Goal: Task Accomplishment & Management: Manage account settings

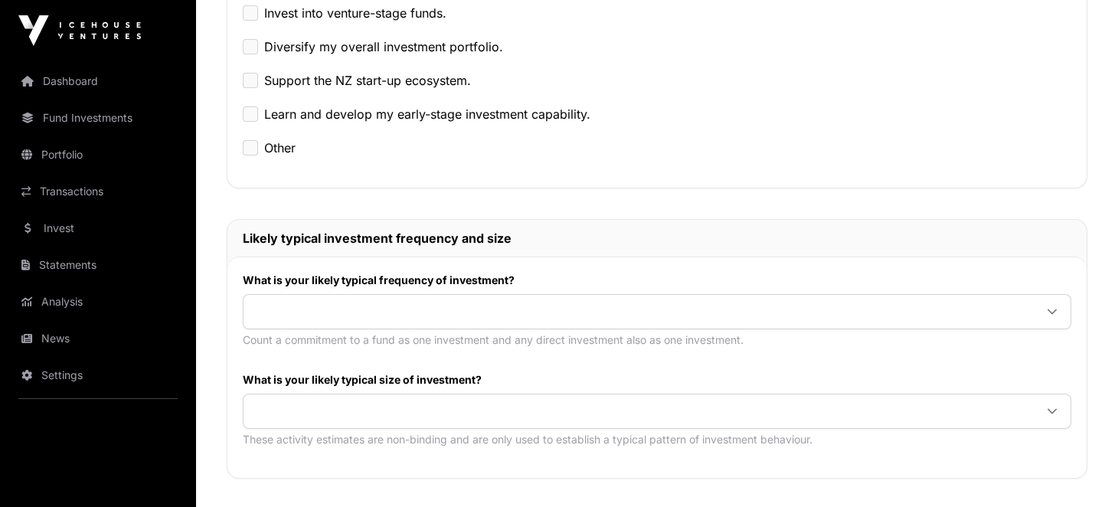
scroll to position [459, 0]
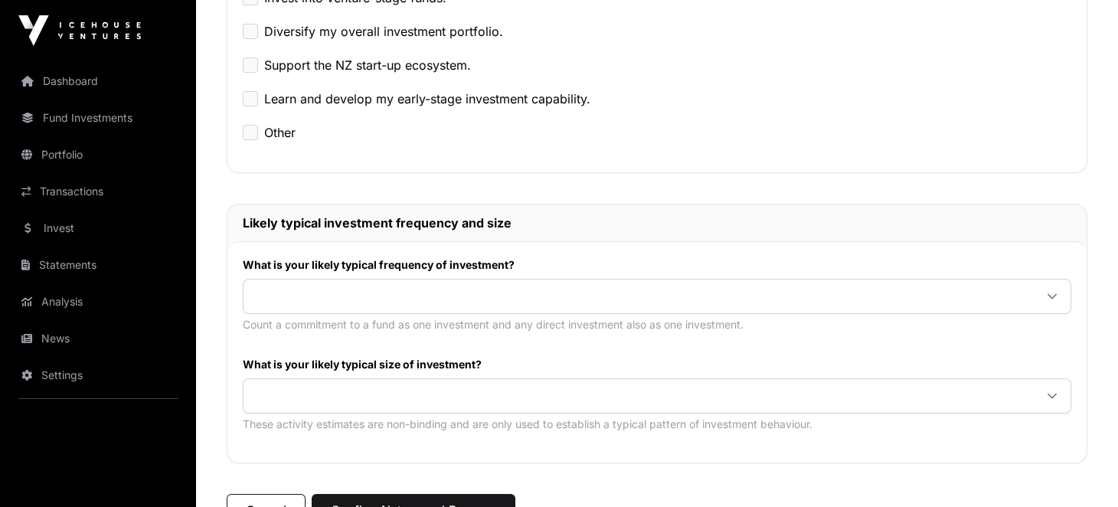
click at [314, 309] on span at bounding box center [639, 297] width 791 height 28
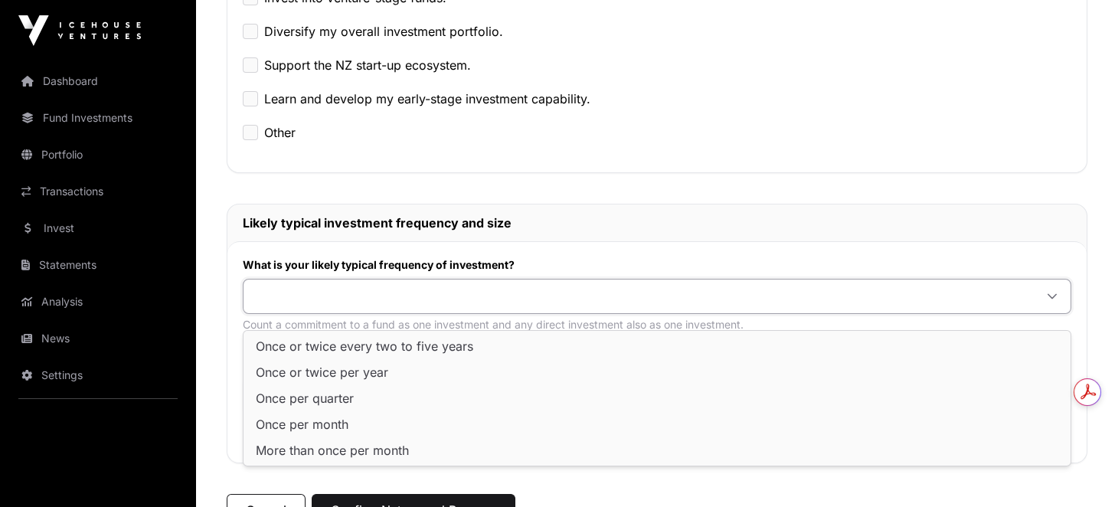
scroll to position [0, 0]
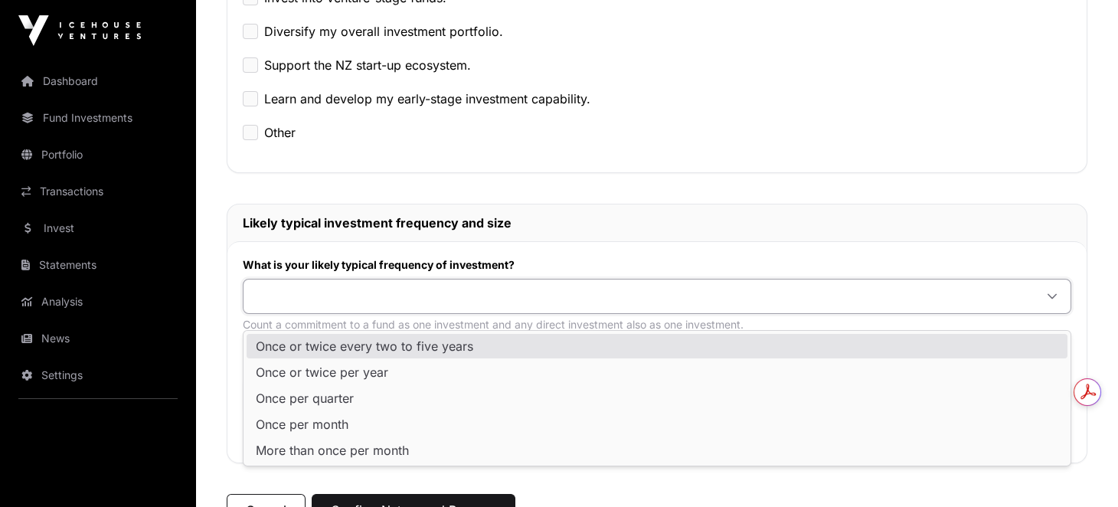
click at [339, 336] on li "Once or twice every two to five years" at bounding box center [657, 346] width 821 height 25
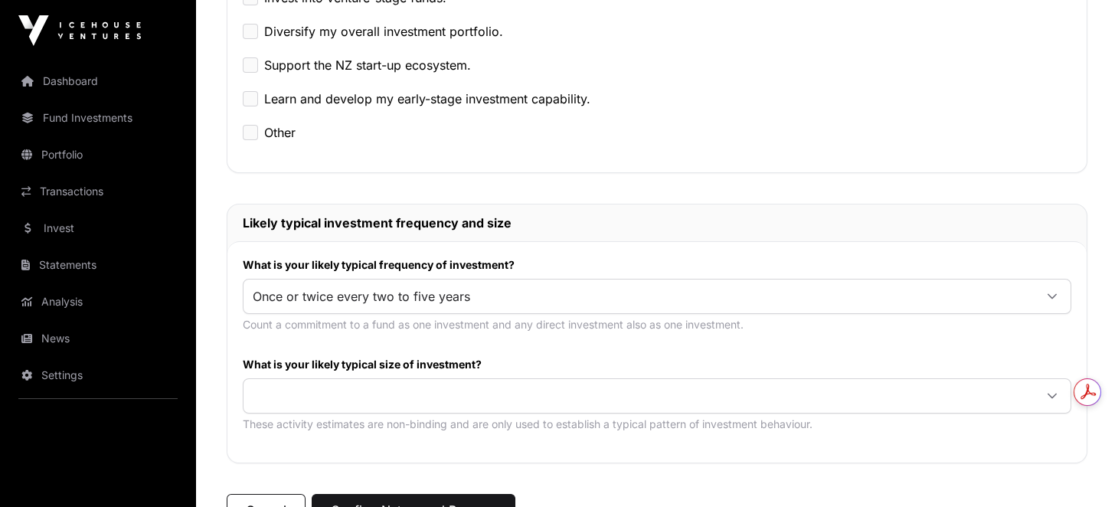
click at [327, 403] on span at bounding box center [639, 396] width 791 height 28
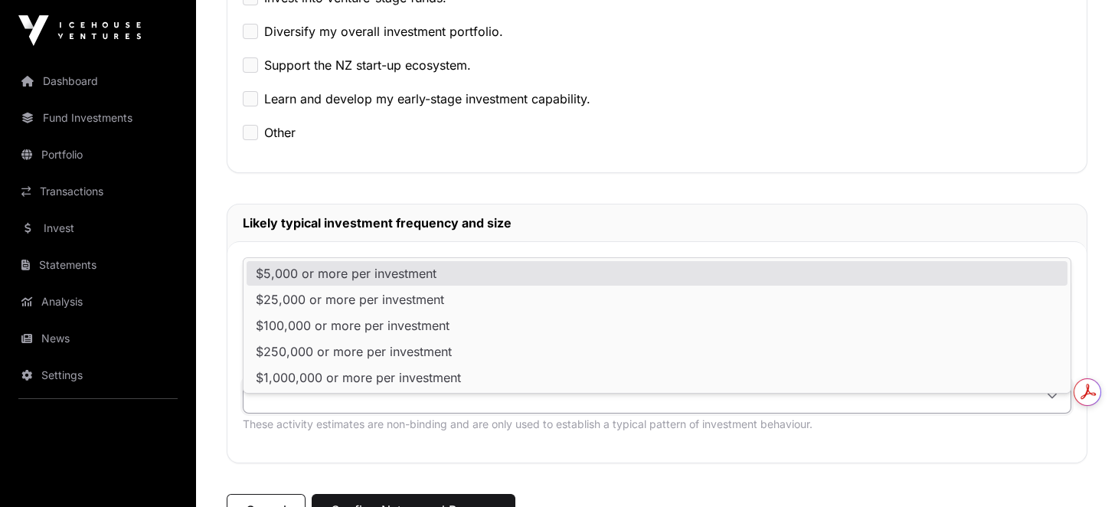
click at [722, 172] on div "Build a venture investment portfolio. Invest directly into early-stage companie…" at bounding box center [657, 38] width 859 height 267
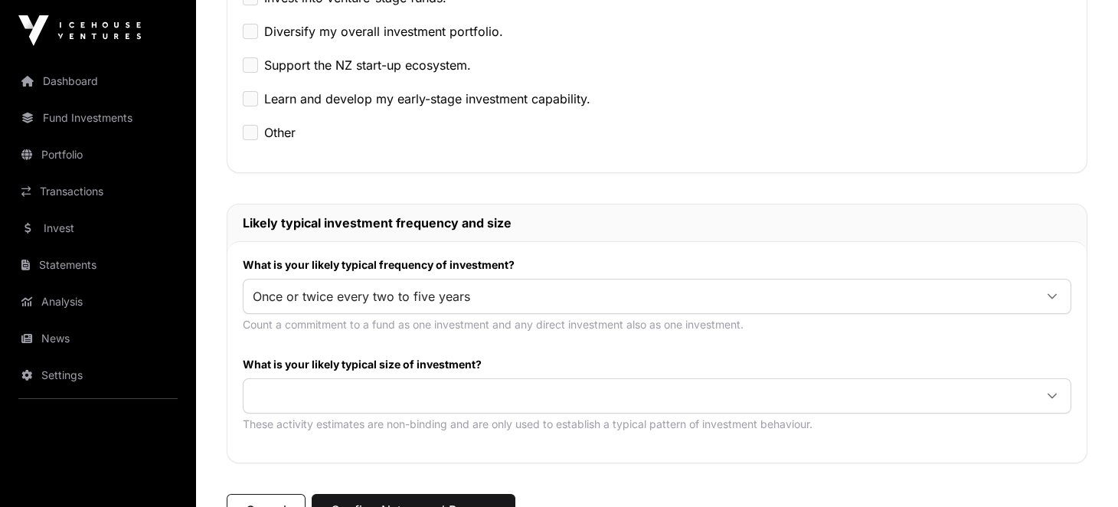
scroll to position [613, 0]
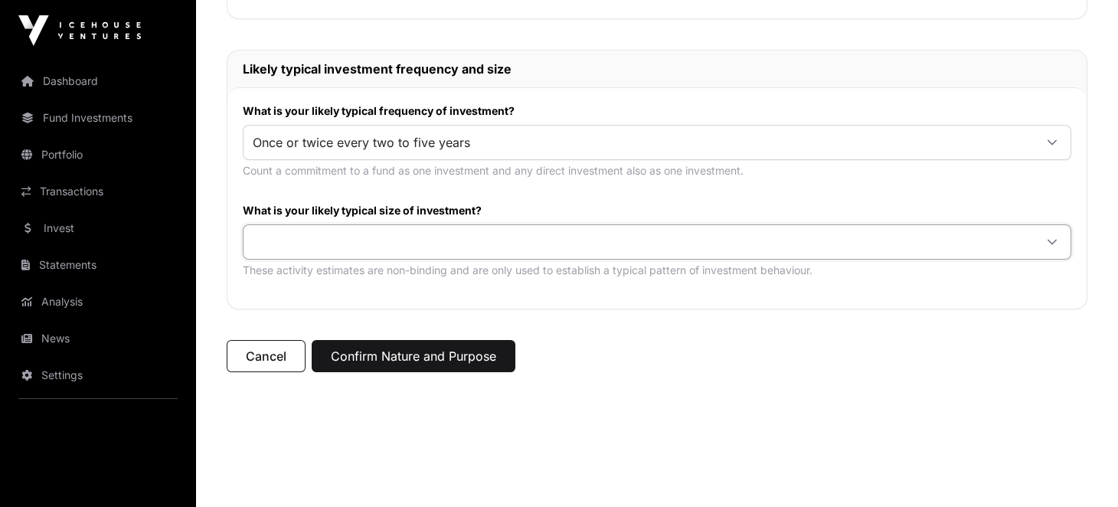
click at [578, 256] on span at bounding box center [639, 242] width 791 height 28
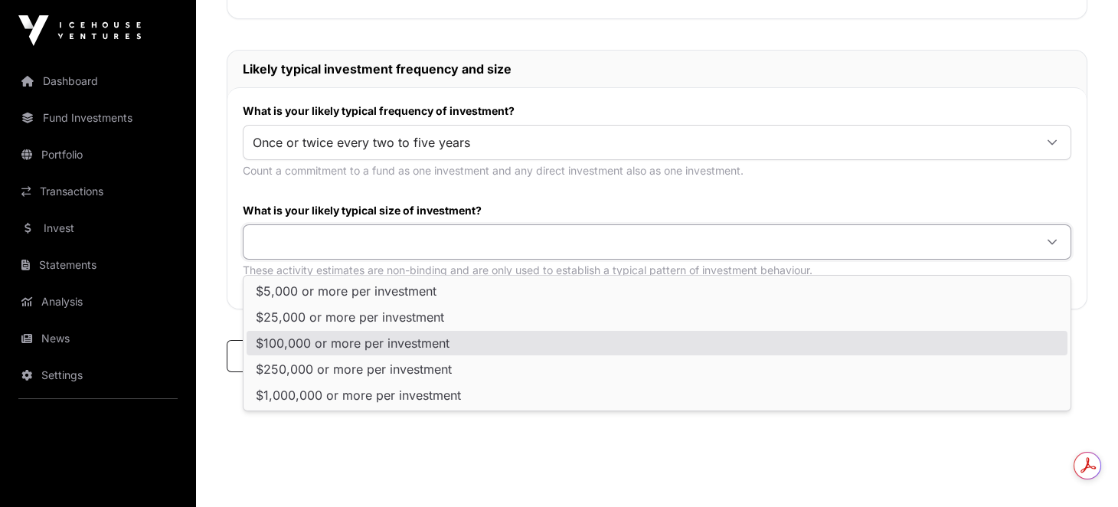
scroll to position [0, 0]
click at [437, 346] on span "$100,000 or more per investment" at bounding box center [353, 343] width 194 height 12
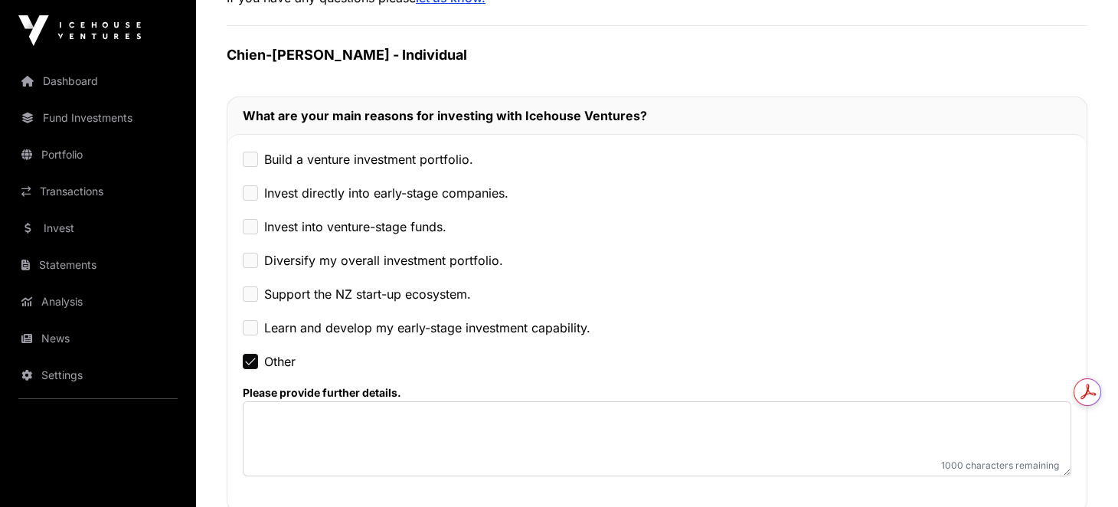
scroll to position [382, 0]
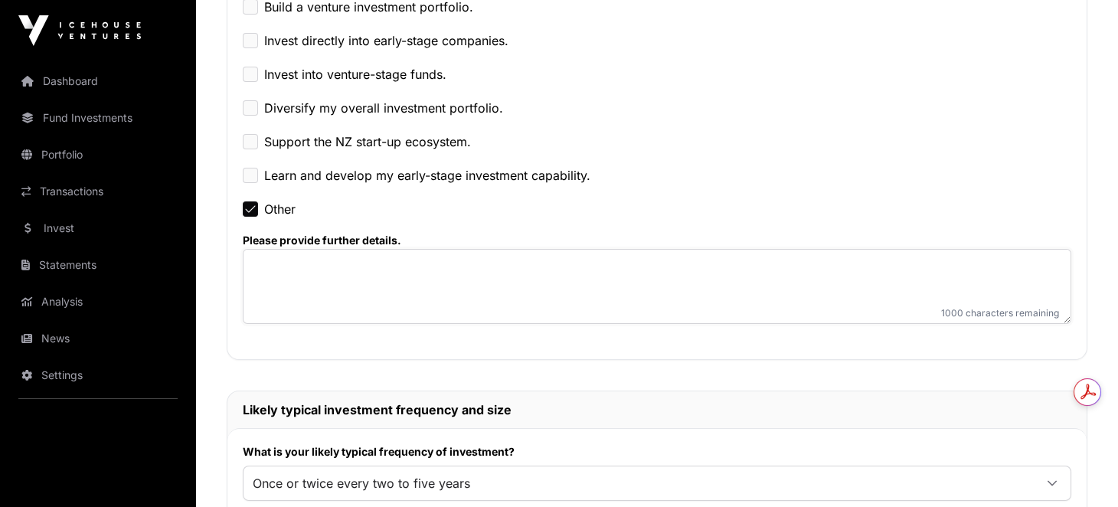
click at [294, 300] on textarea at bounding box center [657, 286] width 829 height 75
type textarea "*"
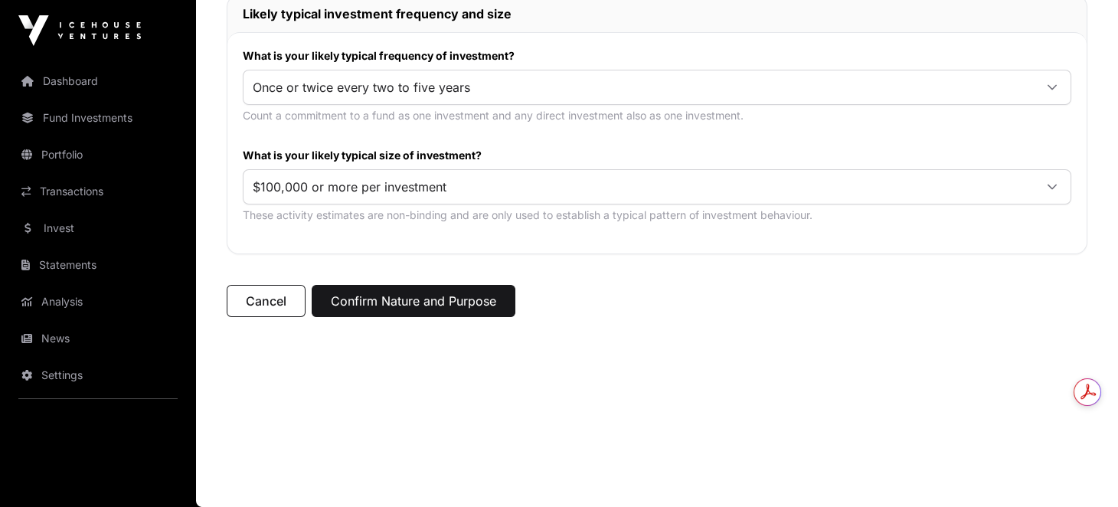
scroll to position [0, 0]
type textarea "**********"
click at [394, 308] on button "Confirm Nature and Purpose" at bounding box center [414, 301] width 204 height 32
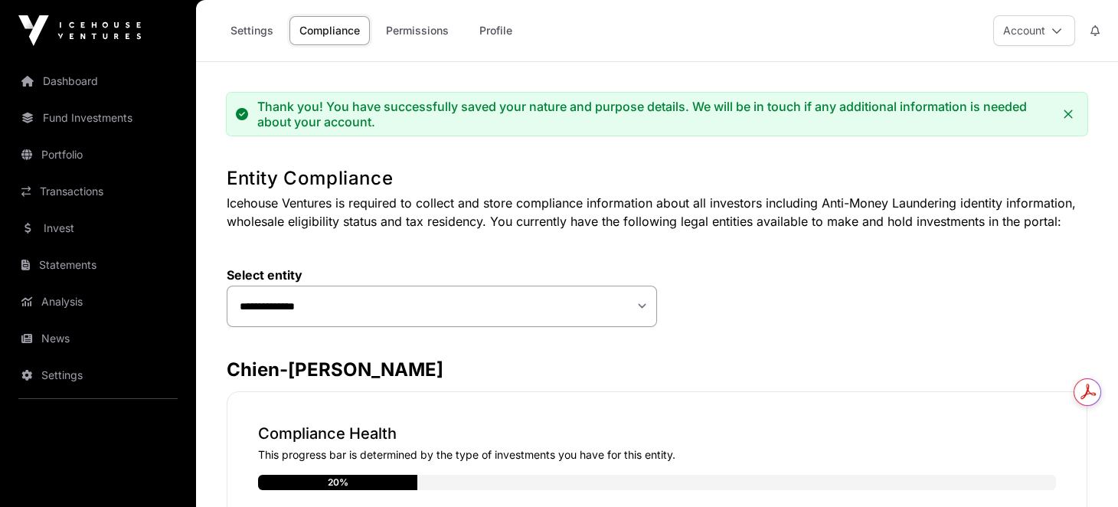
click at [411, 34] on link "Permissions" at bounding box center [417, 30] width 83 height 29
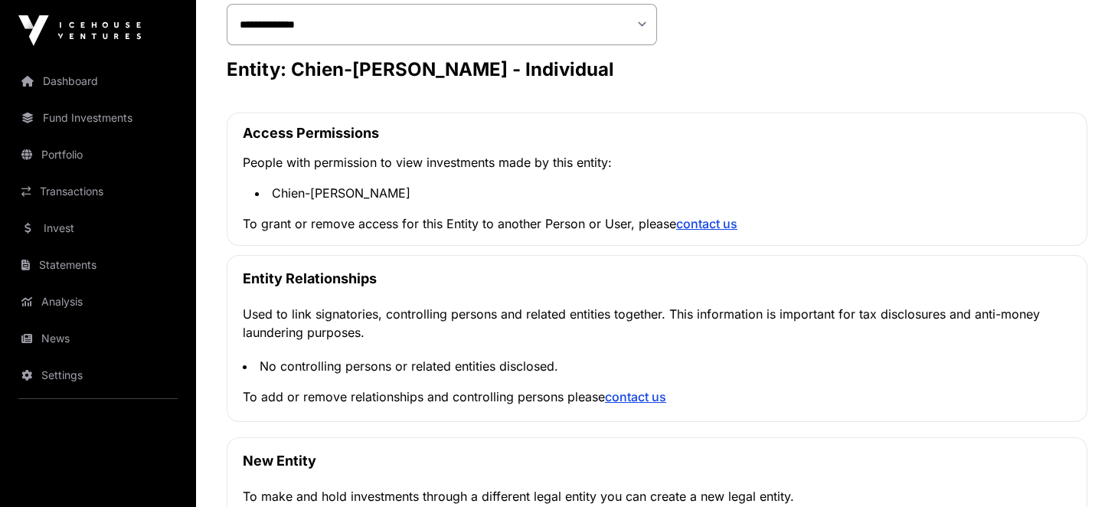
scroll to position [382, 0]
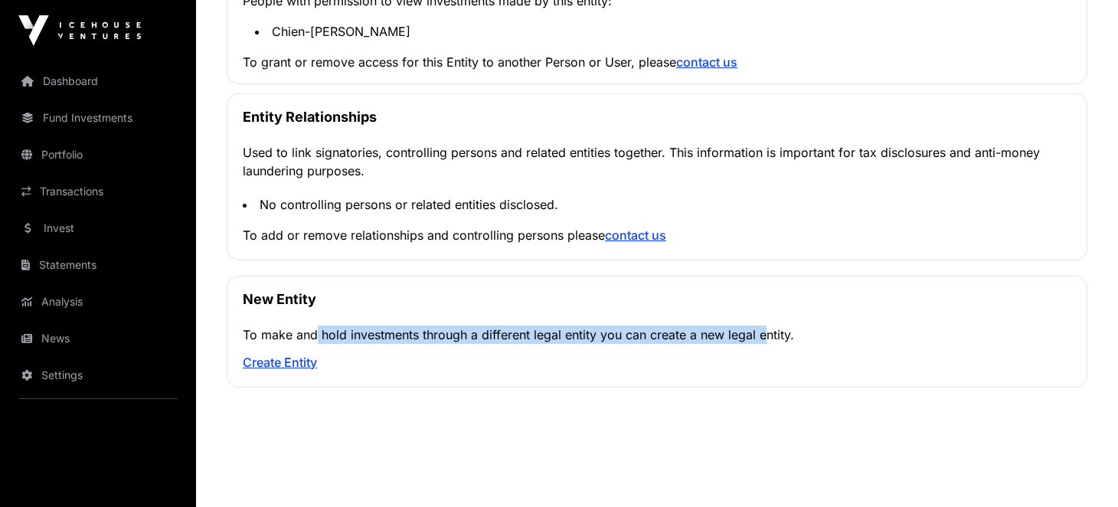
drag, startPoint x: 306, startPoint y: 333, endPoint x: 758, endPoint y: 339, distance: 451.2
click at [758, 339] on p "To make and hold investments through a different legal entity you can create a …" at bounding box center [657, 335] width 829 height 18
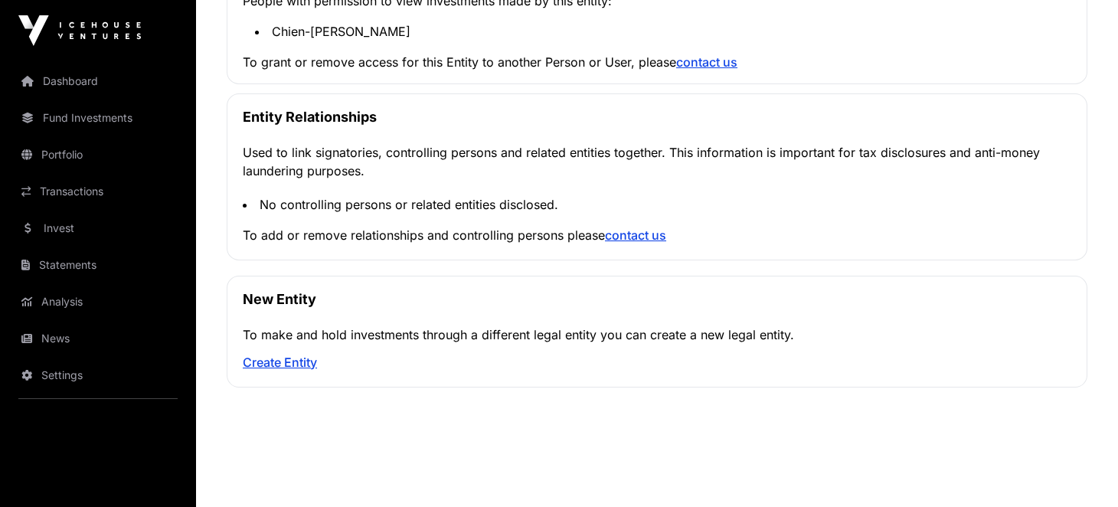
click at [527, 378] on div "New Entity To make and hold investments through a different legal entity you ca…" at bounding box center [657, 332] width 861 height 112
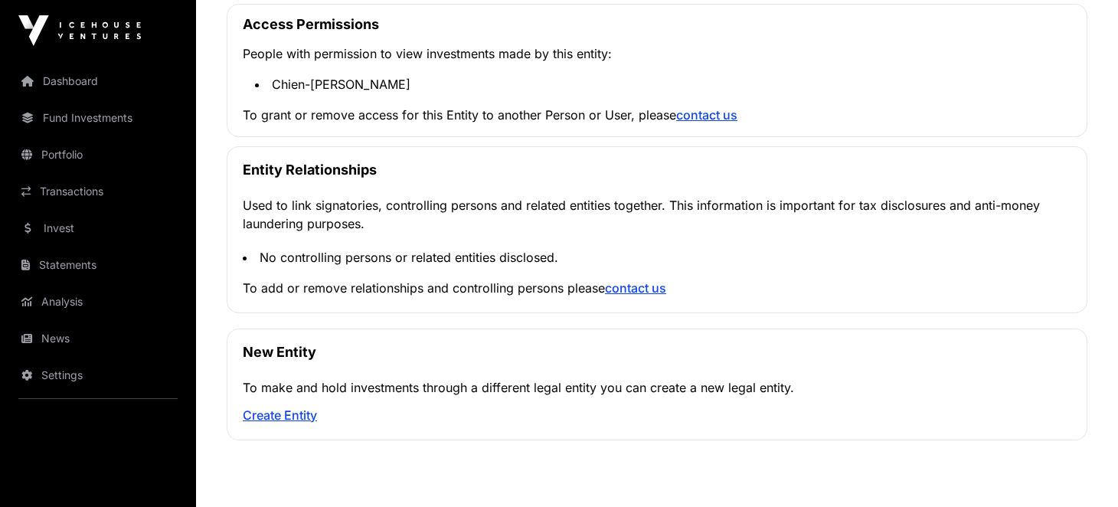
scroll to position [306, 0]
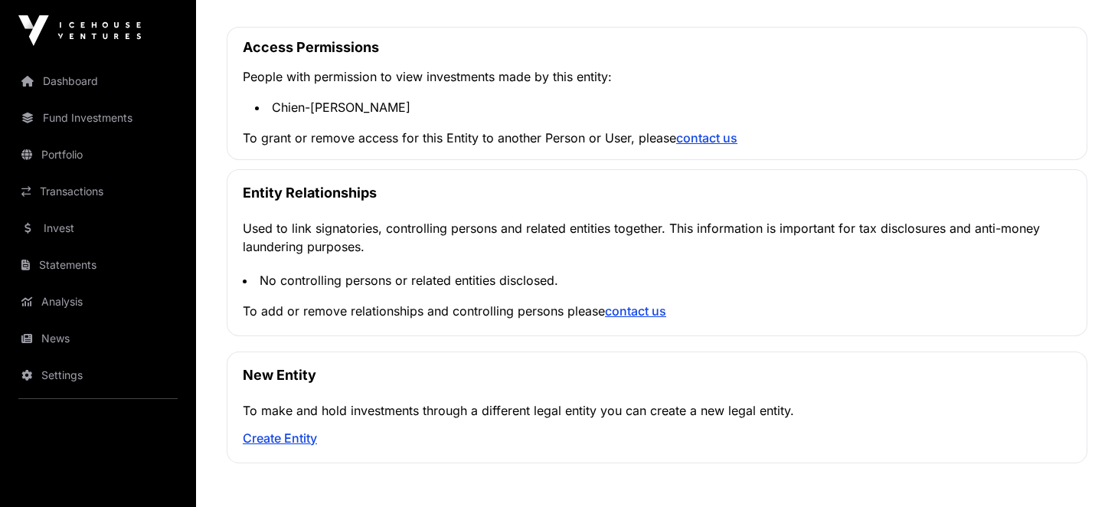
drag, startPoint x: 283, startPoint y: 226, endPoint x: 385, endPoint y: 227, distance: 101.9
click at [385, 227] on p "Used to link signatories, controlling persons and related entities together. Th…" at bounding box center [657, 237] width 829 height 37
drag, startPoint x: 385, startPoint y: 227, endPoint x: 444, endPoint y: 249, distance: 63.0
click at [444, 249] on p "Used to link signatories, controlling persons and related entities together. Th…" at bounding box center [657, 237] width 829 height 37
drag, startPoint x: 378, startPoint y: 284, endPoint x: 460, endPoint y: 290, distance: 81.4
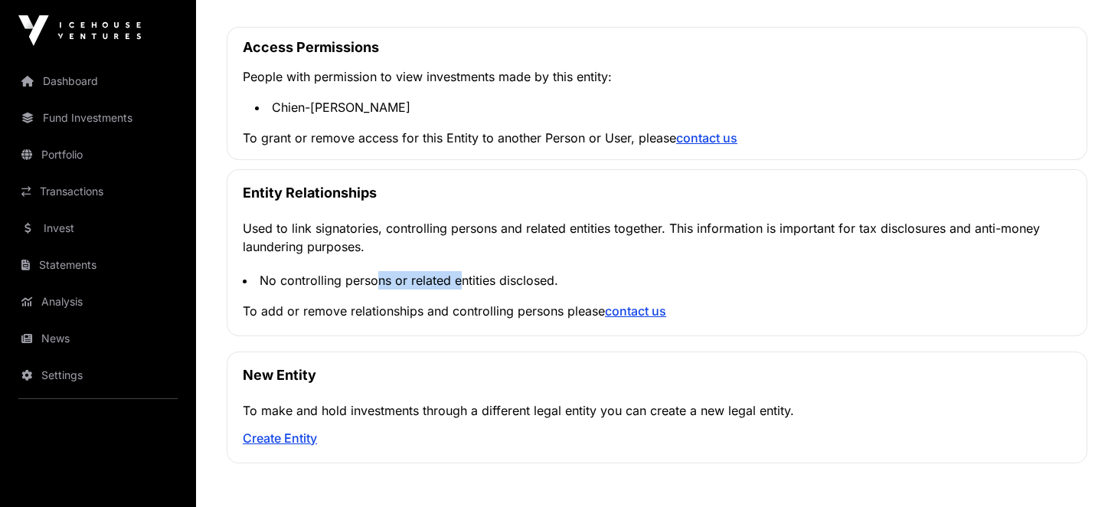
click at [460, 290] on div "No controlling persons or related entities disclosed." at bounding box center [657, 282] width 829 height 28
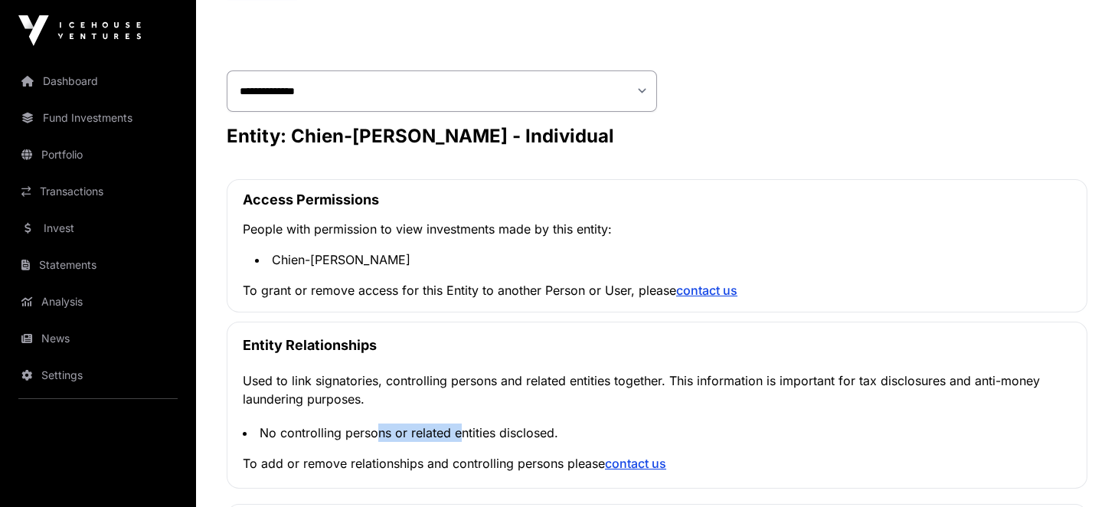
scroll to position [152, 0]
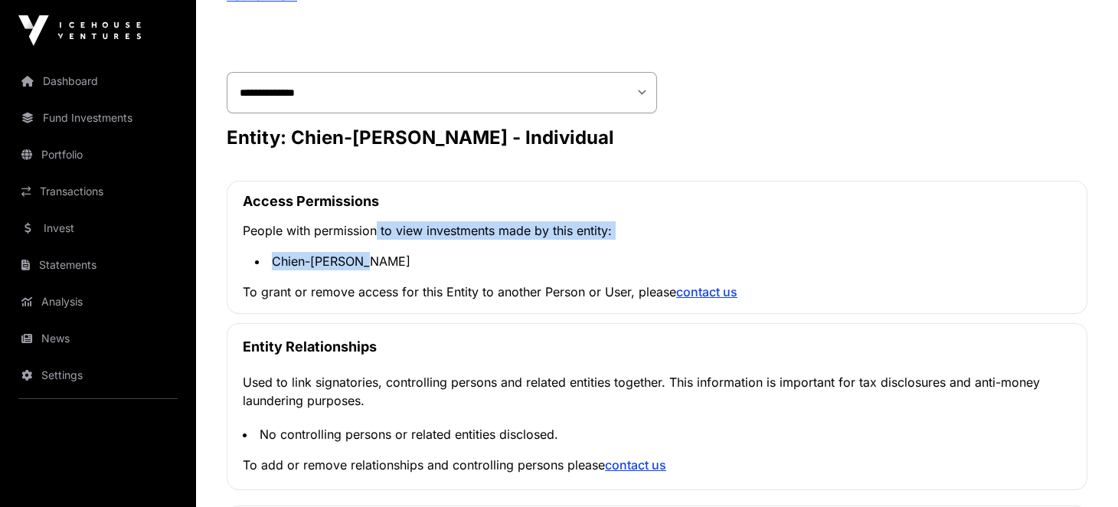
drag, startPoint x: 373, startPoint y: 226, endPoint x: 494, endPoint y: 266, distance: 127.4
click at [496, 260] on div "Access Permissions People with permission to view investments made by this enti…" at bounding box center [657, 247] width 861 height 133
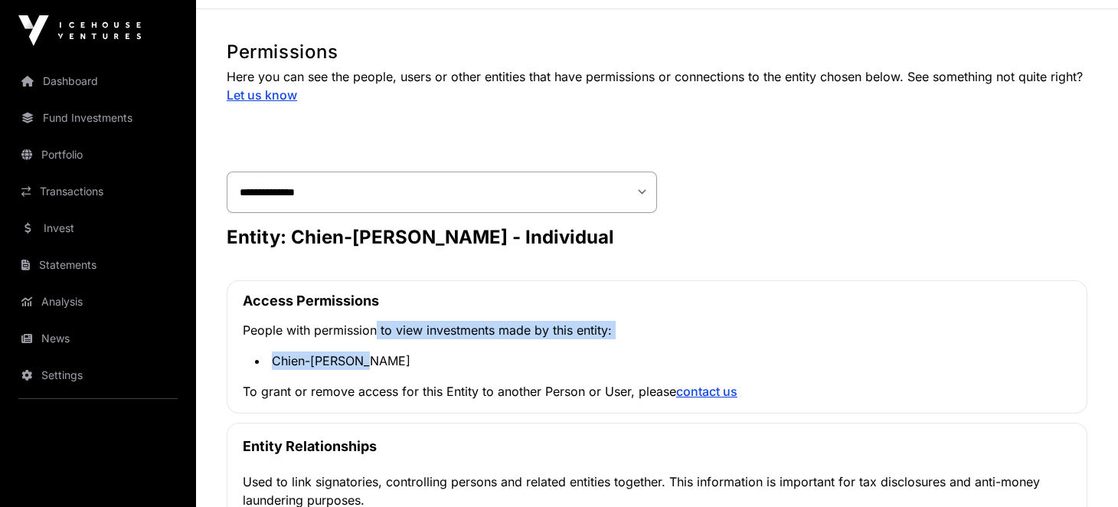
scroll to position [0, 0]
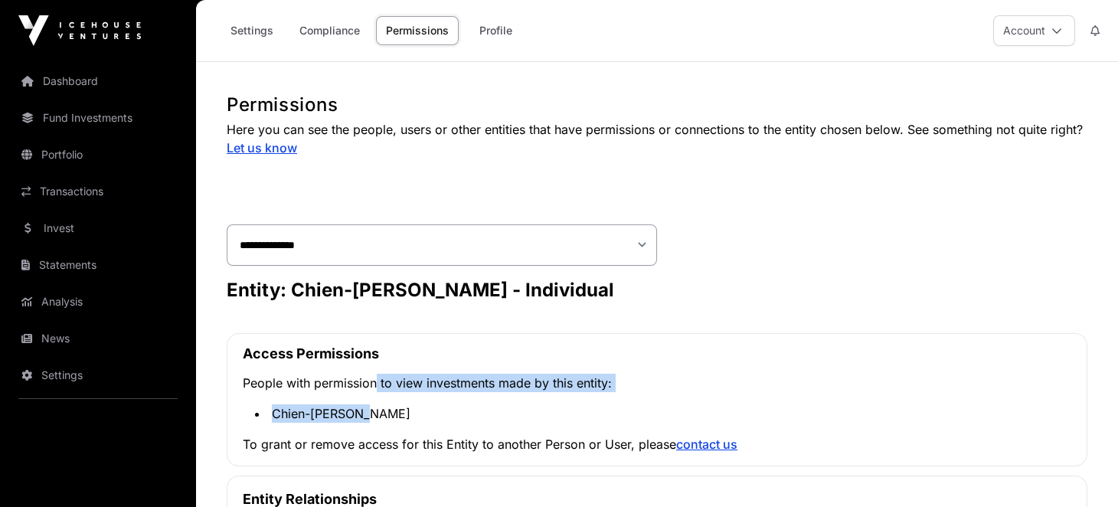
click at [492, 31] on link "Profile" at bounding box center [495, 30] width 61 height 29
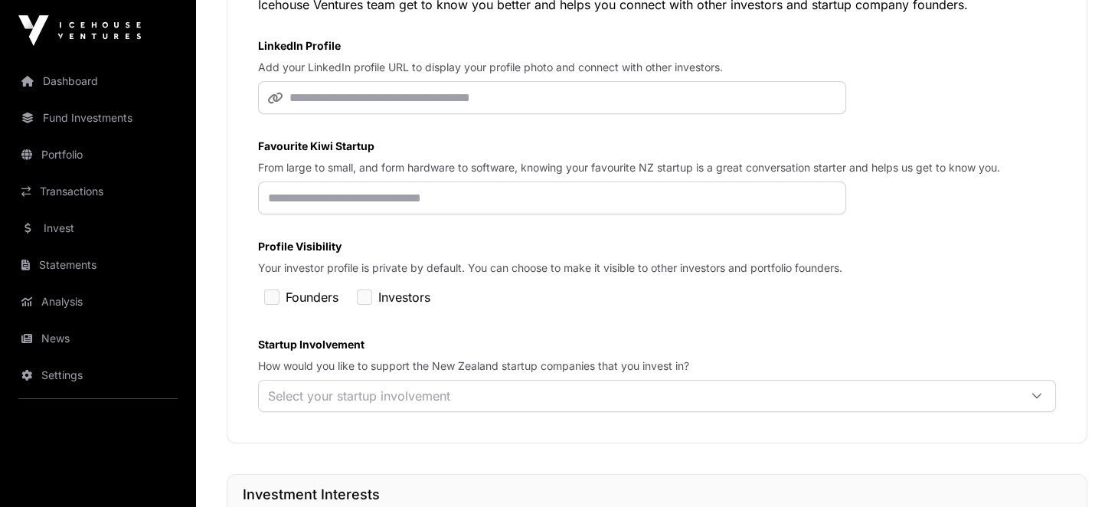
scroll to position [306, 0]
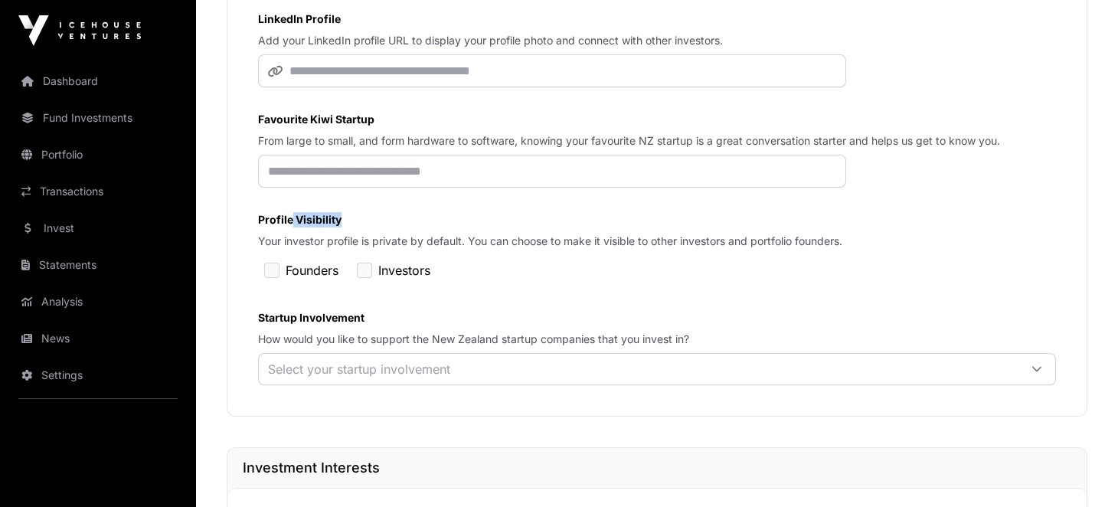
drag, startPoint x: 292, startPoint y: 219, endPoint x: 362, endPoint y: 228, distance: 71.1
click at [362, 228] on label "Profile Visibility" at bounding box center [657, 219] width 798 height 15
drag, startPoint x: 328, startPoint y: 241, endPoint x: 552, endPoint y: 245, distance: 223.7
click at [552, 245] on p "Your investor profile is private by default. You can choose to make it visible …" at bounding box center [657, 241] width 798 height 15
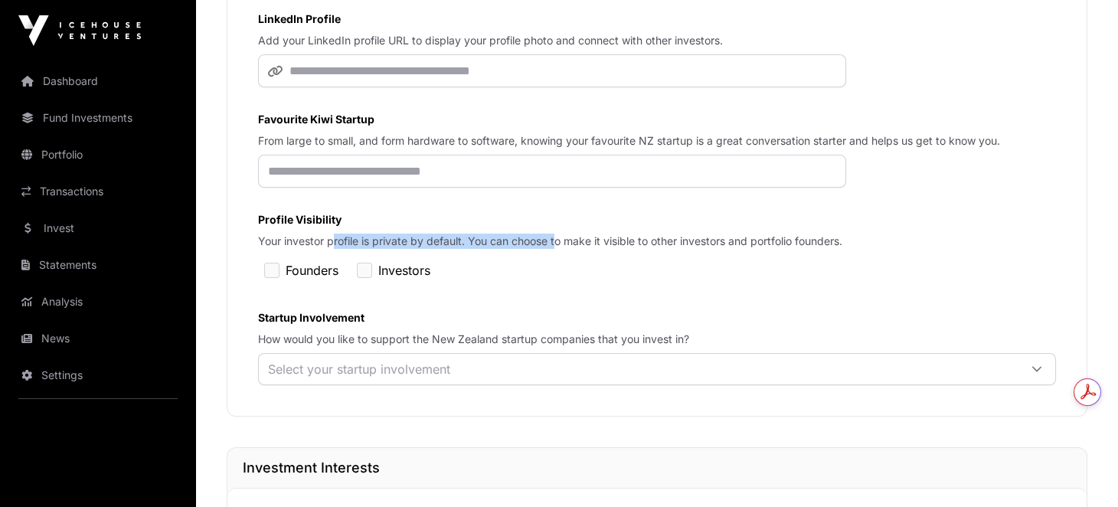
click at [401, 378] on div "Select your startup involvement" at bounding box center [359, 369] width 201 height 31
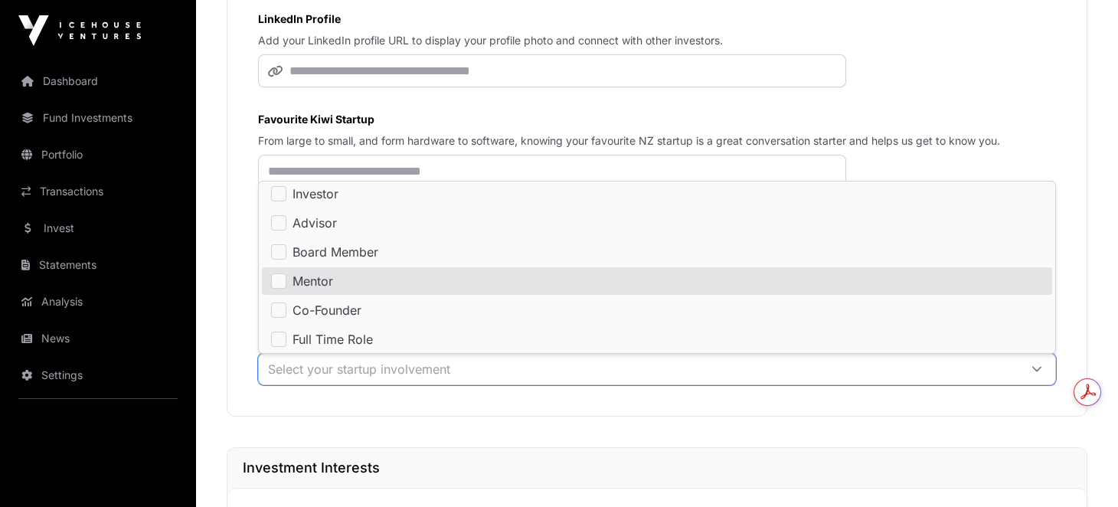
scroll to position [2, 0]
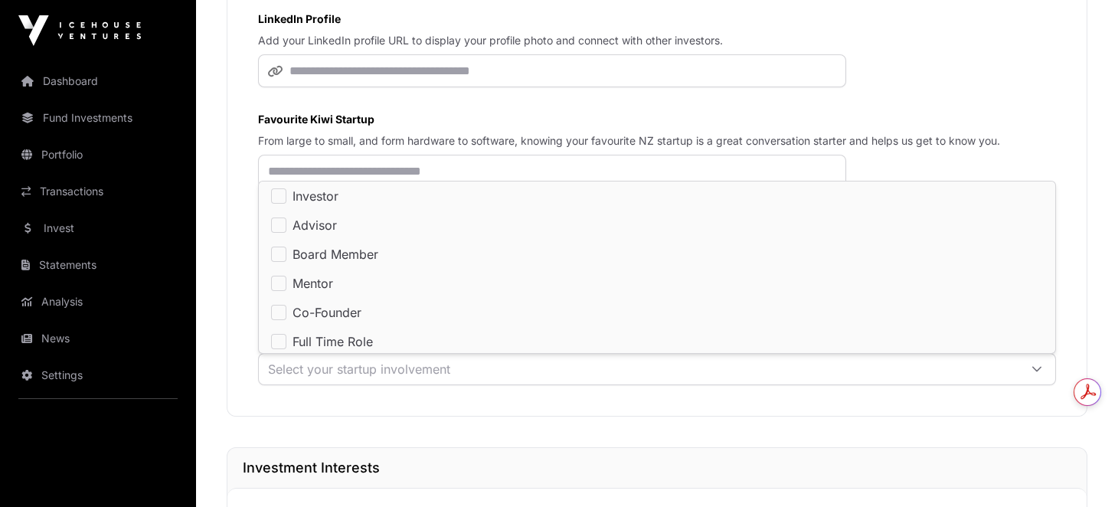
click at [385, 192] on li "Investor" at bounding box center [657, 196] width 791 height 28
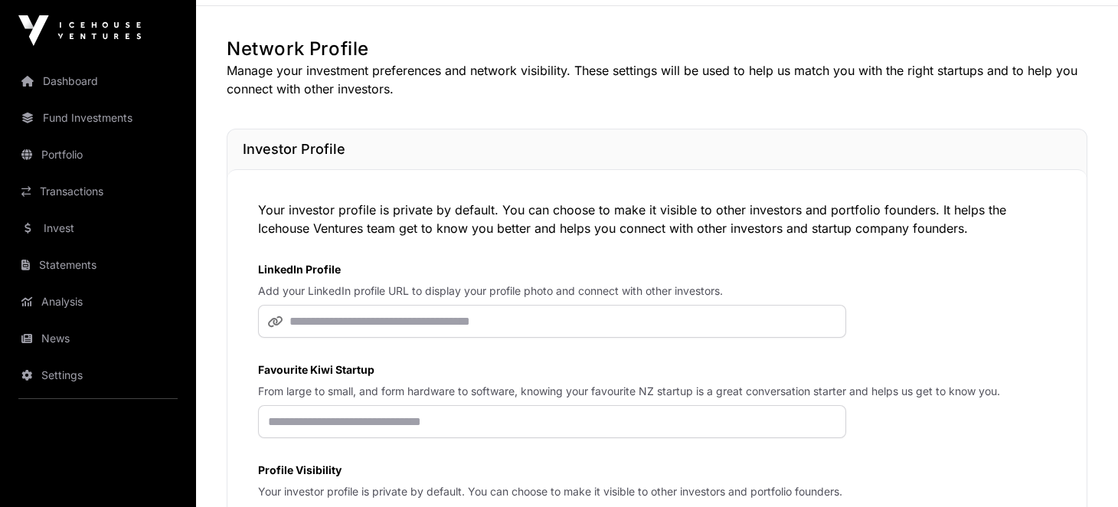
scroll to position [0, 0]
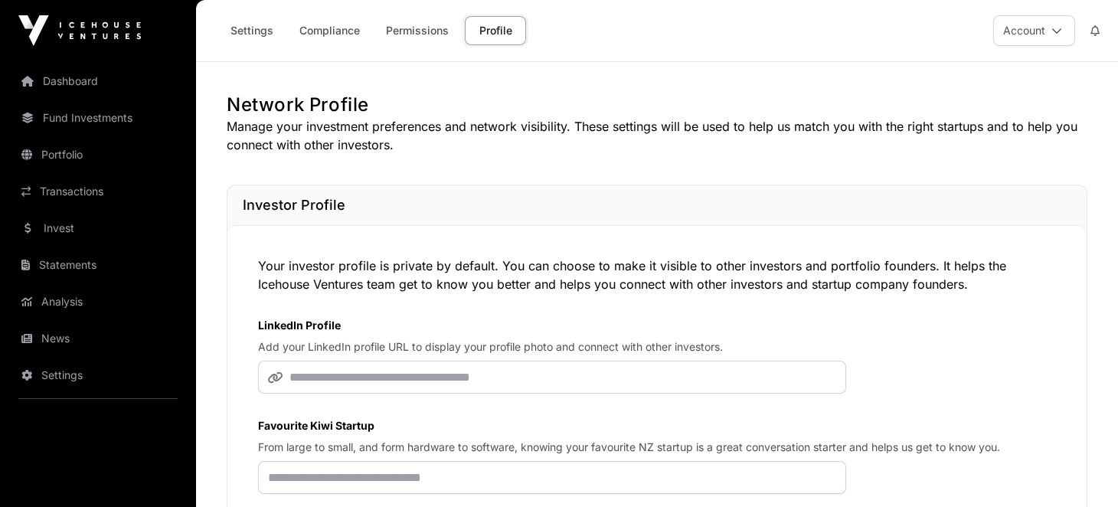
click at [347, 27] on link "Compliance" at bounding box center [330, 30] width 80 height 29
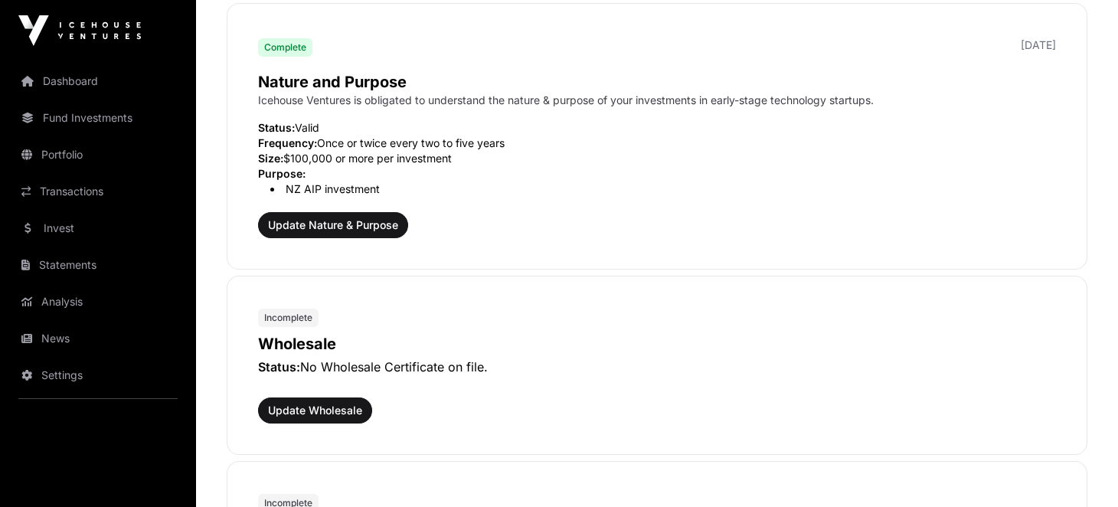
scroll to position [459, 0]
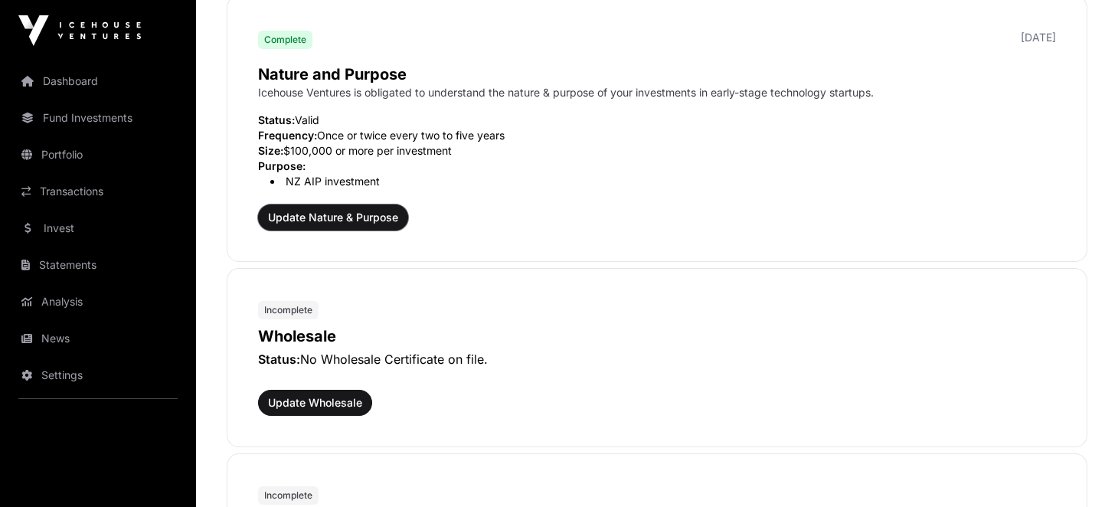
click at [343, 214] on span "Update Nature & Purpose" at bounding box center [333, 217] width 130 height 15
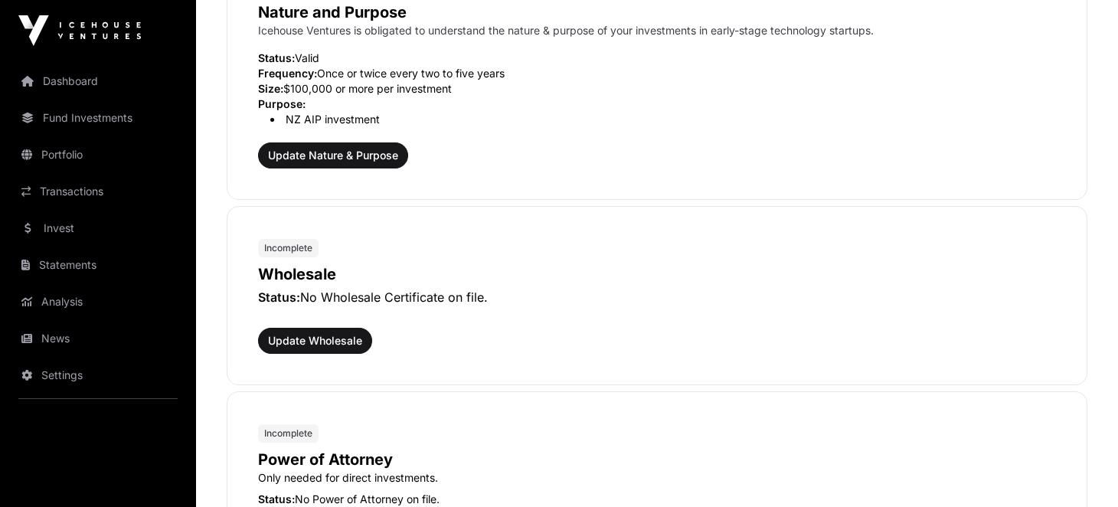
scroll to position [613, 0]
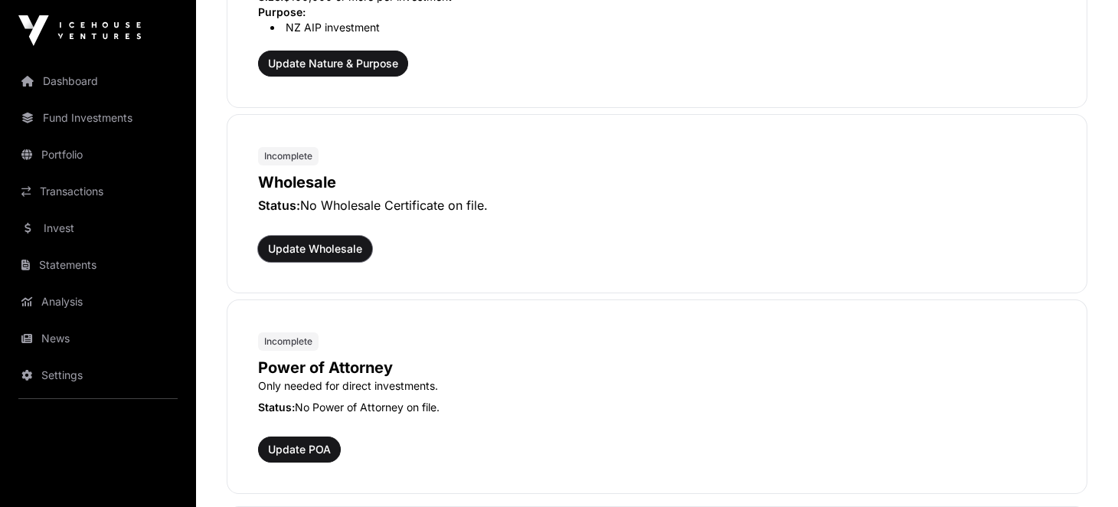
click at [314, 249] on span "Update Wholesale" at bounding box center [315, 248] width 94 height 15
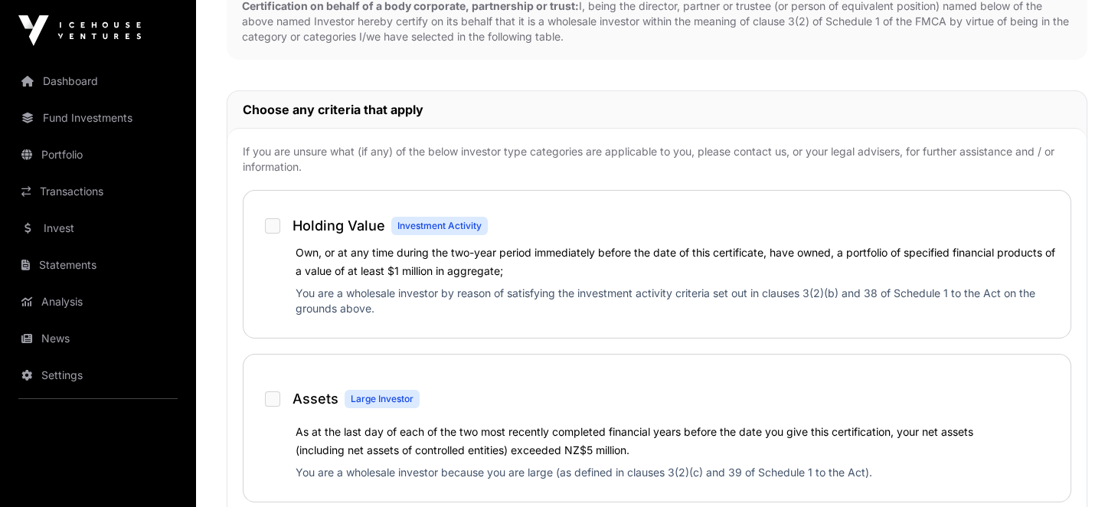
scroll to position [613, 0]
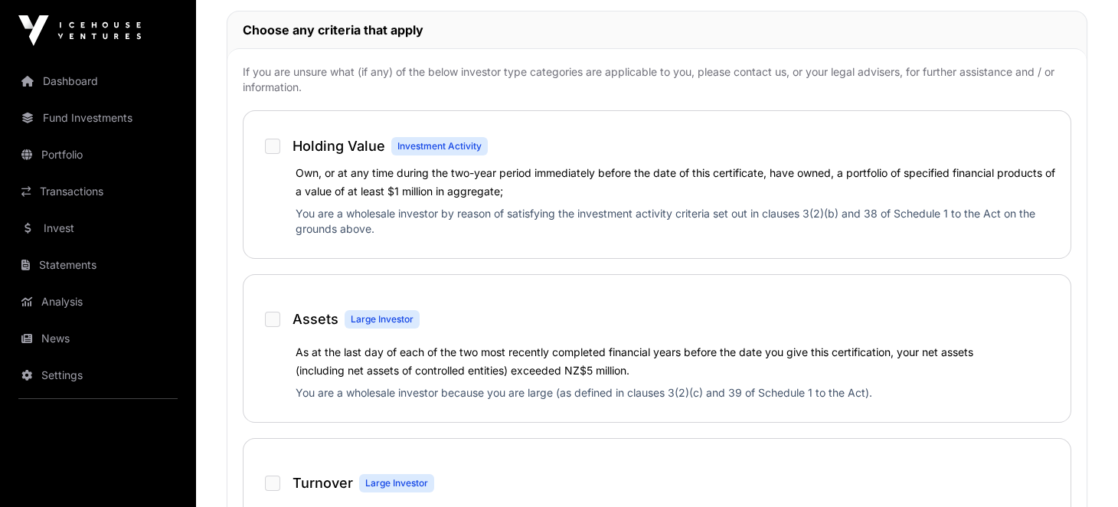
drag, startPoint x: 332, startPoint y: 188, endPoint x: 601, endPoint y: 211, distance: 269.9
click at [601, 200] on div "Own, or at any time during the two-year period immediately before the date of t…" at bounding box center [676, 181] width 760 height 37
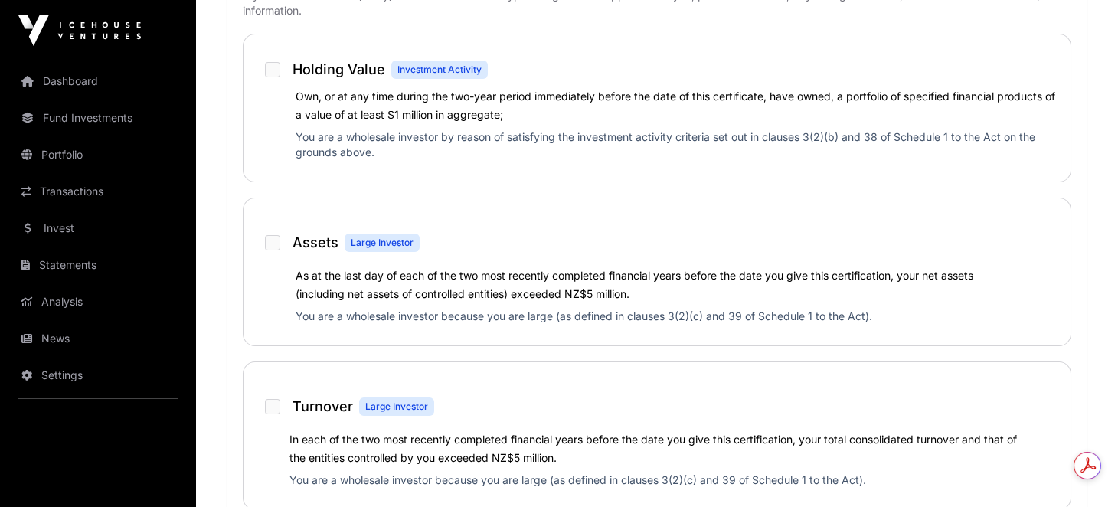
scroll to position [0, 0]
click at [481, 287] on label "As at the last day of each of the two most recently completed financial years b…" at bounding box center [635, 284] width 678 height 31
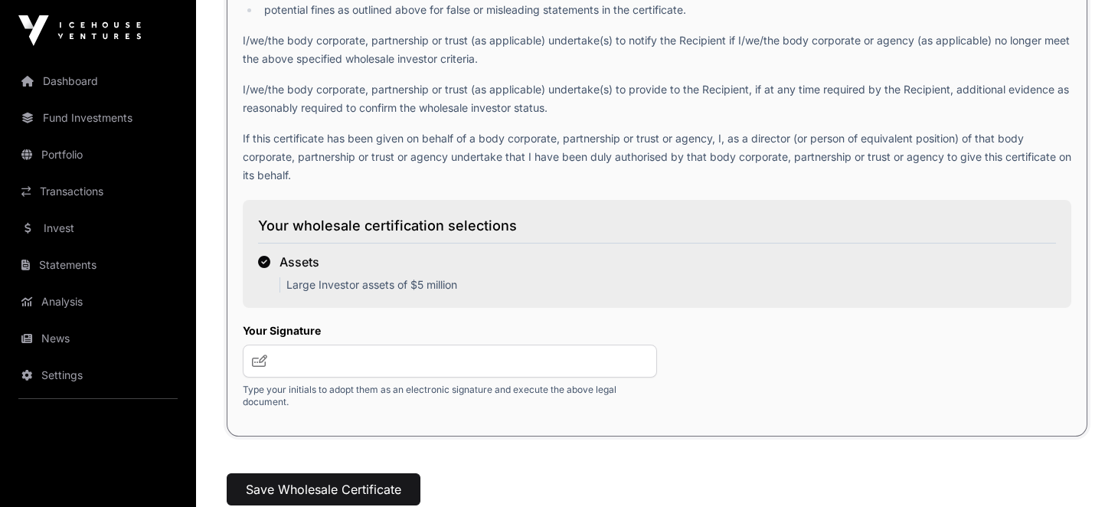
scroll to position [2311, 0]
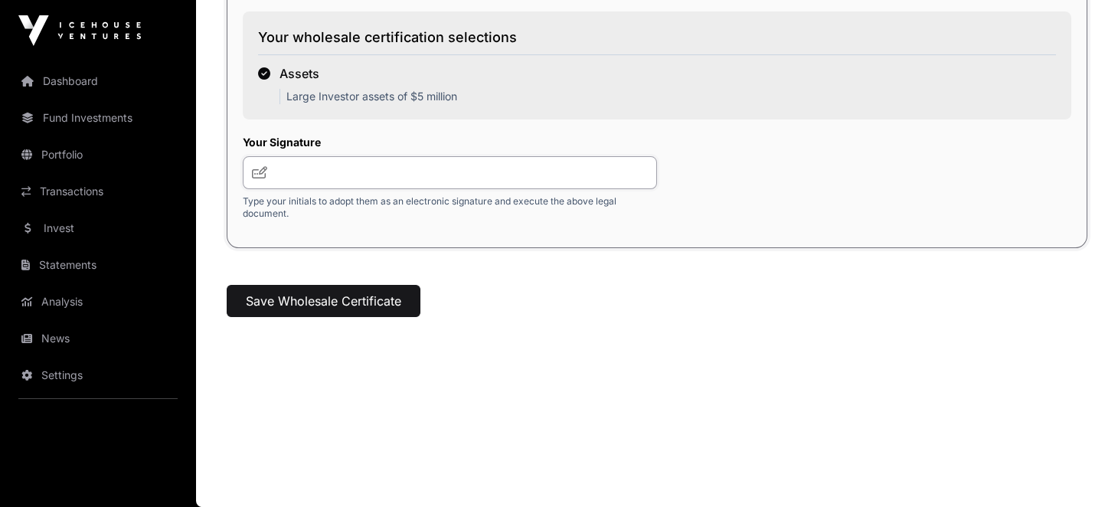
click at [360, 181] on input "text" at bounding box center [450, 172] width 414 height 33
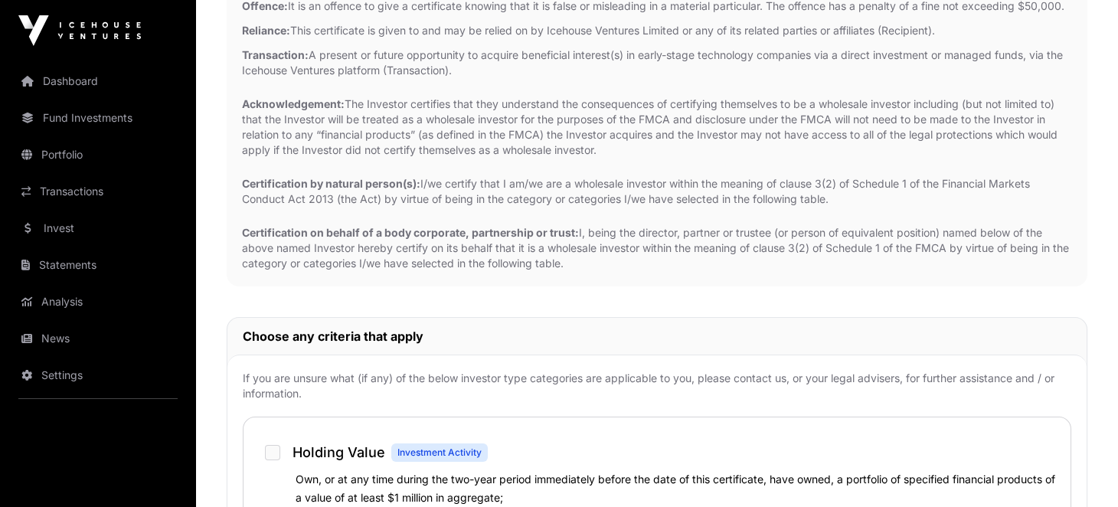
scroll to position [0, 0]
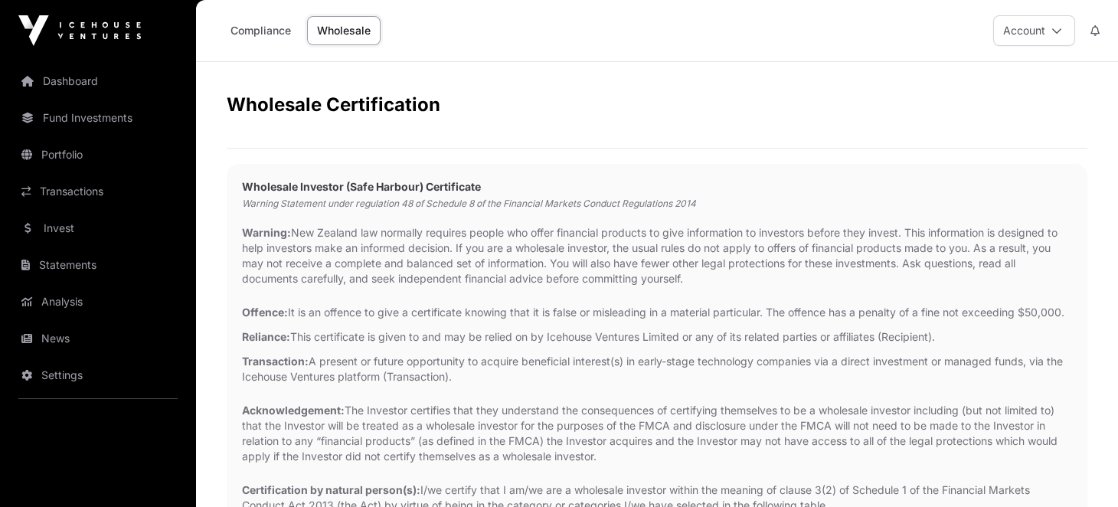
drag, startPoint x: 385, startPoint y: 233, endPoint x: 697, endPoint y: 278, distance: 315.0
click at [697, 278] on p "Warning: New Zealand law normally requires people who offer financial products …" at bounding box center [657, 255] width 830 height 61
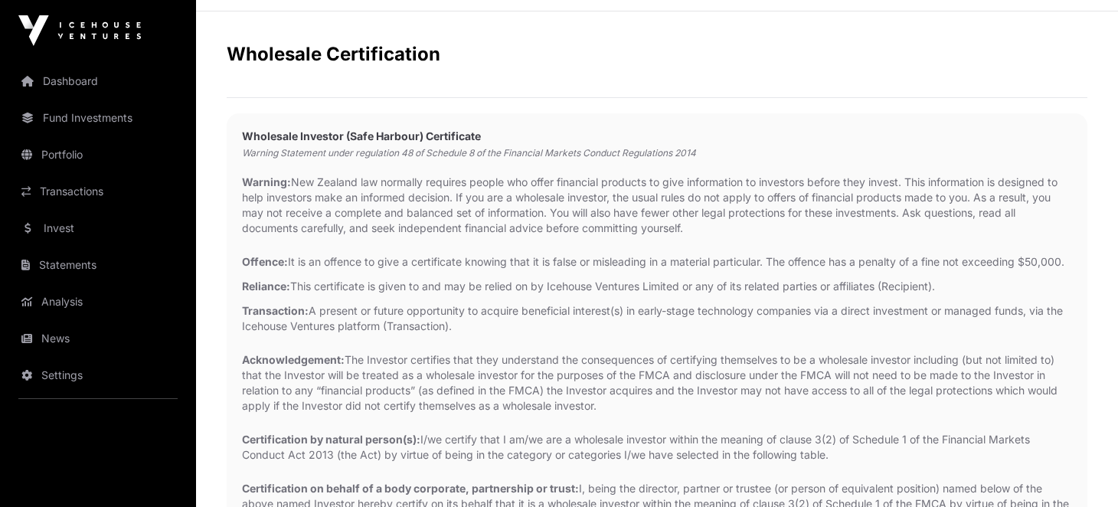
scroll to position [76, 0]
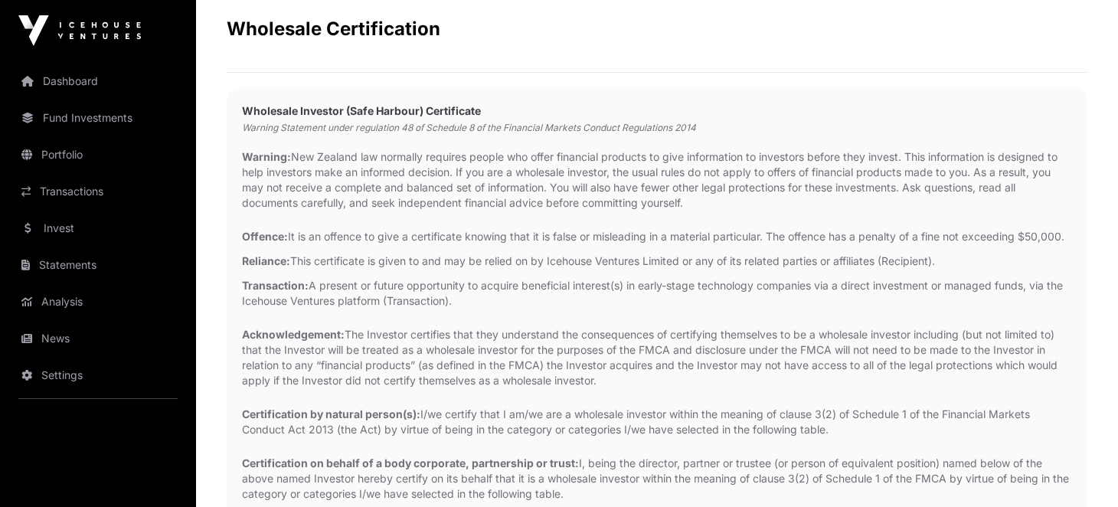
drag, startPoint x: 316, startPoint y: 239, endPoint x: 529, endPoint y: 254, distance: 214.3
click at [529, 244] on p "Offence: It is an offence to give a certificate knowing that it is false or mis…" at bounding box center [657, 236] width 830 height 15
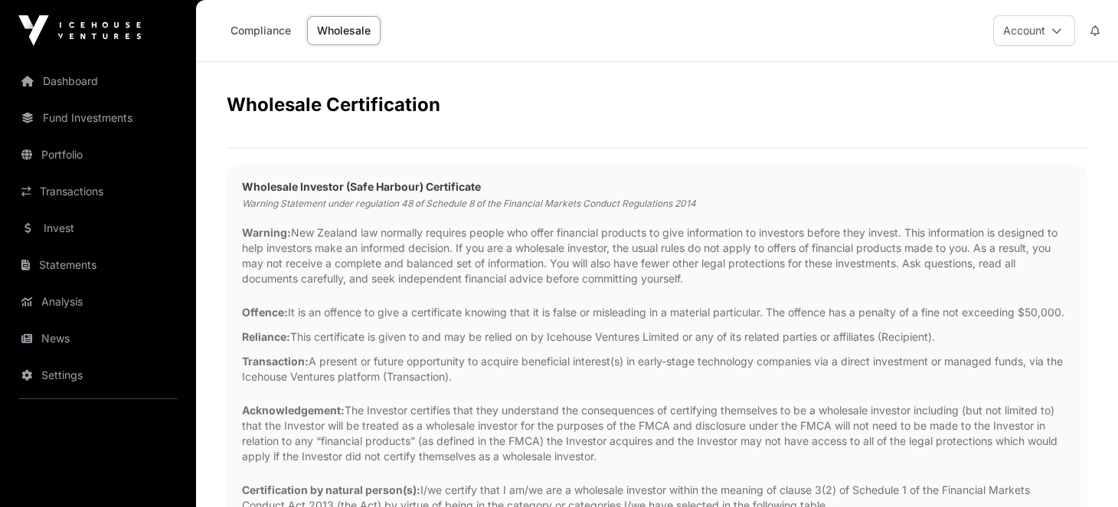
click at [280, 33] on link "Compliance" at bounding box center [261, 30] width 80 height 29
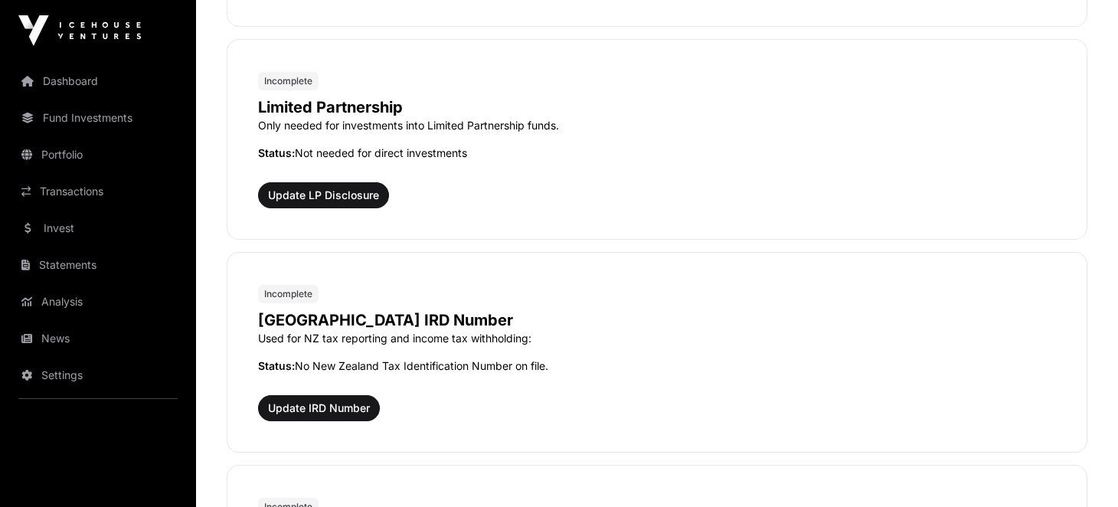
scroll to position [1072, 0]
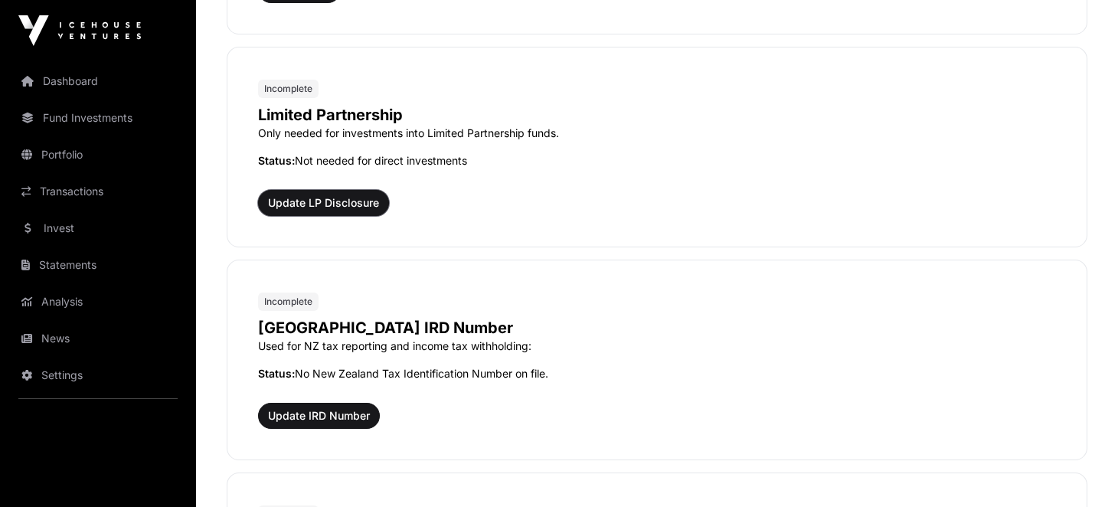
click at [333, 196] on span "Update LP Disclosure" at bounding box center [323, 202] width 111 height 15
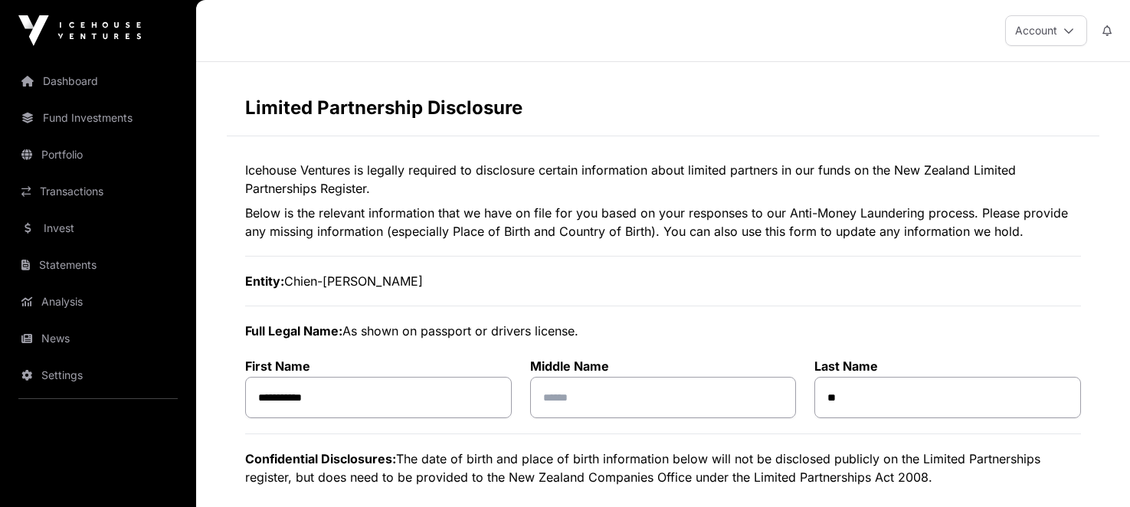
select select
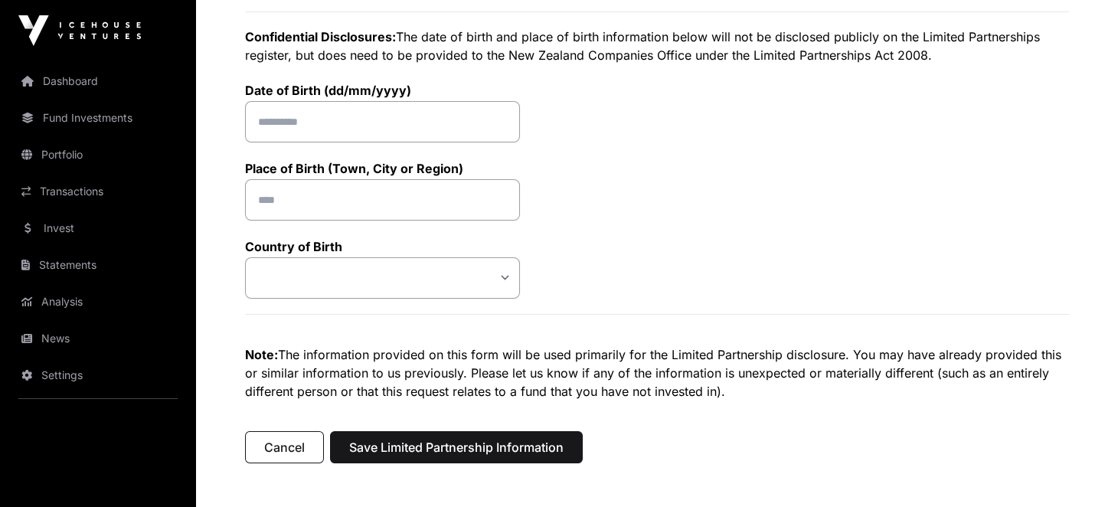
scroll to position [369, 0]
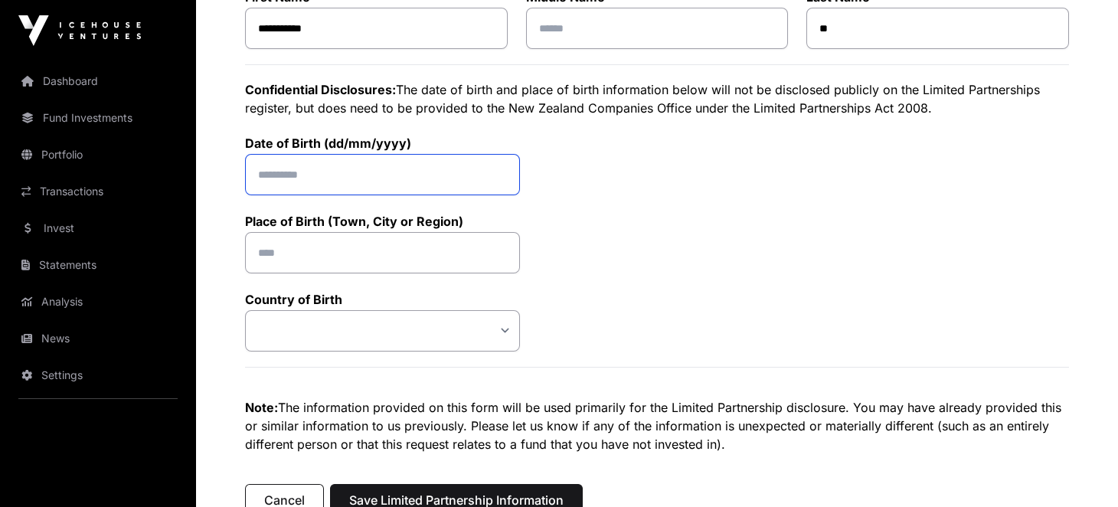
click at [304, 185] on input "text" at bounding box center [382, 174] width 275 height 41
click at [287, 185] on input "text" at bounding box center [382, 174] width 275 height 41
type input "**********"
click at [312, 244] on input "text" at bounding box center [382, 252] width 275 height 41
type input "*"
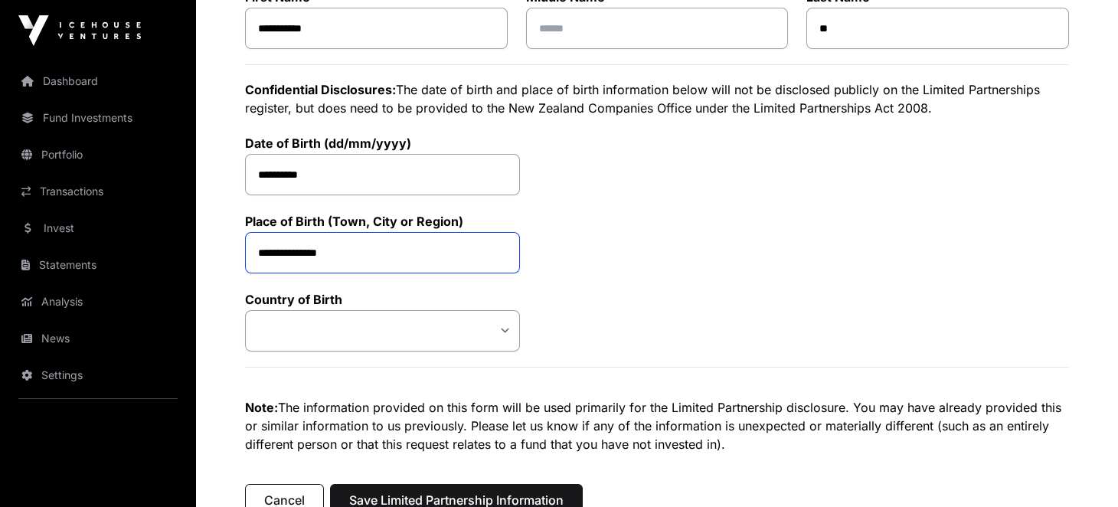
type input "**********"
click at [328, 343] on select "**********" at bounding box center [382, 330] width 275 height 41
select select "***"
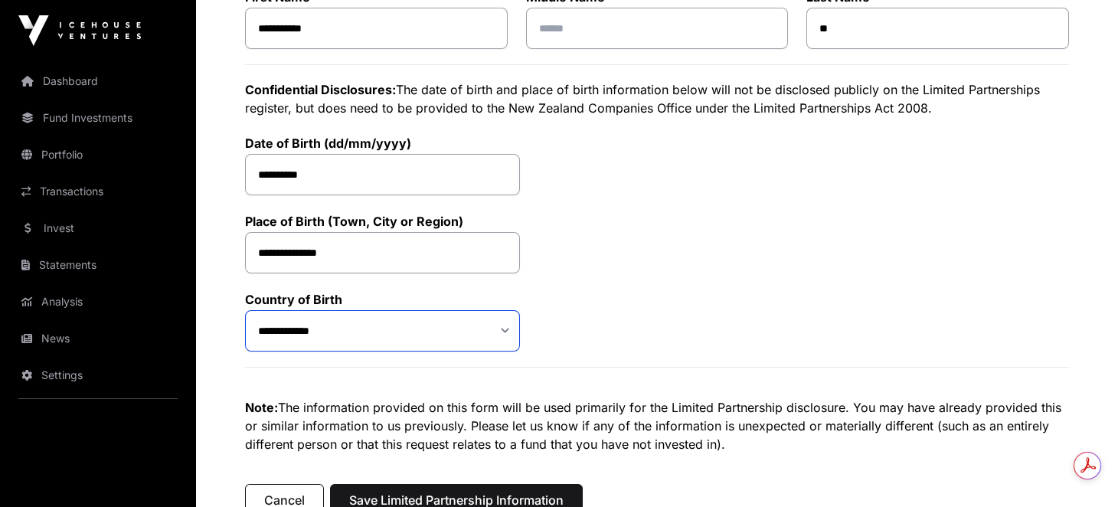
click at [245, 310] on select "**********" at bounding box center [382, 330] width 275 height 41
click at [636, 293] on div "**********" at bounding box center [657, 143] width 824 height 415
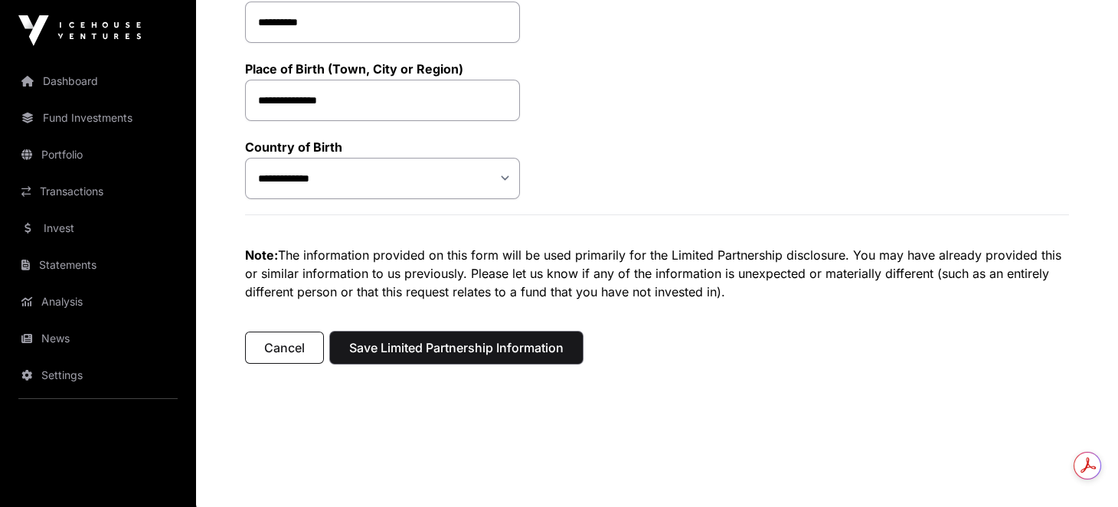
click at [506, 348] on span "Save Limited Partnership Information" at bounding box center [456, 348] width 214 height 18
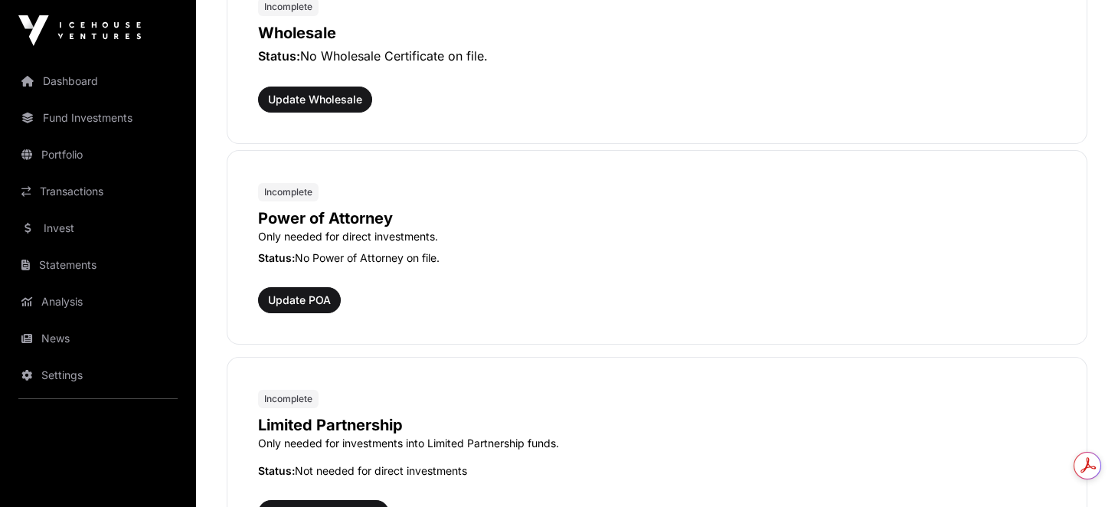
scroll to position [996, 0]
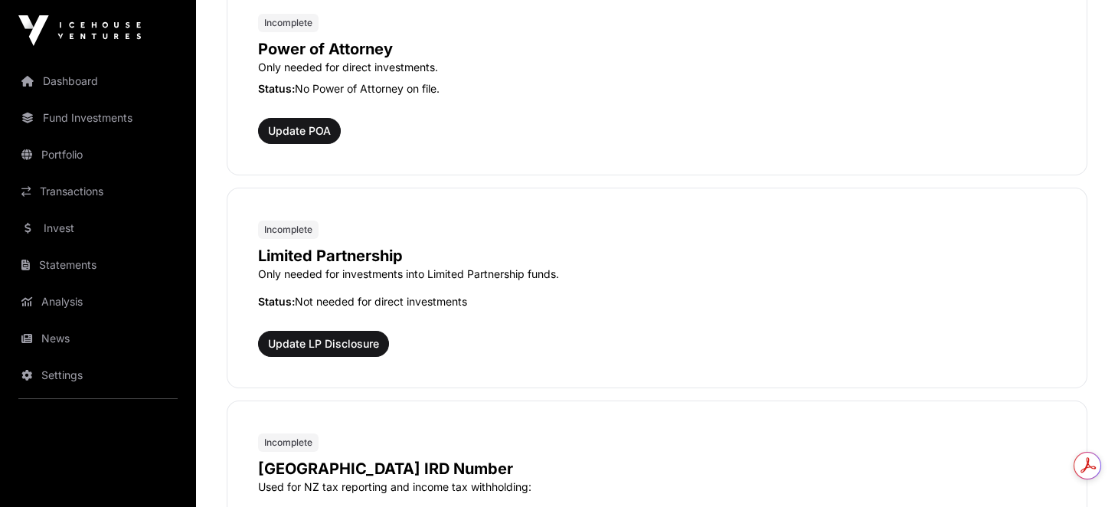
click at [322, 66] on p "Only needed for direct investments." at bounding box center [657, 67] width 798 height 15
click at [322, 87] on p "Status: No Power of Attorney on file." at bounding box center [657, 88] width 798 height 15
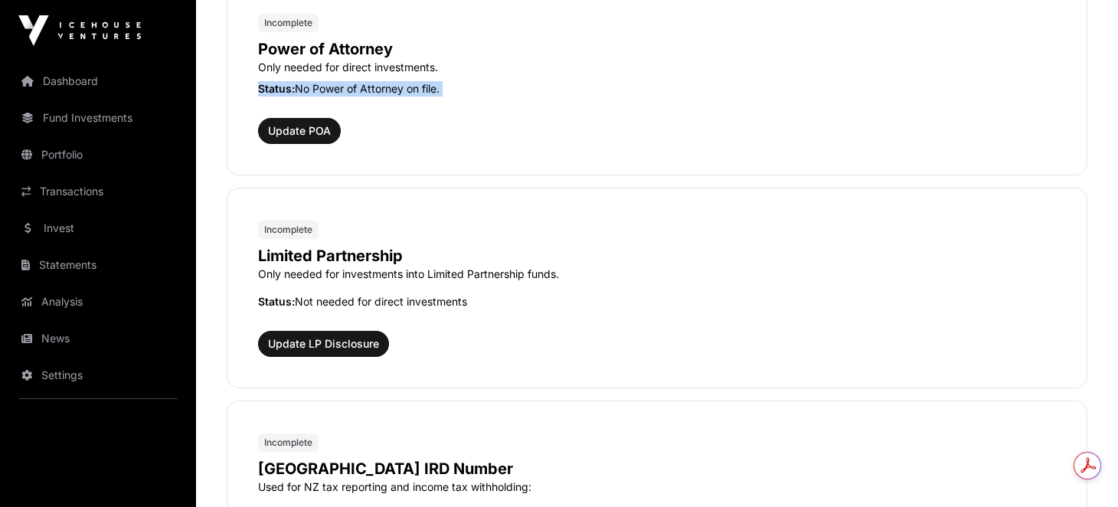
click at [322, 87] on p "Status: No Power of Attorney on file." at bounding box center [657, 88] width 798 height 15
click at [311, 135] on span "Update POA" at bounding box center [299, 130] width 63 height 15
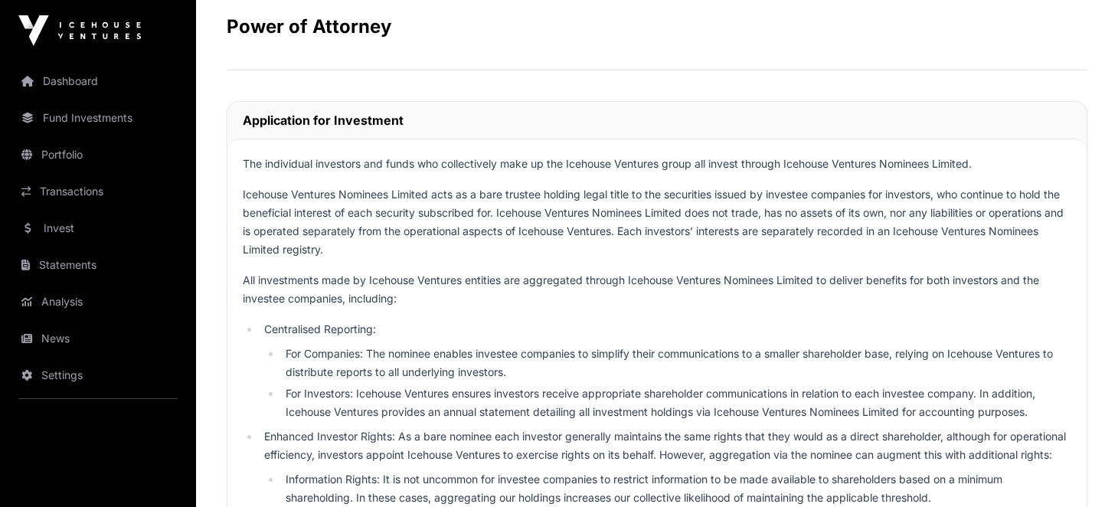
scroll to position [76, 0]
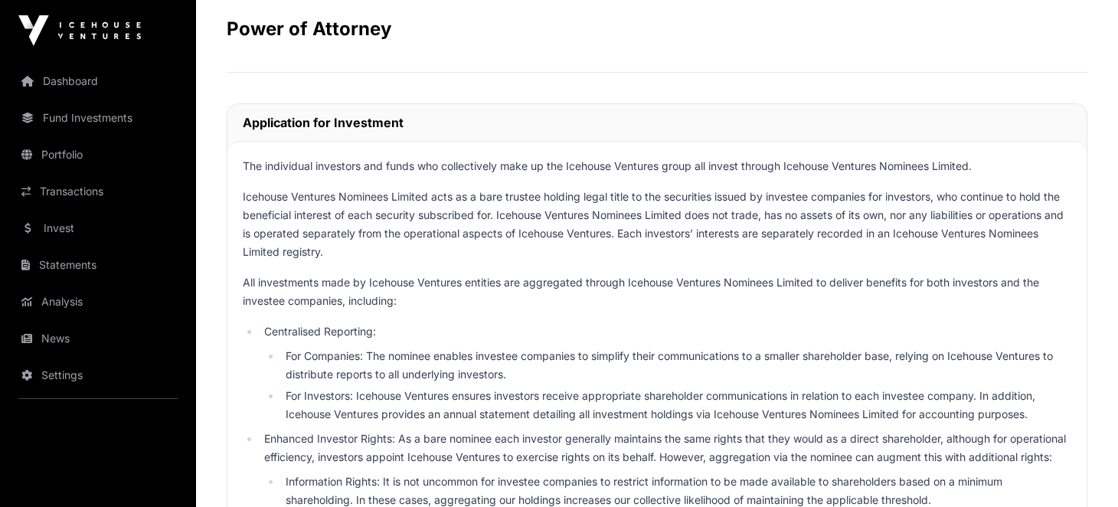
click at [336, 165] on p "The individual investors and funds who collectively make up the Icehouse Ventur…" at bounding box center [657, 166] width 829 height 18
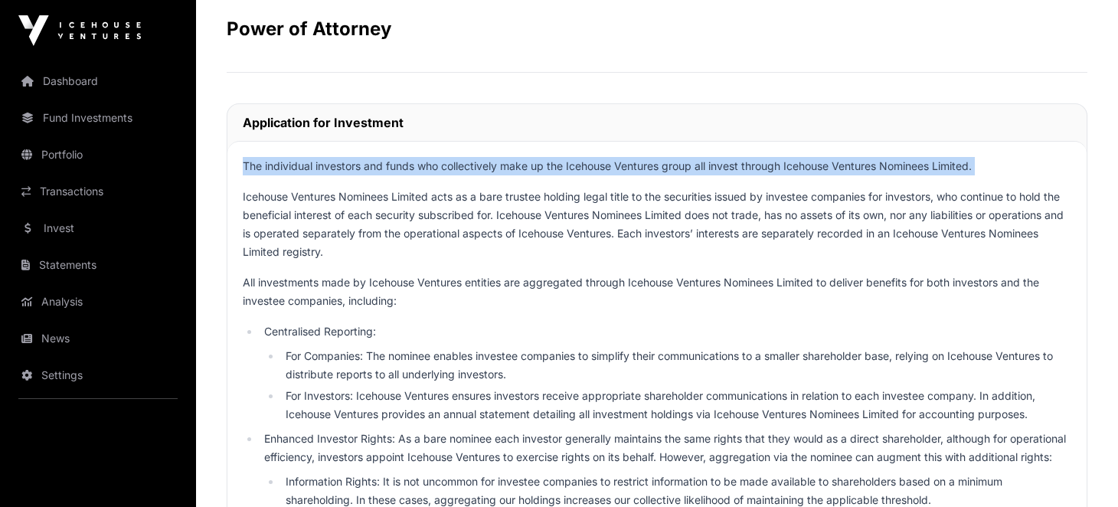
click at [336, 165] on p "The individual investors and funds who collectively make up the Icehouse Ventur…" at bounding box center [657, 166] width 829 height 18
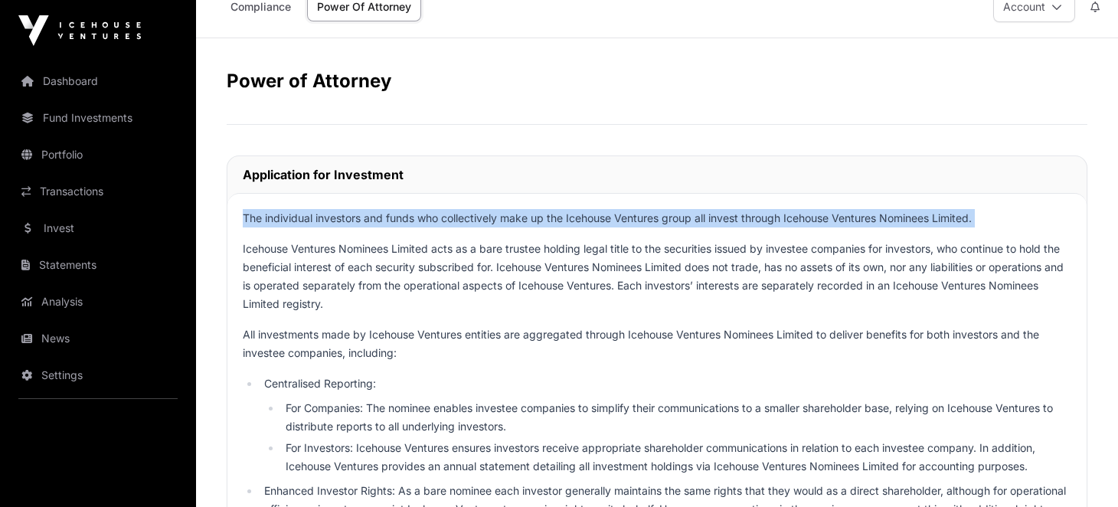
scroll to position [0, 0]
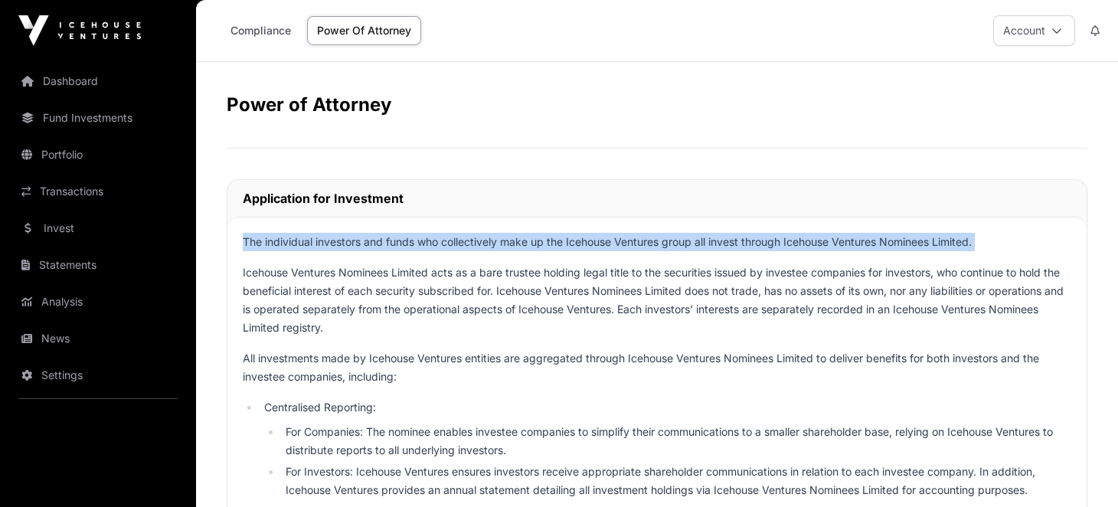
click at [257, 39] on link "Compliance" at bounding box center [261, 30] width 80 height 29
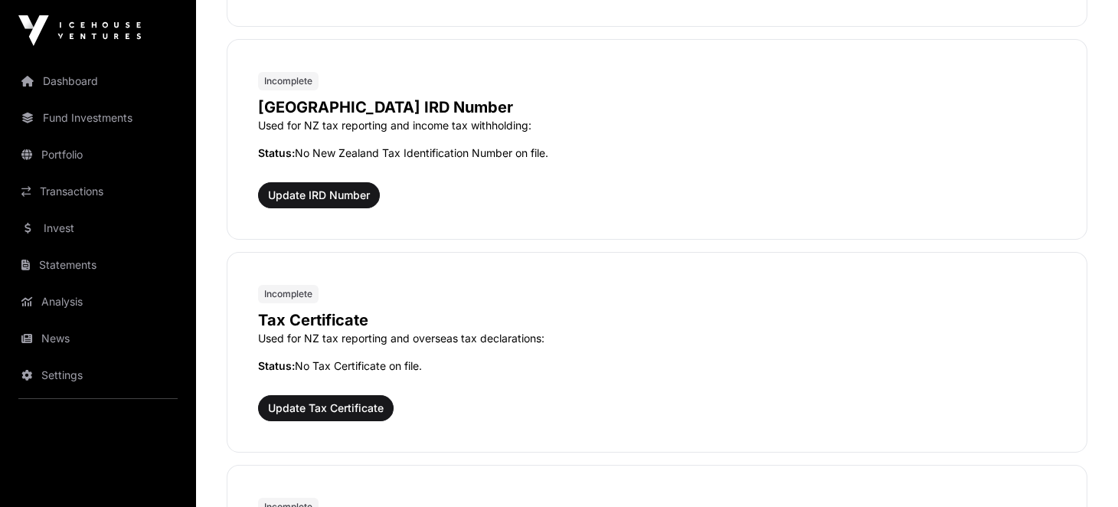
scroll to position [1302, 0]
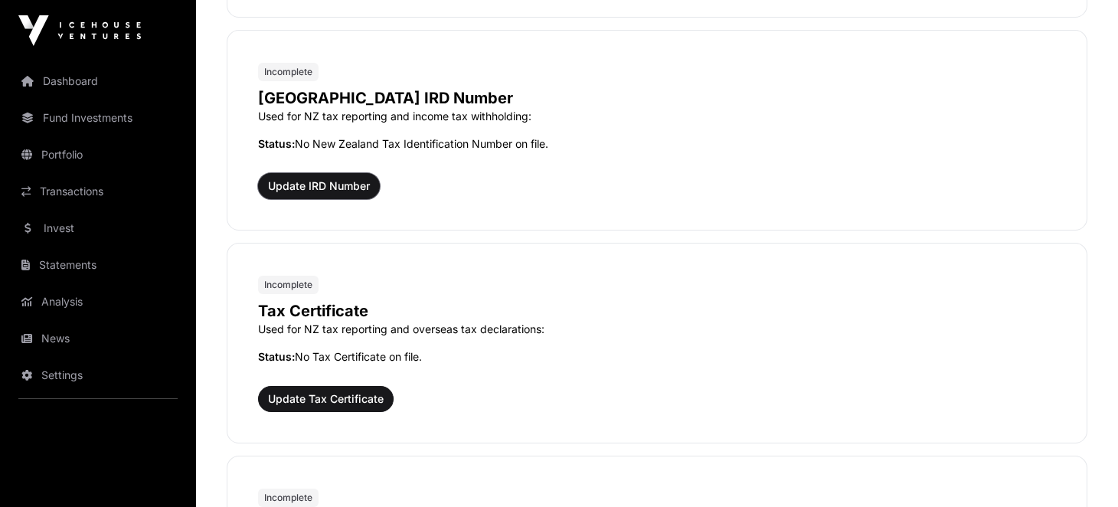
click at [331, 183] on span "Update IRD Number" at bounding box center [319, 185] width 102 height 15
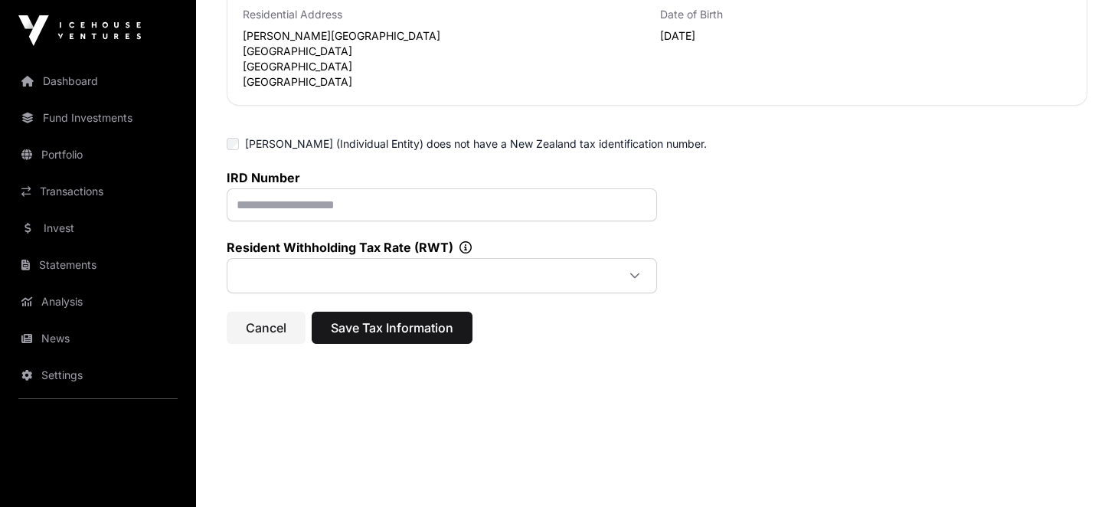
scroll to position [205, 0]
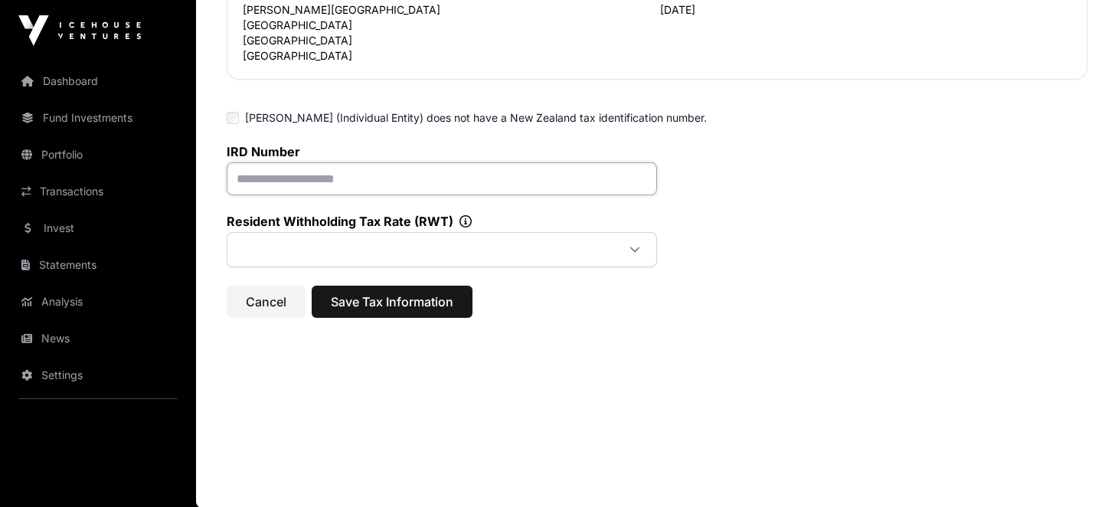
click at [356, 175] on input "text" at bounding box center [442, 178] width 431 height 33
click at [399, 257] on span at bounding box center [424, 250] width 386 height 28
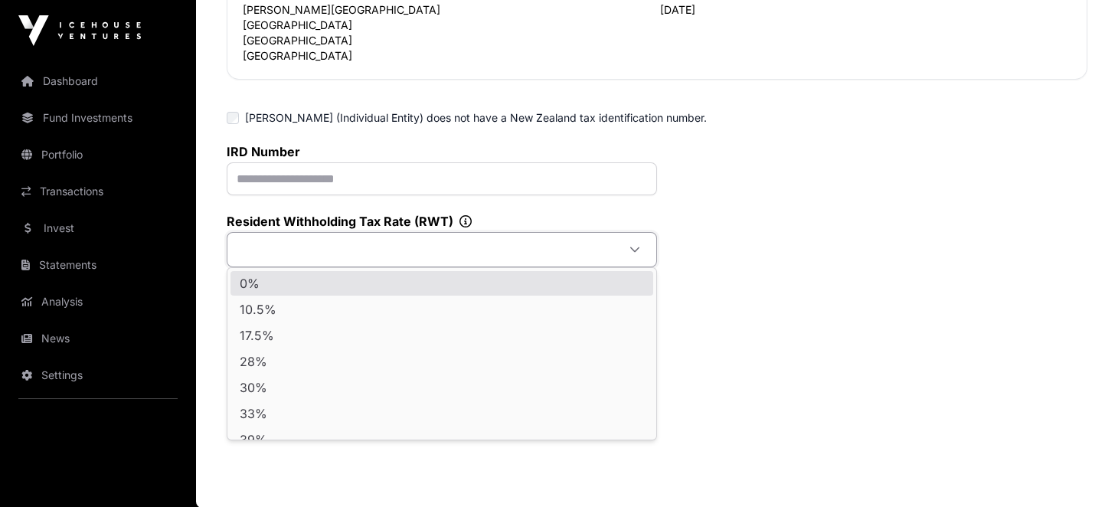
click at [879, 216] on div "IRD Number Resident Withholding Tax Rate (RWT)" at bounding box center [657, 205] width 861 height 123
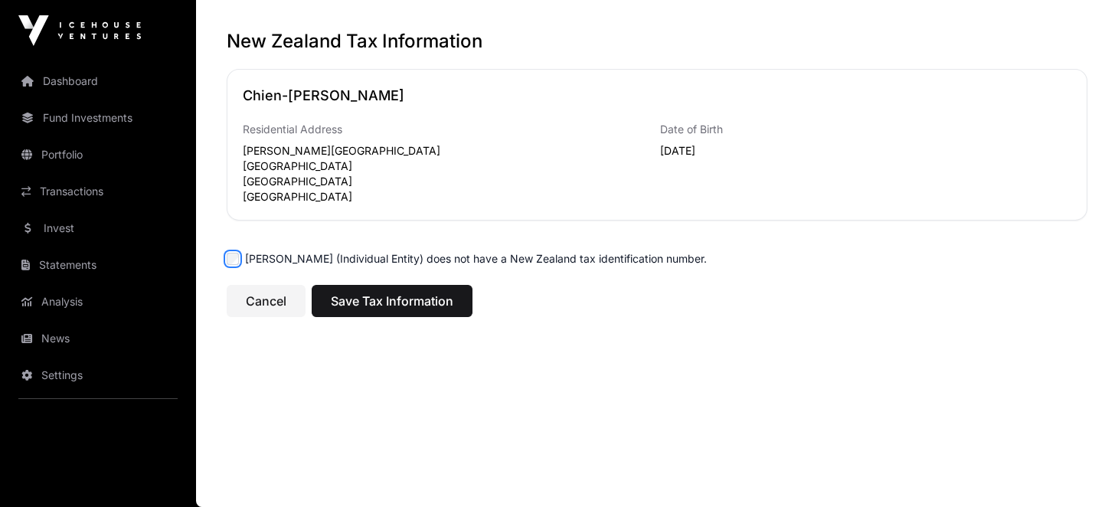
scroll to position [62, 0]
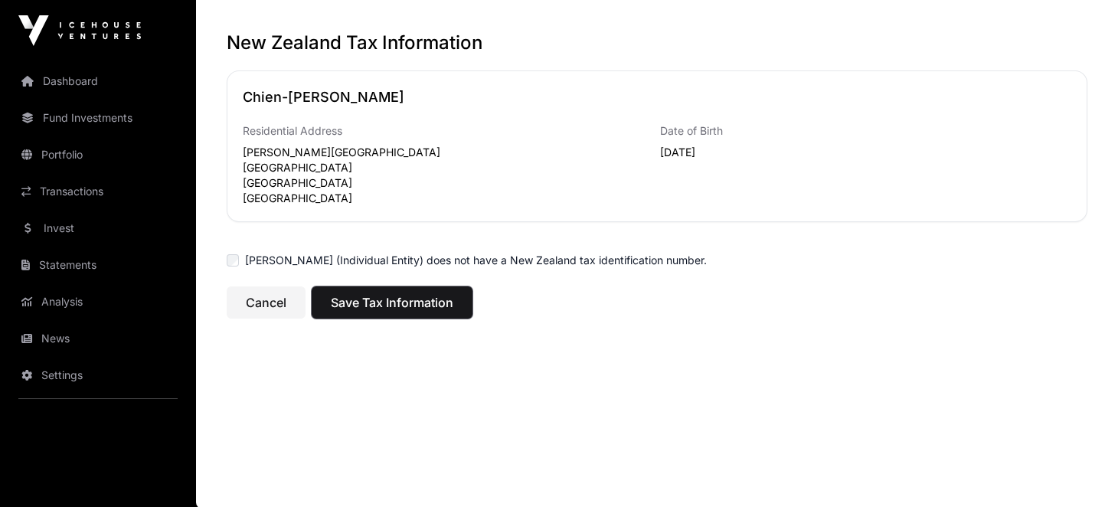
click at [429, 306] on span "Save Tax Information" at bounding box center [392, 302] width 123 height 18
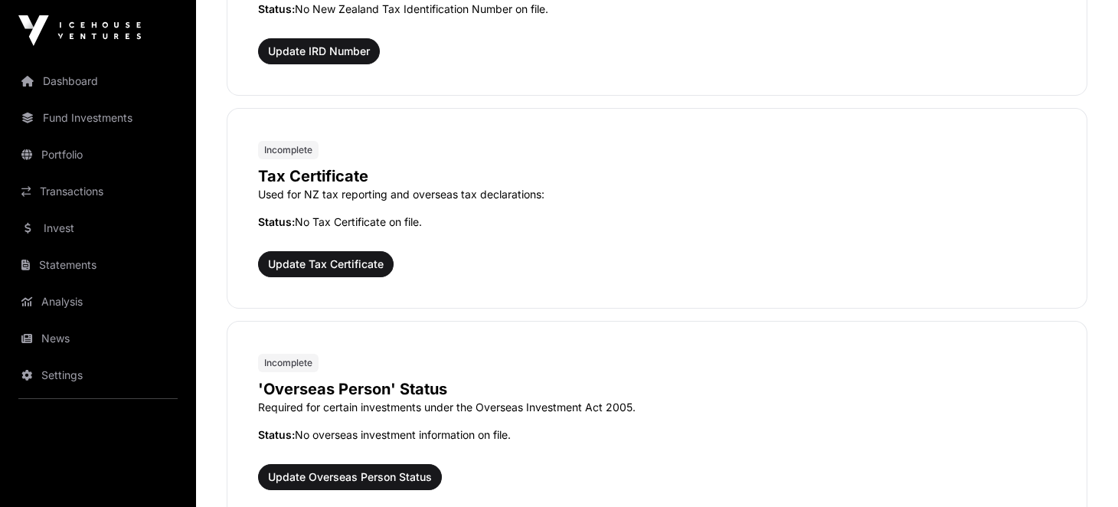
scroll to position [1685, 0]
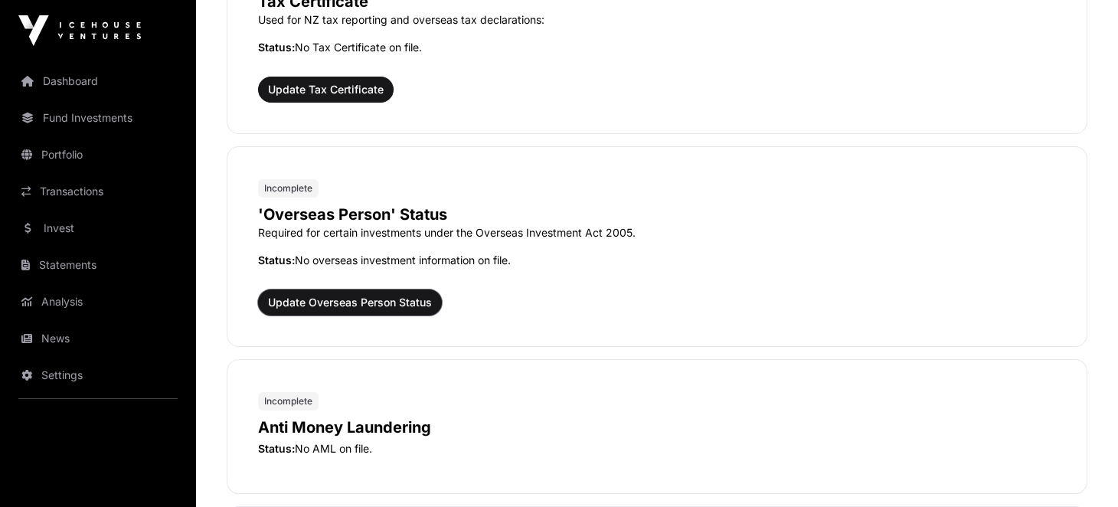
click at [342, 296] on span "Update Overseas Person Status" at bounding box center [350, 302] width 164 height 15
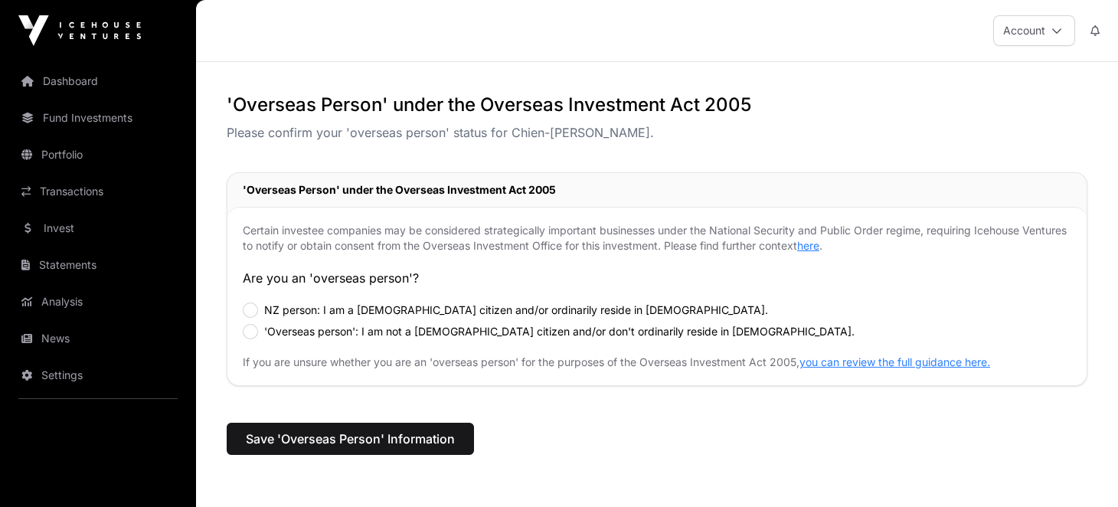
drag, startPoint x: 291, startPoint y: 277, endPoint x: 416, endPoint y: 280, distance: 124.9
click at [416, 280] on p "Are you an 'overseas person'?" at bounding box center [657, 278] width 829 height 18
click at [261, 333] on div "'Overseas person': I am not a New Zealand citizen and/or don't ordinarily resid…" at bounding box center [657, 331] width 829 height 15
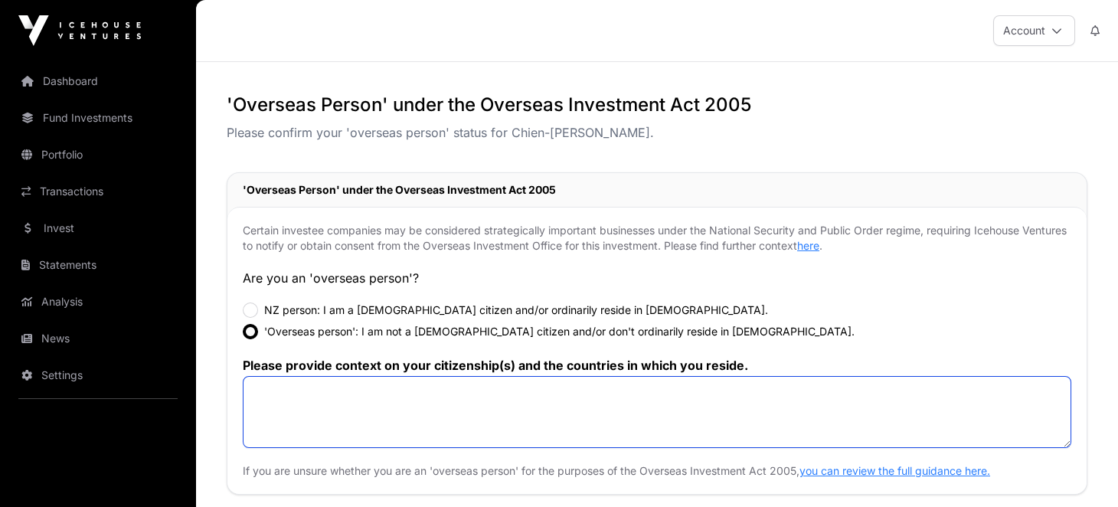
click at [337, 399] on textarea at bounding box center [657, 412] width 829 height 72
type textarea "*"
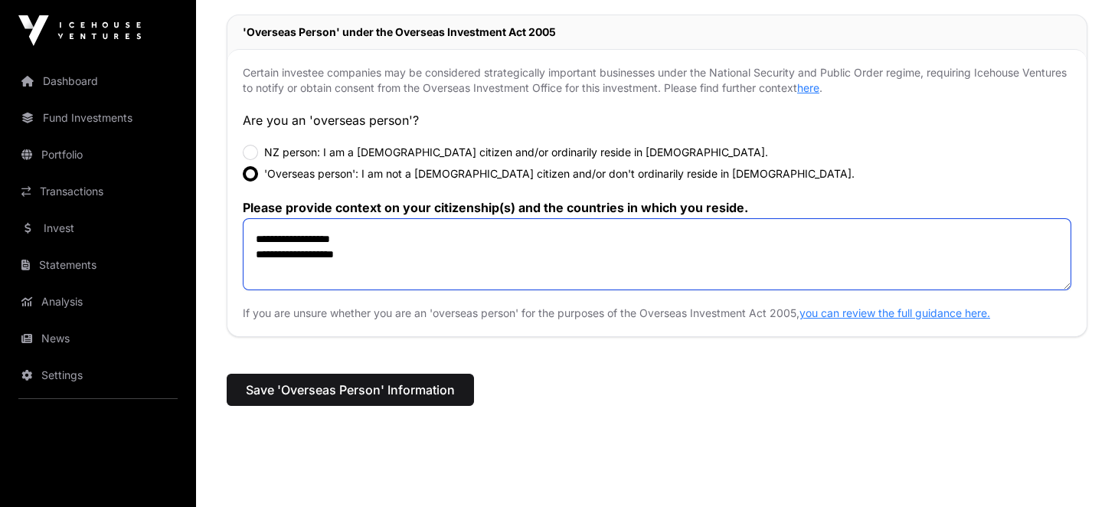
scroll to position [245, 0]
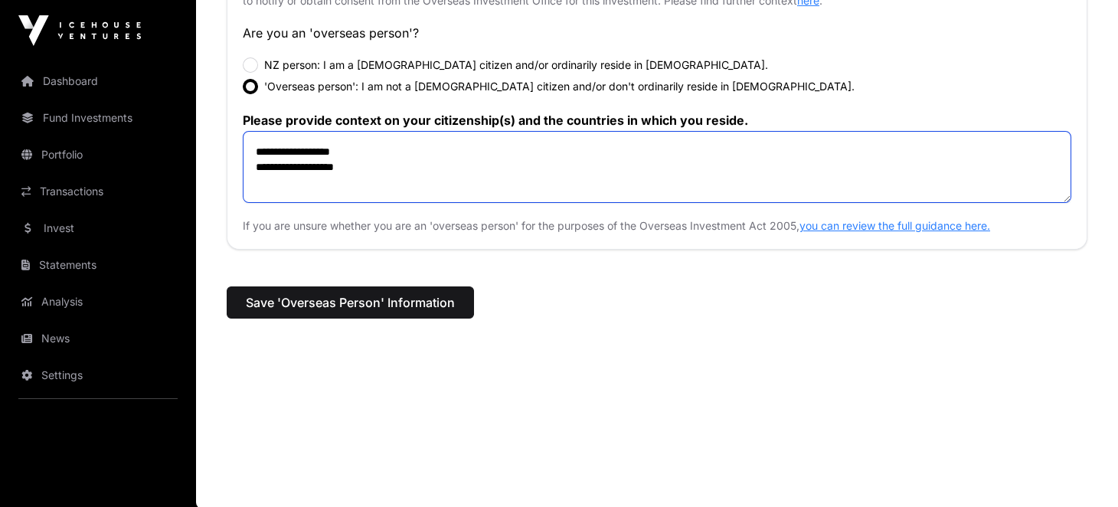
type textarea "**********"
click at [434, 310] on button "Save 'Overseas Person' Information" at bounding box center [350, 302] width 247 height 32
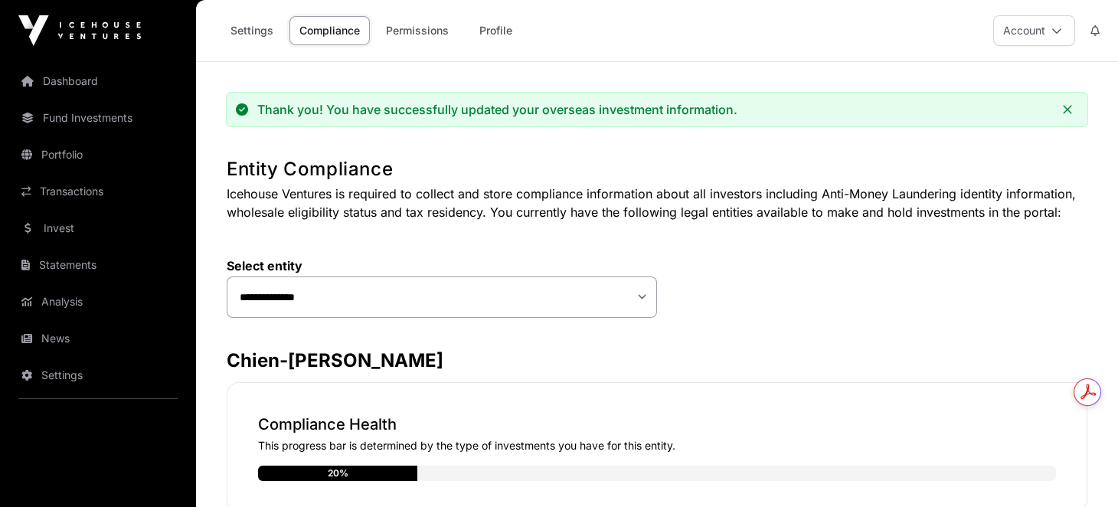
click at [354, 23] on link "Compliance" at bounding box center [330, 30] width 80 height 29
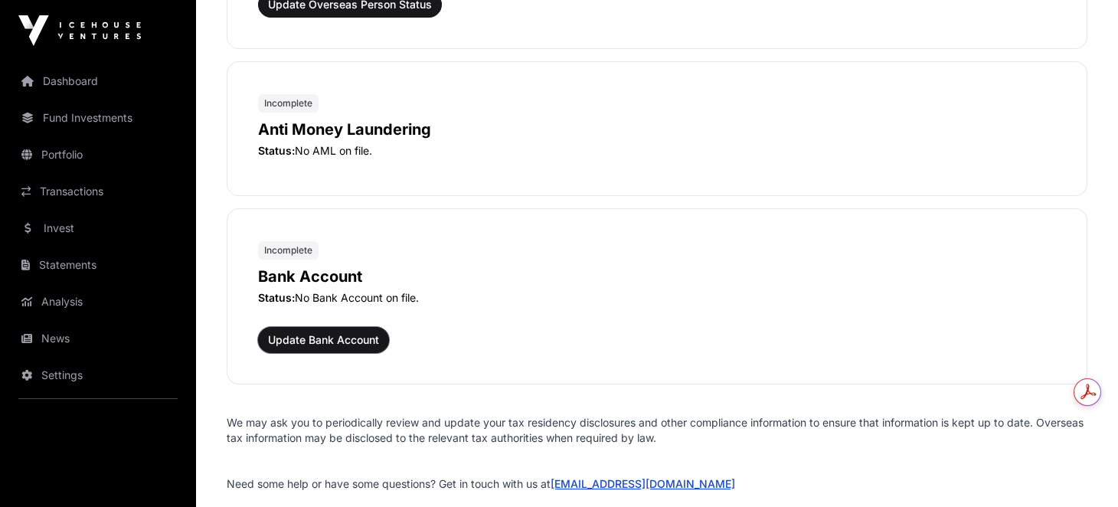
click at [352, 332] on span "Update Bank Account" at bounding box center [323, 339] width 111 height 15
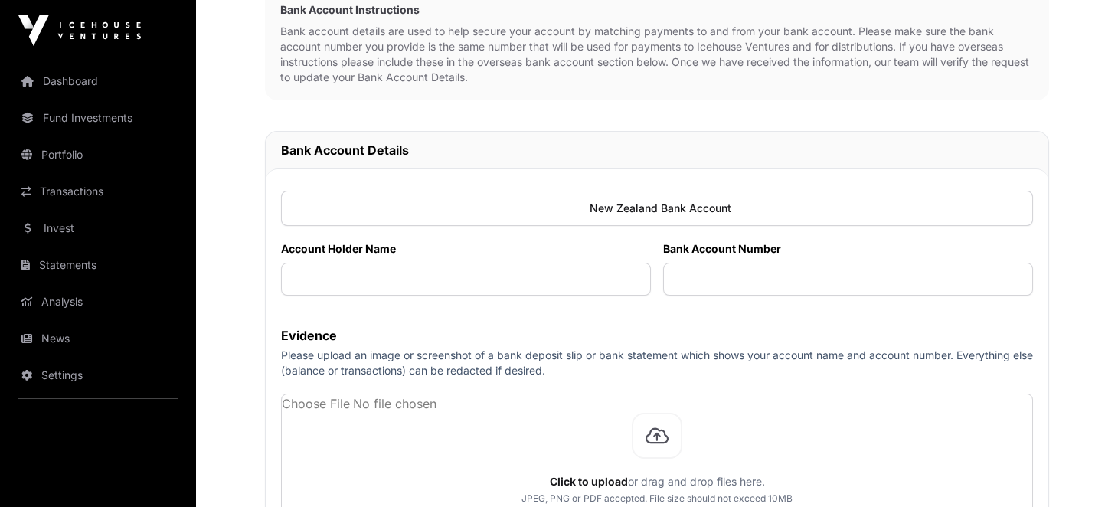
scroll to position [230, 0]
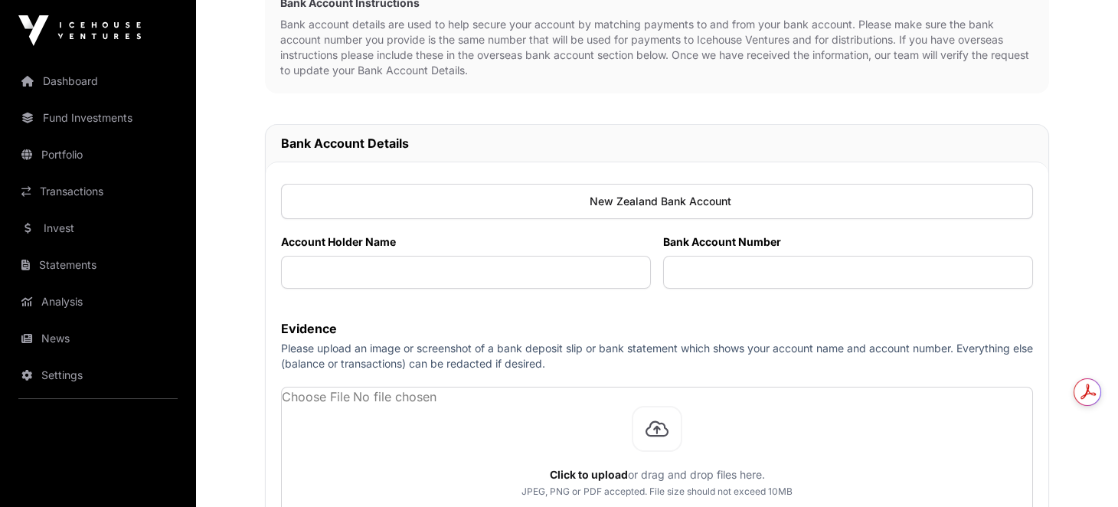
click at [358, 198] on div at bounding box center [657, 201] width 752 height 35
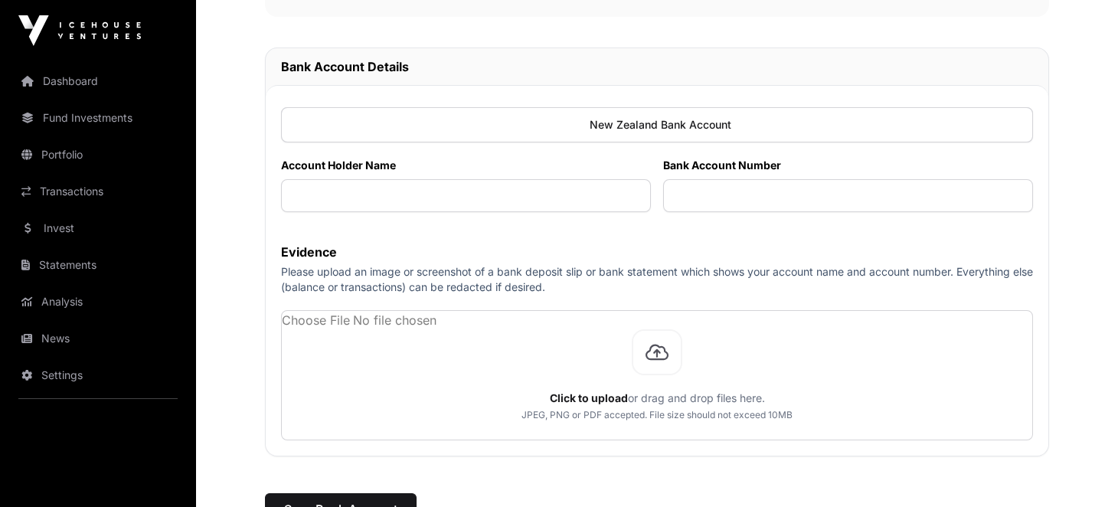
scroll to position [382, 0]
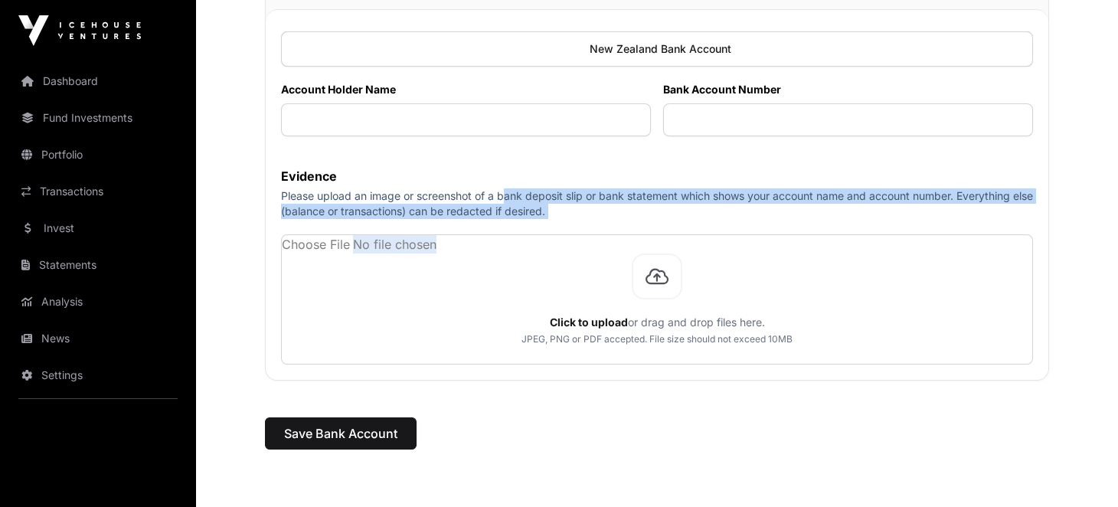
drag, startPoint x: 502, startPoint y: 195, endPoint x: 607, endPoint y: 224, distance: 108.9
click at [607, 224] on div "Evidence Please upload an image or screenshot of a bank deposit slip or bank st…" at bounding box center [657, 266] width 752 height 198
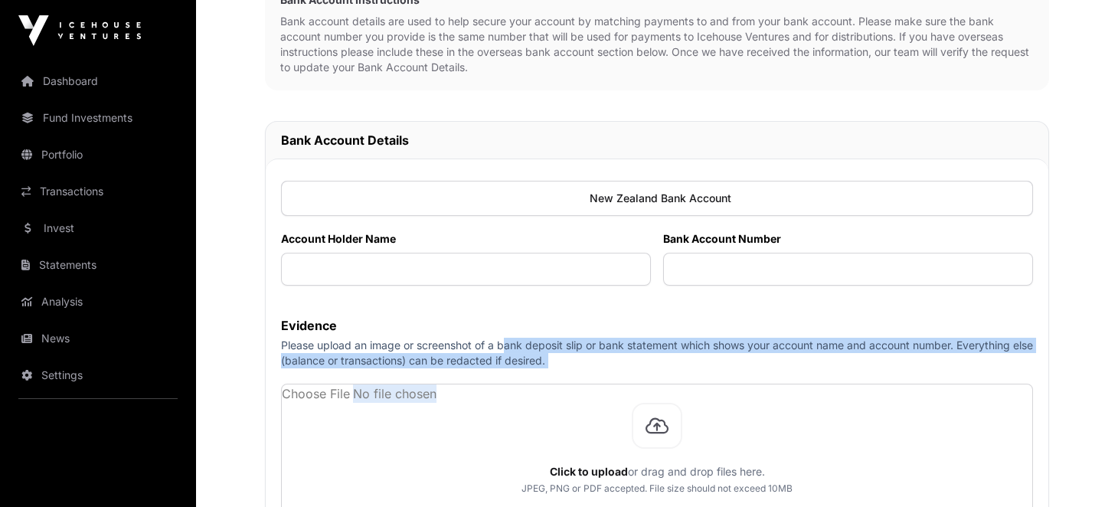
scroll to position [230, 0]
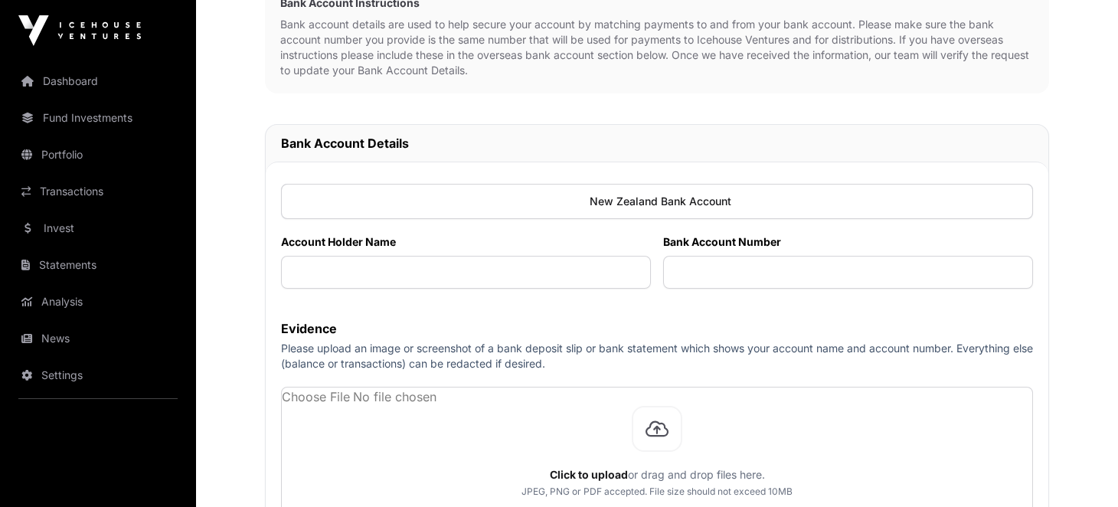
click at [362, 194] on div at bounding box center [657, 201] width 752 height 35
click at [356, 277] on input "text" at bounding box center [466, 272] width 370 height 33
click at [312, 285] on input "text" at bounding box center [466, 272] width 370 height 33
paste input "**********"
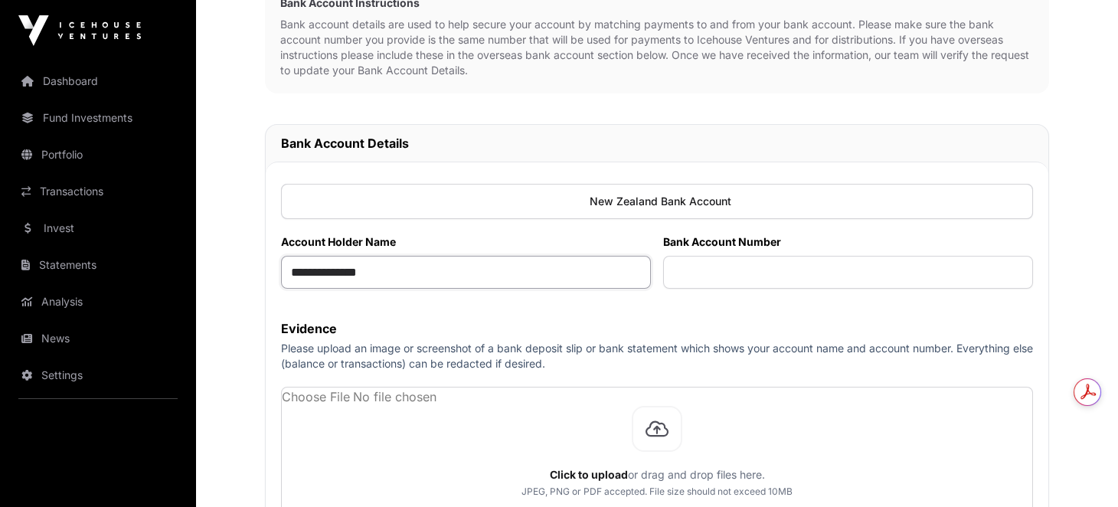
type input "**********"
click at [758, 264] on input "text" at bounding box center [848, 272] width 370 height 33
paste input "**********"
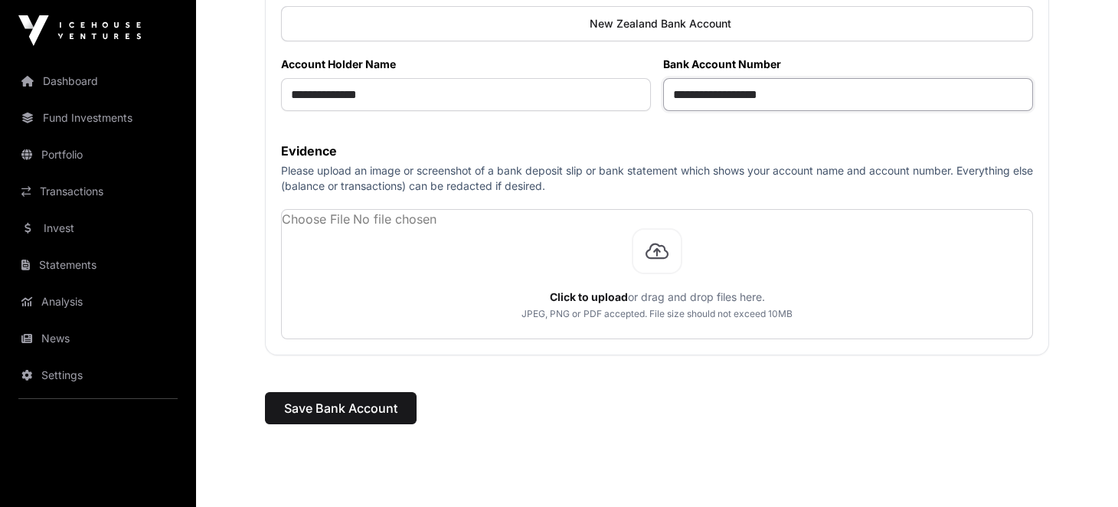
scroll to position [451, 0]
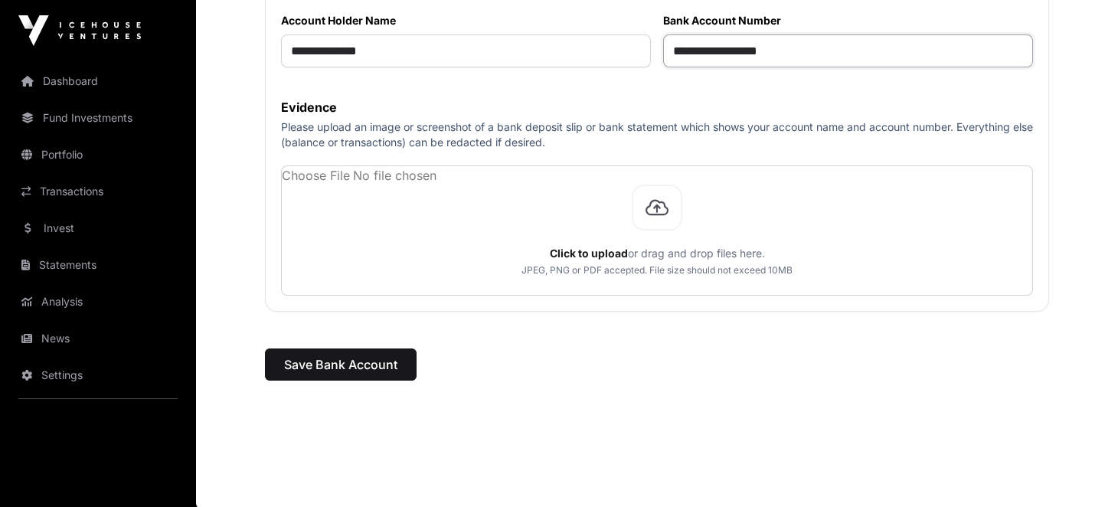
type input "**********"
click at [341, 386] on div "**********" at bounding box center [657, 21] width 882 height 758
click at [349, 372] on button "Save Bank Account" at bounding box center [341, 365] width 152 height 32
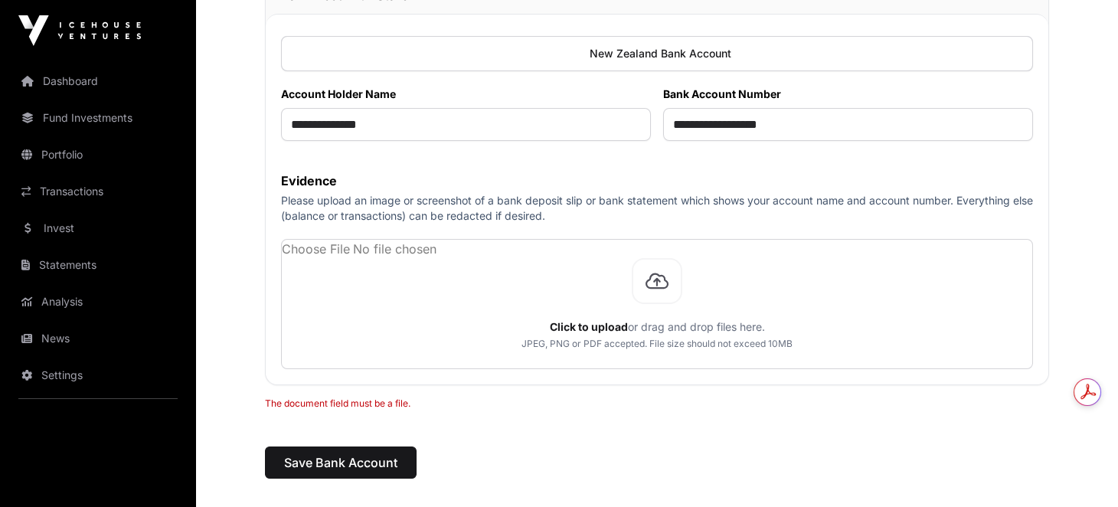
scroll to position [382, 0]
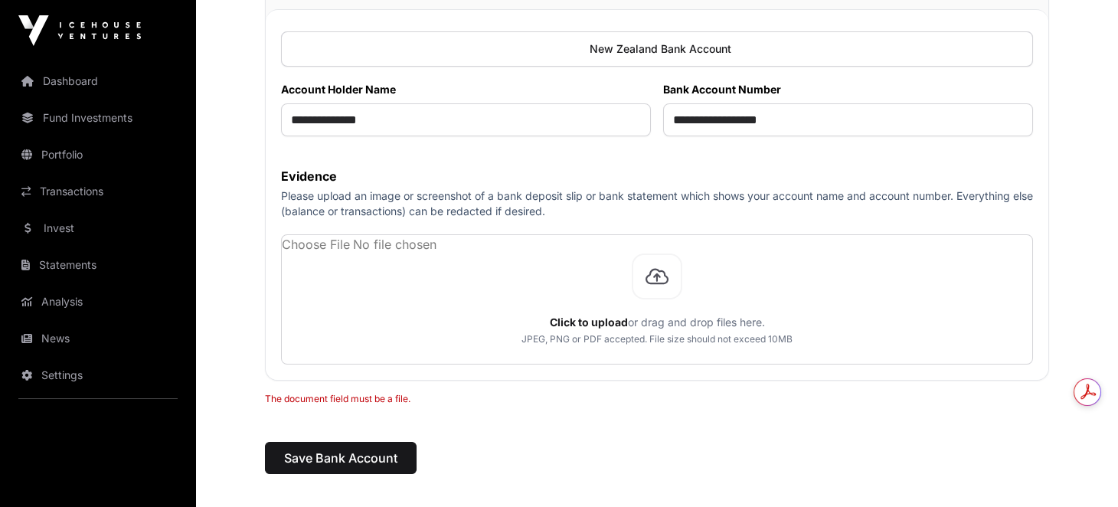
click at [256, 384] on div "**********" at bounding box center [657, 101] width 882 height 782
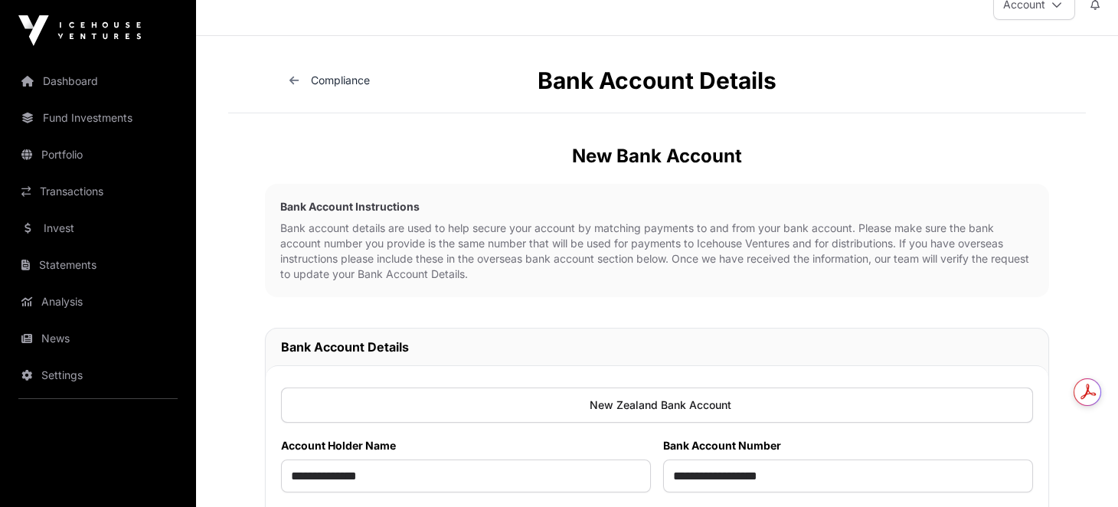
scroll to position [0, 0]
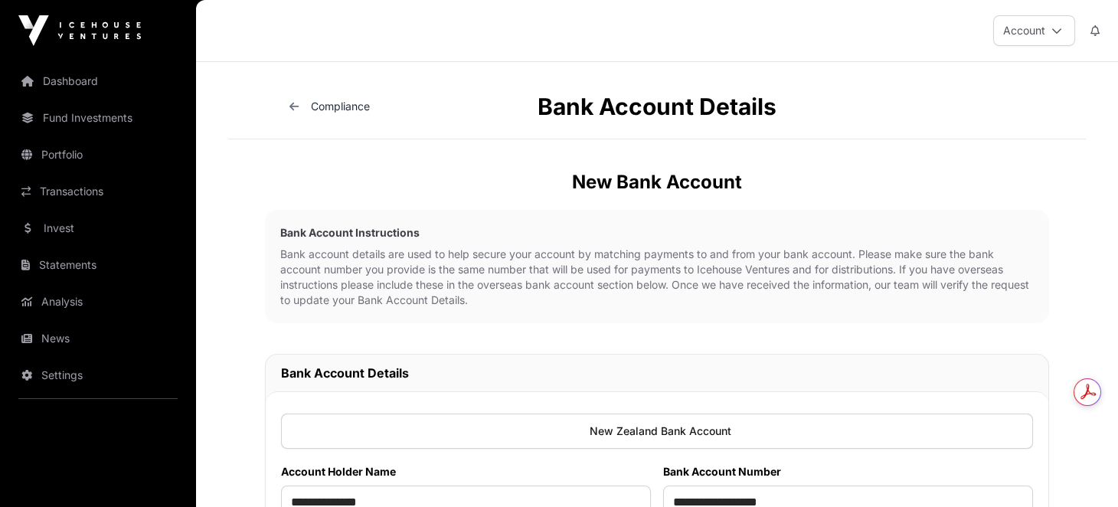
click at [297, 101] on icon at bounding box center [294, 106] width 9 height 11
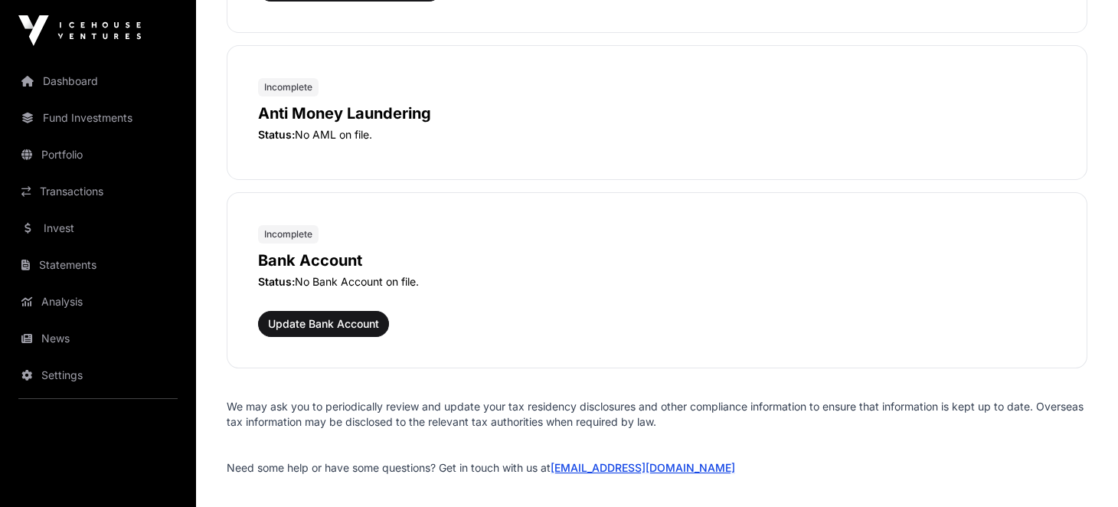
scroll to position [1838, 0]
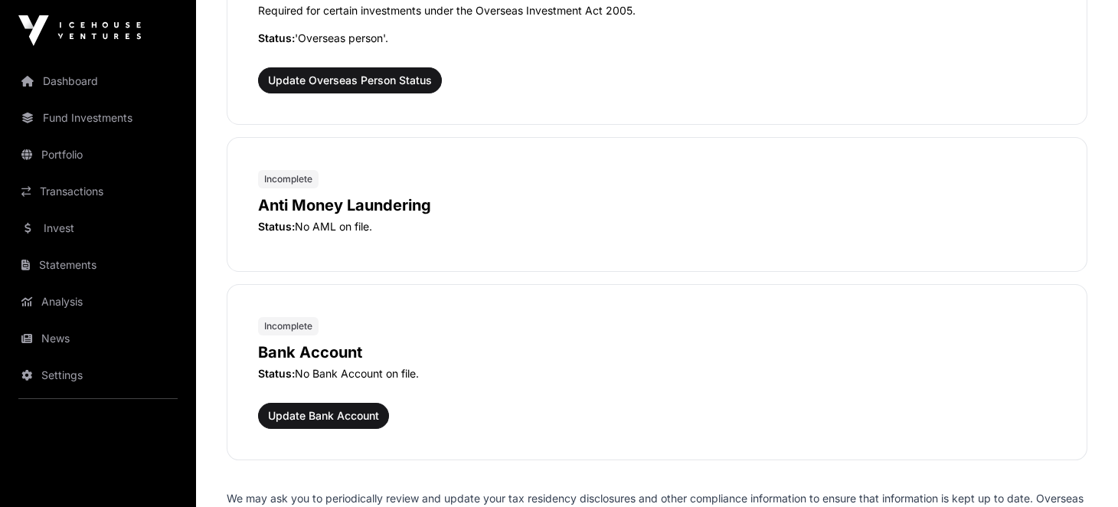
click at [319, 225] on p "Status: No AML on file." at bounding box center [657, 226] width 798 height 15
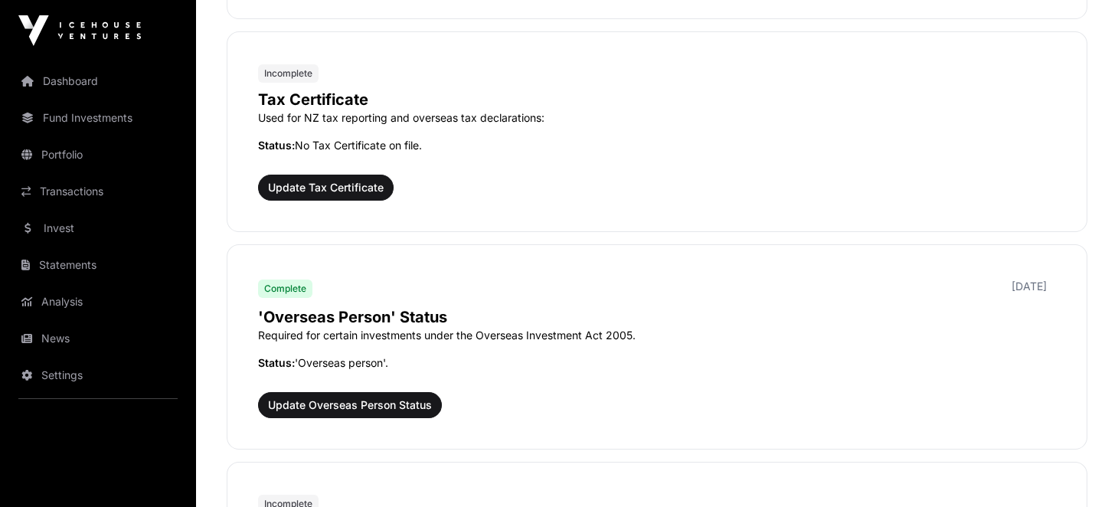
scroll to position [1379, 0]
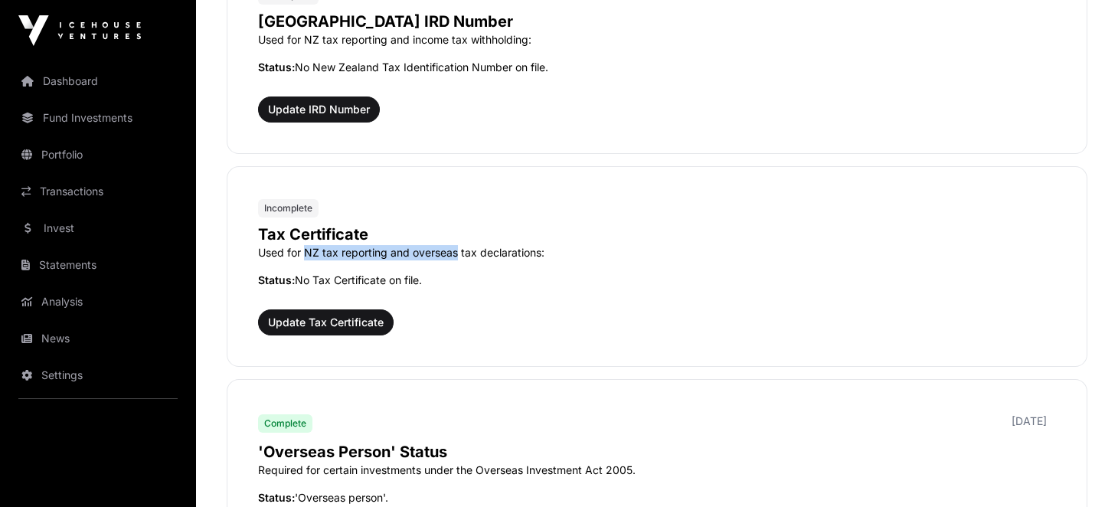
drag, startPoint x: 301, startPoint y: 249, endPoint x: 453, endPoint y: 253, distance: 152.5
click at [453, 253] on p "Used for NZ tax reporting and overseas tax declarations:" at bounding box center [657, 252] width 798 height 15
click at [365, 320] on span "Update Tax Certificate" at bounding box center [326, 322] width 116 height 15
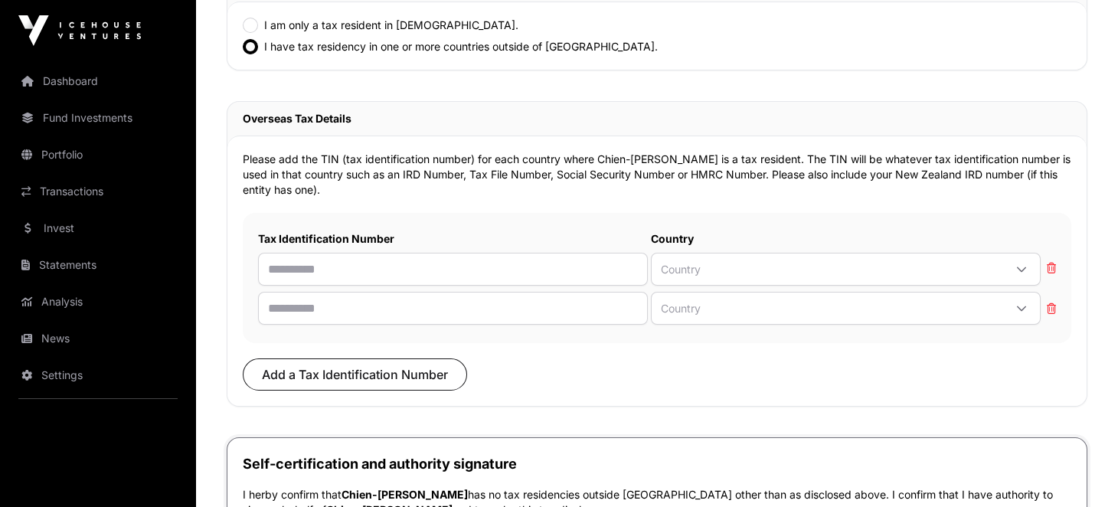
scroll to position [459, 0]
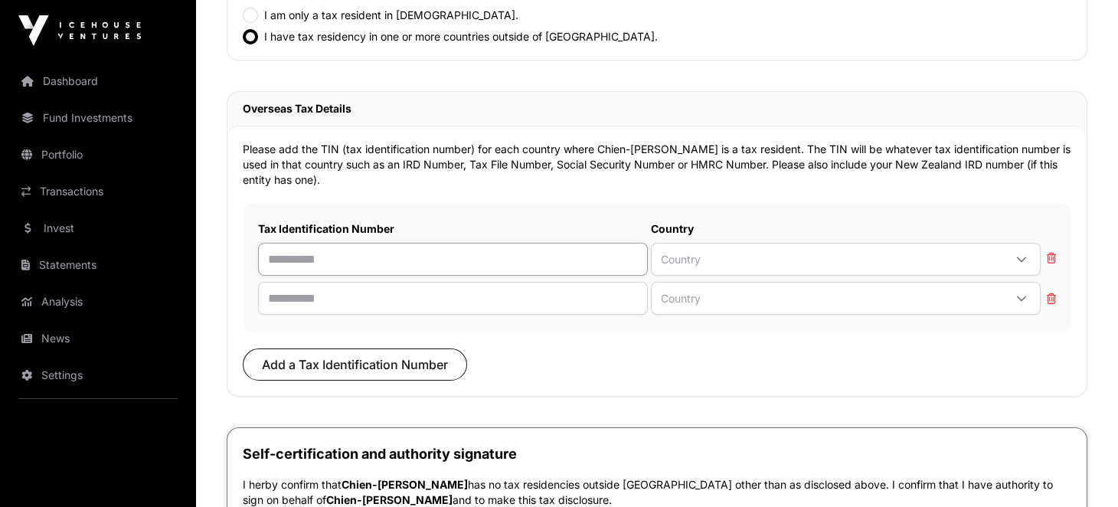
click at [296, 254] on input "text" at bounding box center [453, 259] width 390 height 33
click at [764, 264] on span "Country" at bounding box center [828, 259] width 352 height 25
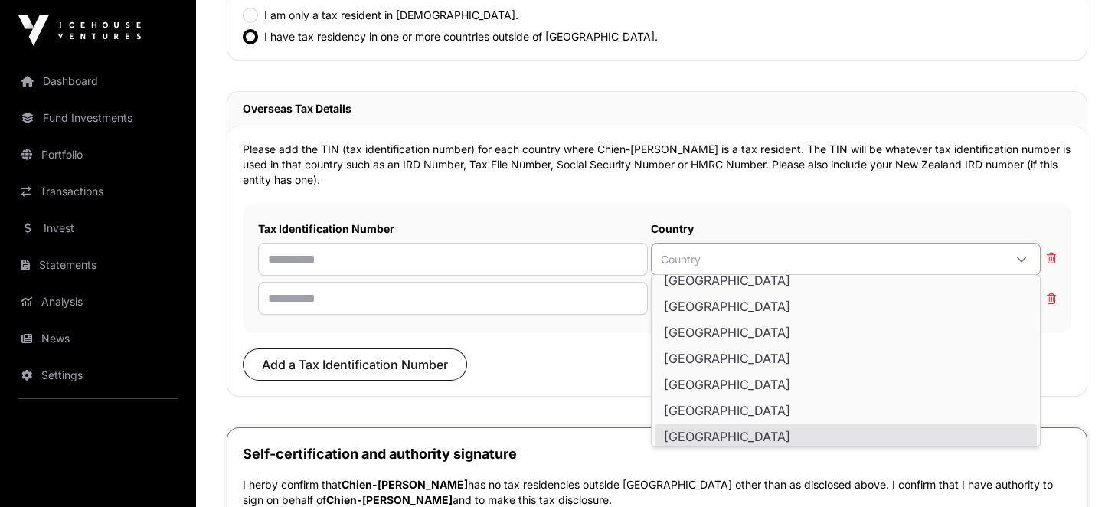
scroll to position [1885, 0]
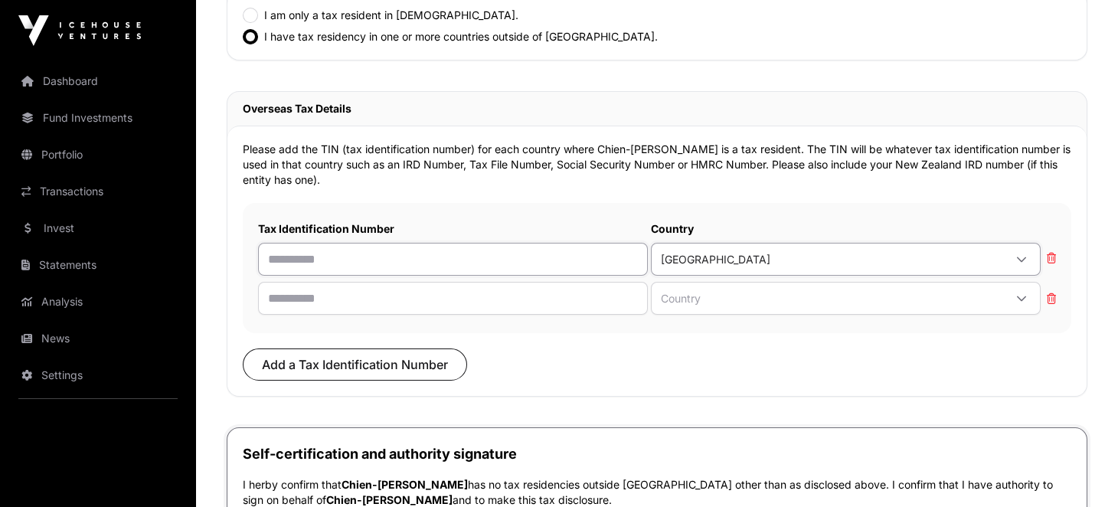
click at [316, 254] on input "text" at bounding box center [453, 259] width 390 height 33
click at [1055, 304] on div "Country Delete" at bounding box center [657, 298] width 798 height 33
click at [1053, 300] on icon at bounding box center [1050, 298] width 12 height 11
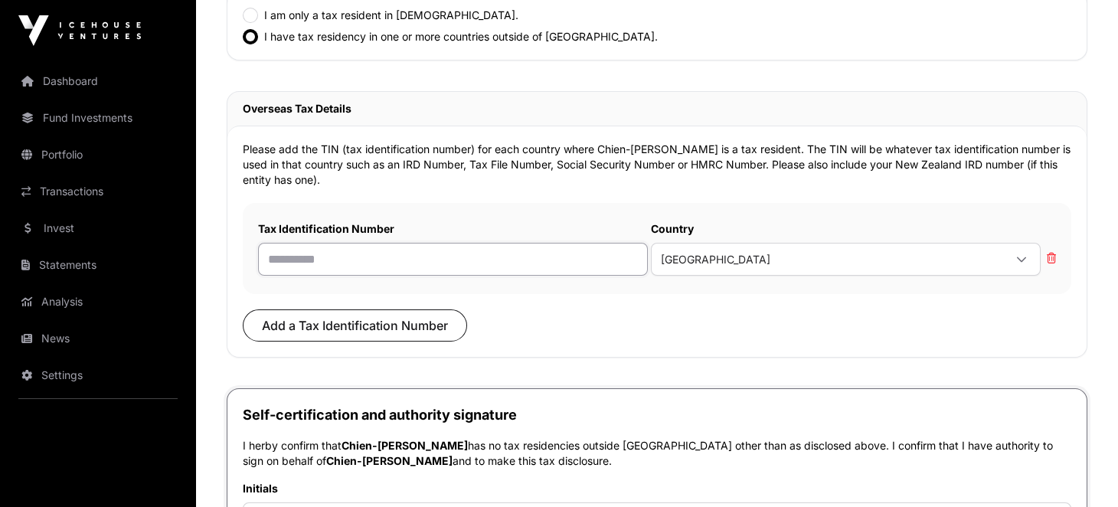
click at [396, 252] on input "text" at bounding box center [453, 259] width 390 height 33
drag, startPoint x: 276, startPoint y: 262, endPoint x: 252, endPoint y: 262, distance: 23.7
click at [276, 262] on input "text" at bounding box center [453, 259] width 390 height 33
drag, startPoint x: 290, startPoint y: 252, endPoint x: 277, endPoint y: 257, distance: 14.1
click at [290, 252] on input "text" at bounding box center [453, 259] width 390 height 33
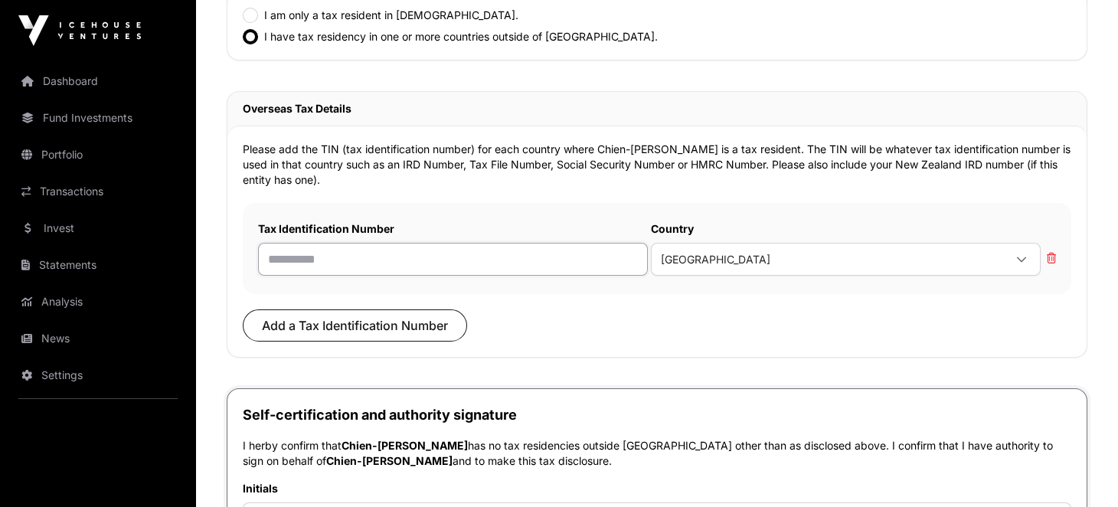
click at [276, 254] on input "text" at bounding box center [453, 259] width 390 height 33
click at [319, 263] on input "text" at bounding box center [453, 259] width 390 height 33
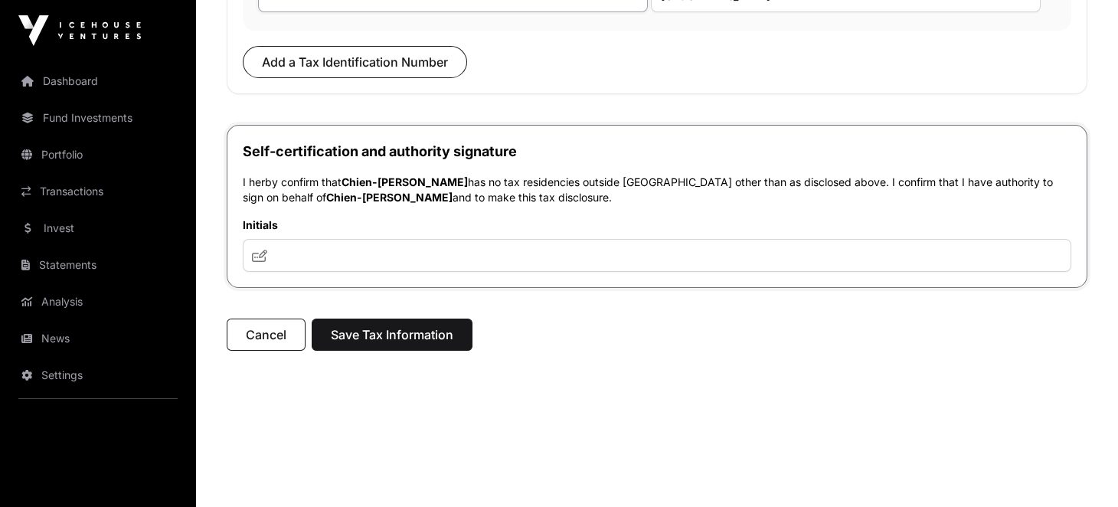
scroll to position [755, 0]
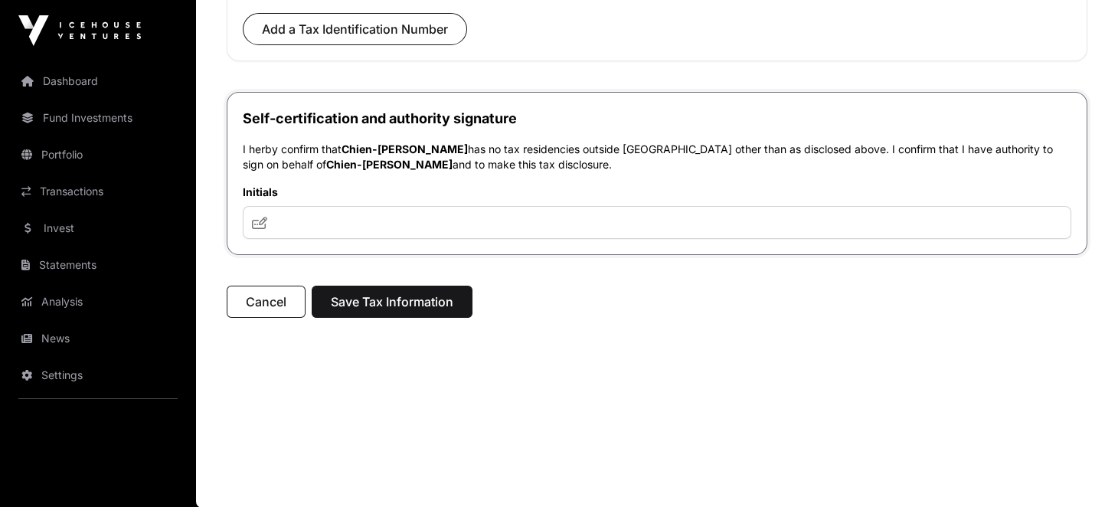
type input "**********"
click at [358, 214] on input "text" at bounding box center [657, 222] width 829 height 33
drag, startPoint x: 341, startPoint y: 150, endPoint x: 428, endPoint y: 152, distance: 87.3
click at [428, 152] on p "I herby confirm that Chien-Hsing Wu has no tax residencies outside New Zealand …" at bounding box center [657, 157] width 829 height 31
copy p "Chien-Hsing Wu"
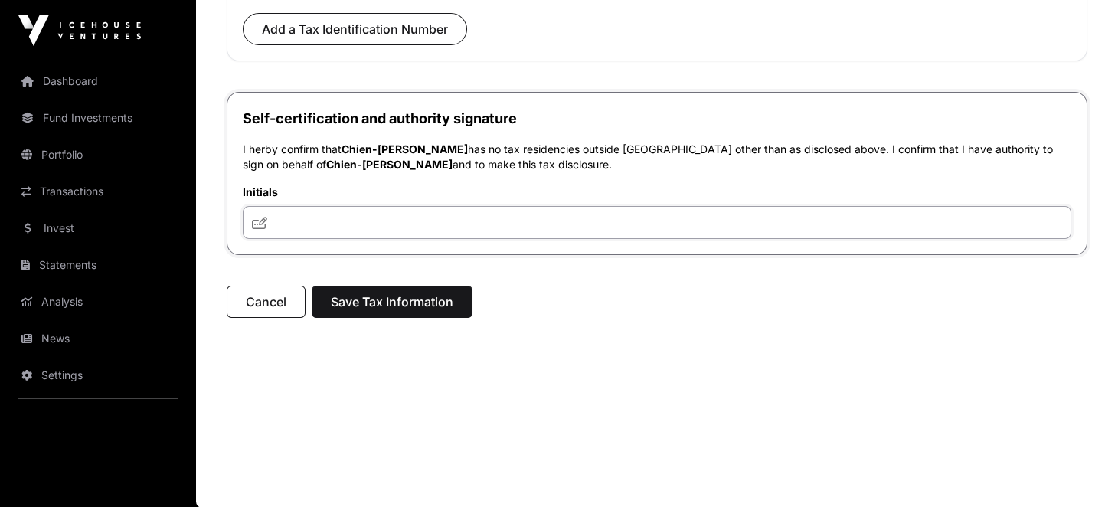
click at [366, 222] on input "text" at bounding box center [657, 222] width 829 height 33
paste input "**********"
click at [277, 220] on input "**********" at bounding box center [657, 222] width 829 height 33
click at [390, 219] on input "**********" at bounding box center [657, 222] width 829 height 33
type input "**********"
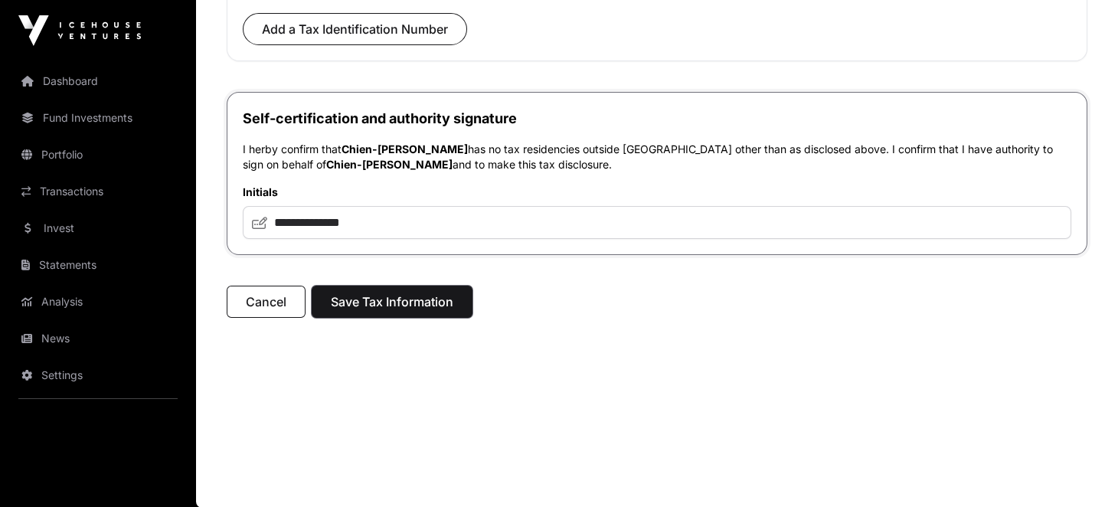
click at [367, 295] on span "Save Tax Information" at bounding box center [392, 302] width 123 height 18
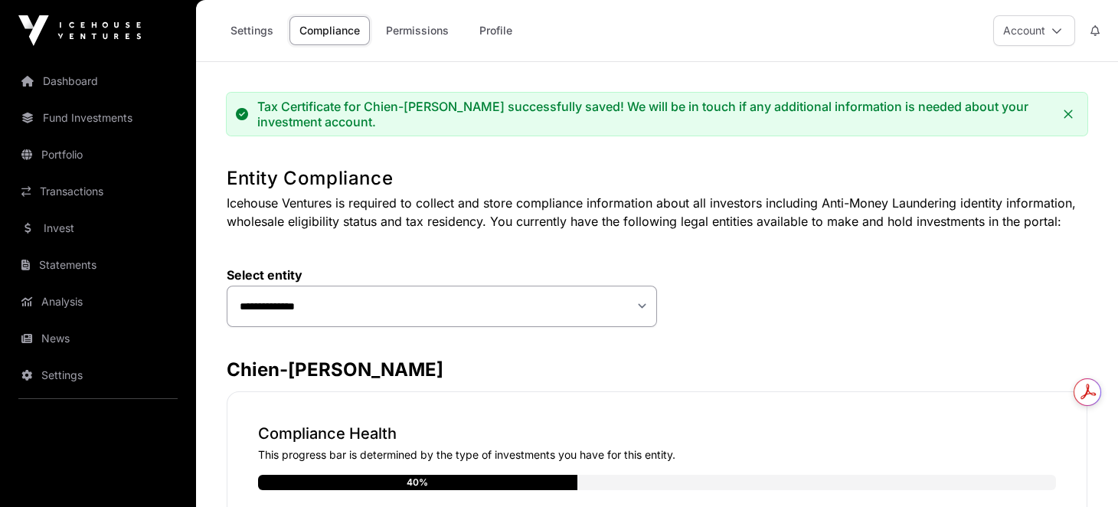
click at [322, 25] on link "Compliance" at bounding box center [330, 30] width 80 height 29
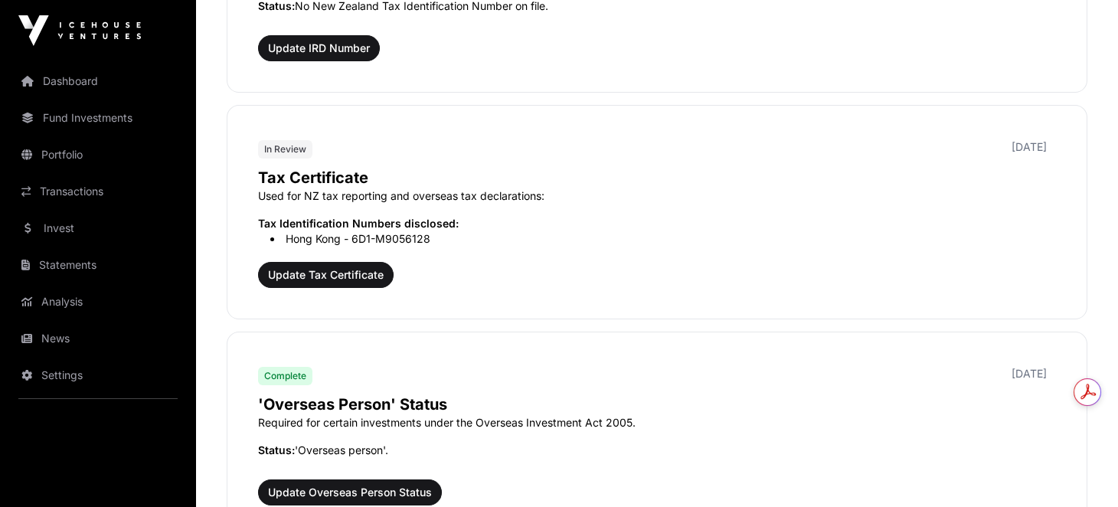
scroll to position [1302, 0]
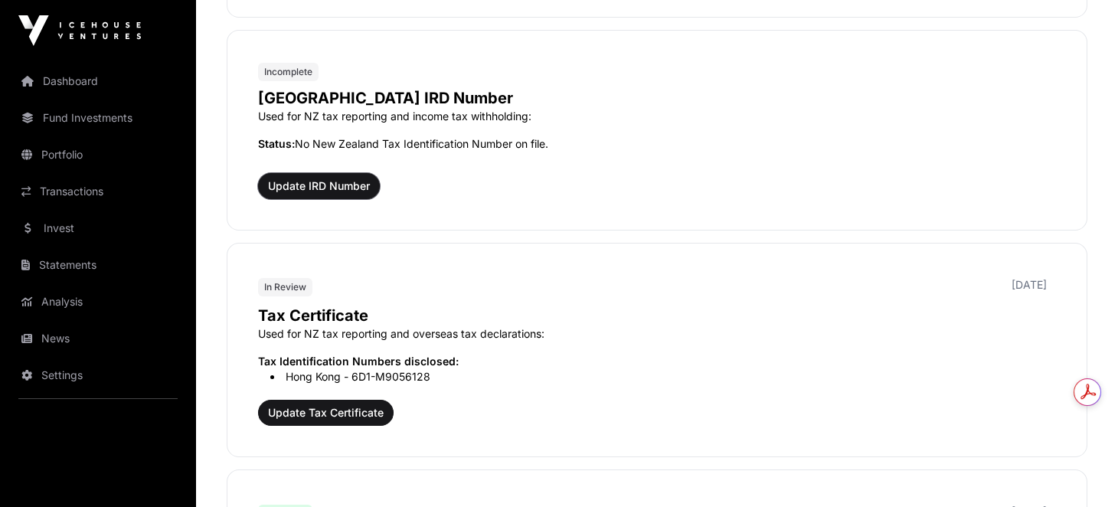
click at [309, 184] on span "Update IRD Number" at bounding box center [319, 185] width 102 height 15
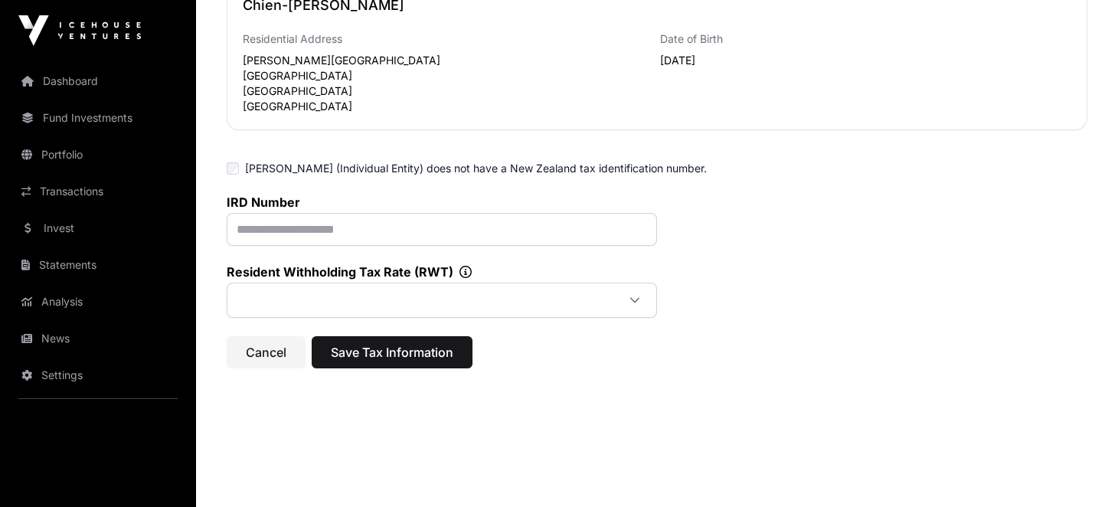
scroll to position [128, 0]
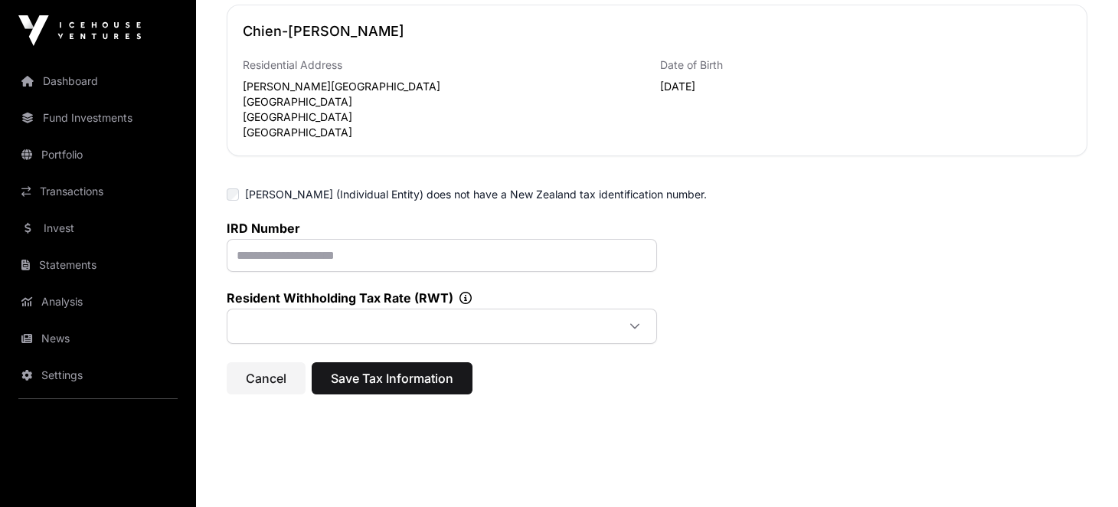
click at [239, 188] on div "[PERSON_NAME] (Individual Entity) does not have a New Zealand tax identificatio…" at bounding box center [657, 194] width 861 height 15
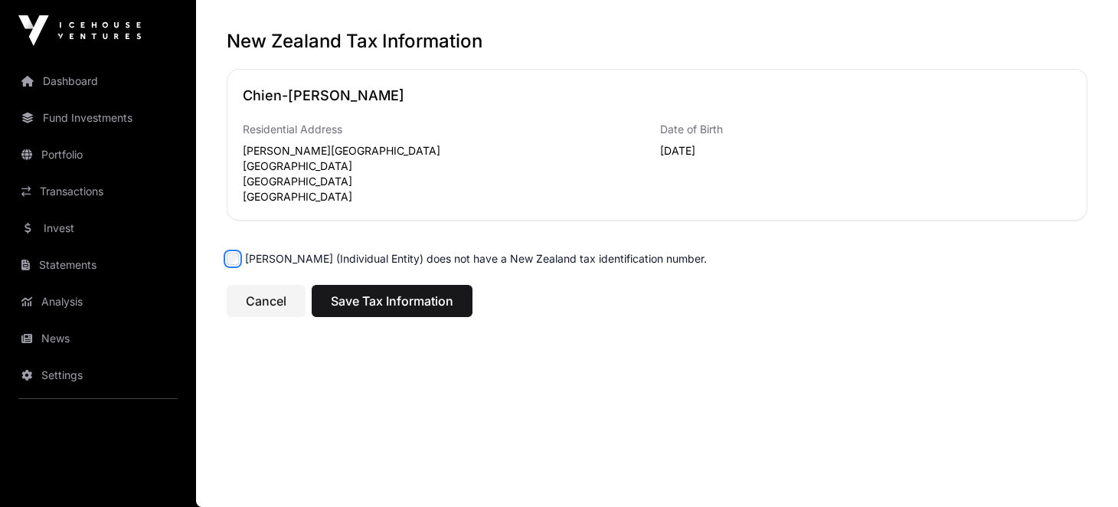
scroll to position [62, 0]
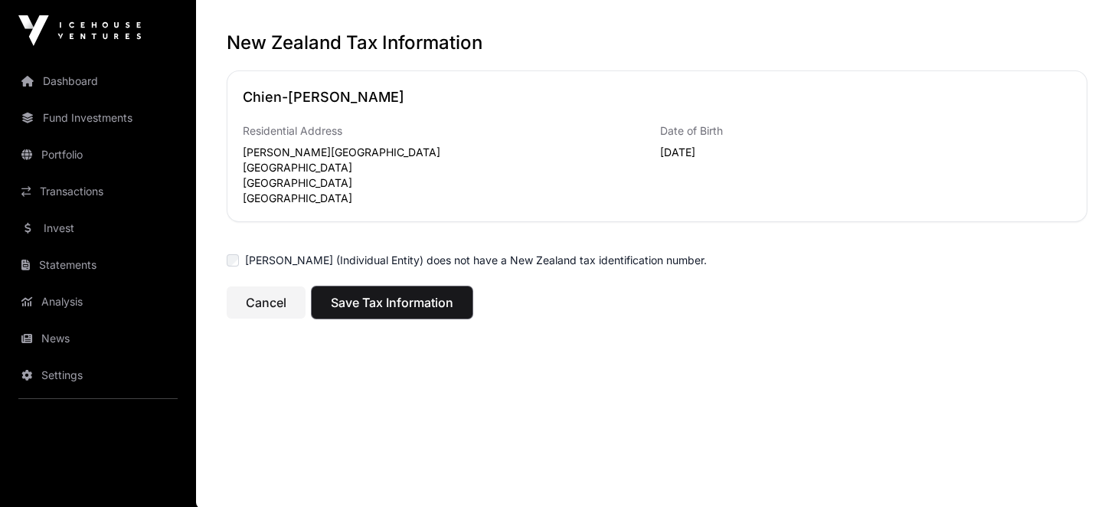
click at [375, 298] on span "Save Tax Information" at bounding box center [392, 302] width 123 height 18
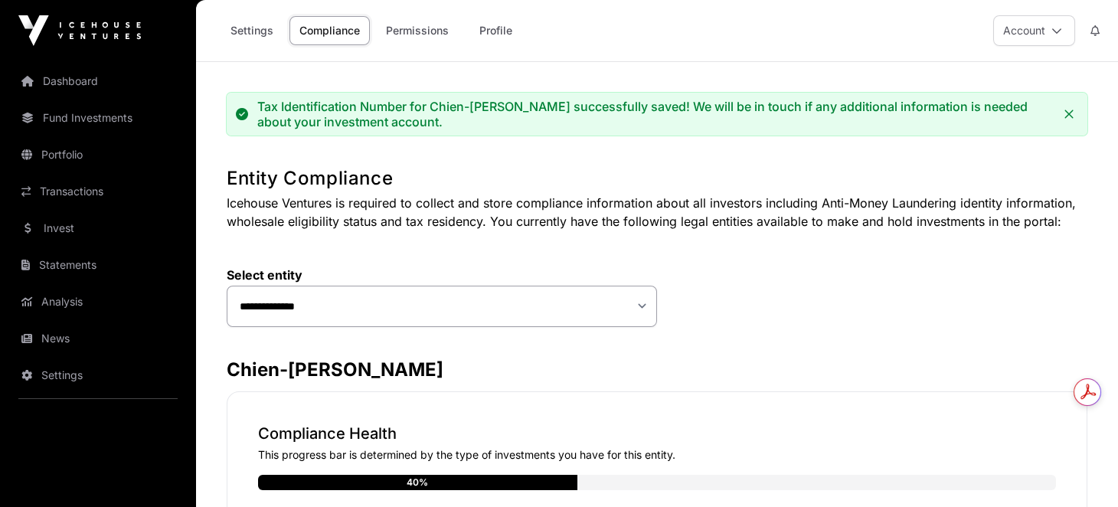
click at [316, 34] on link "Compliance" at bounding box center [330, 30] width 80 height 29
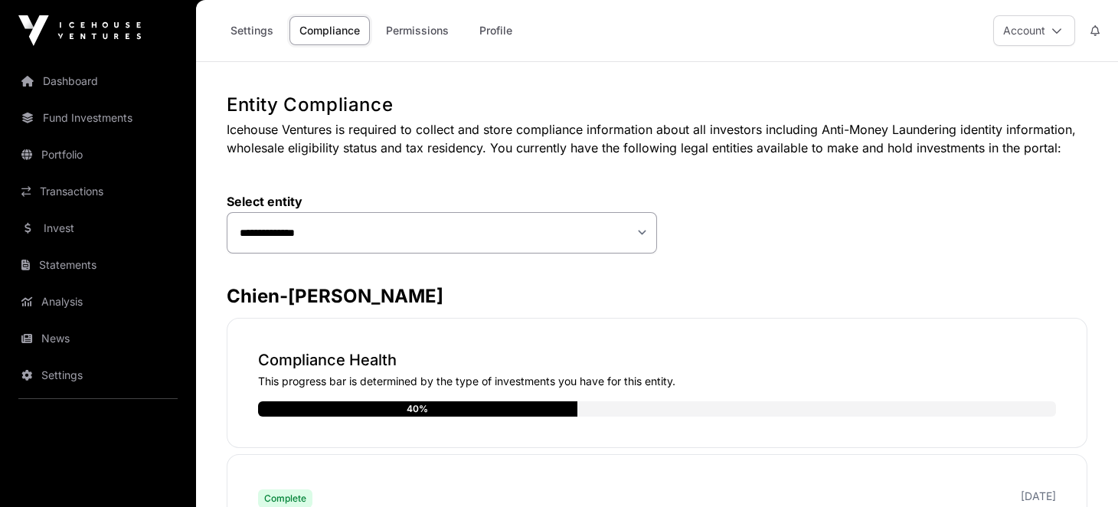
click at [395, 31] on link "Permissions" at bounding box center [417, 30] width 83 height 29
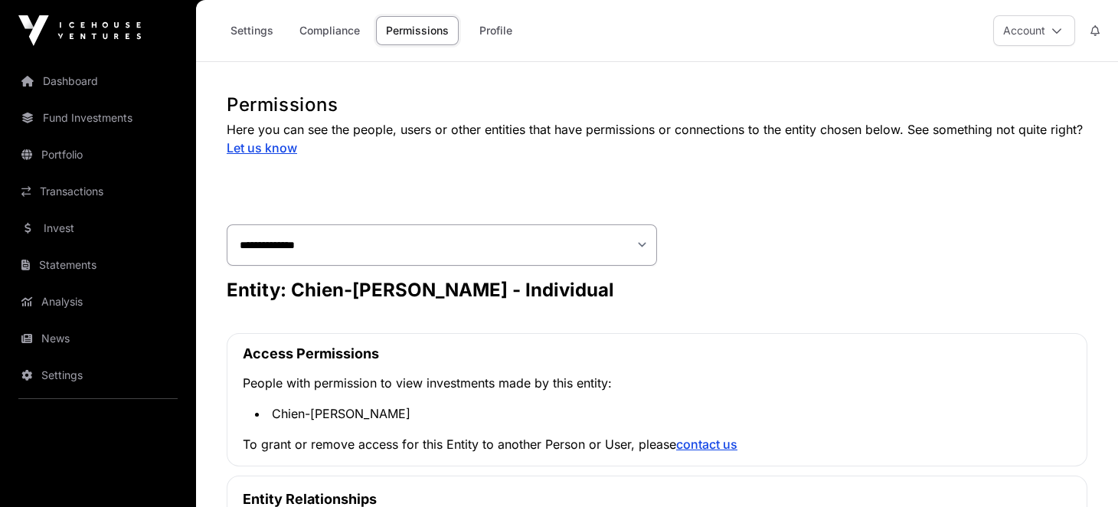
click at [347, 28] on link "Compliance" at bounding box center [330, 30] width 80 height 29
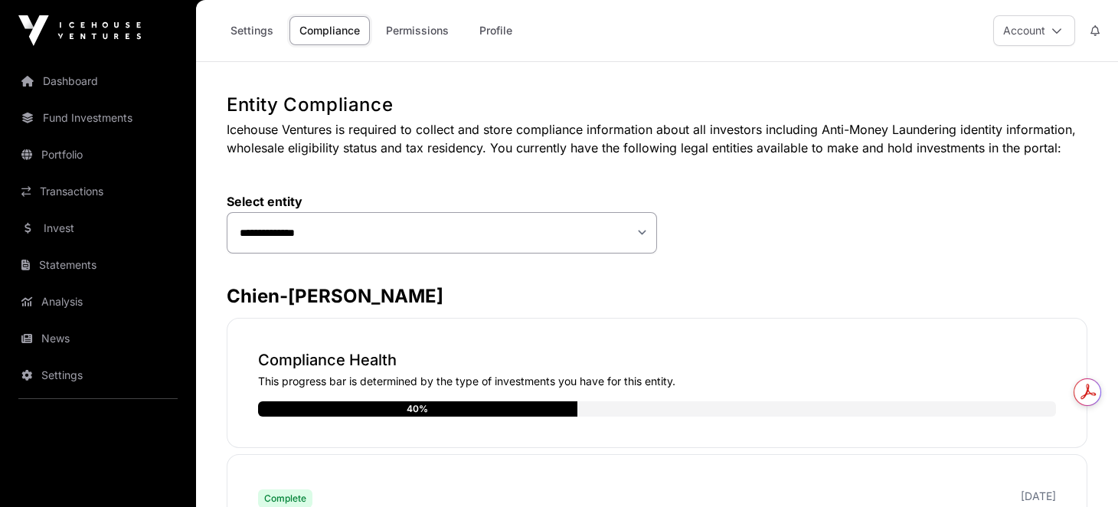
click at [256, 34] on link "Settings" at bounding box center [252, 30] width 63 height 29
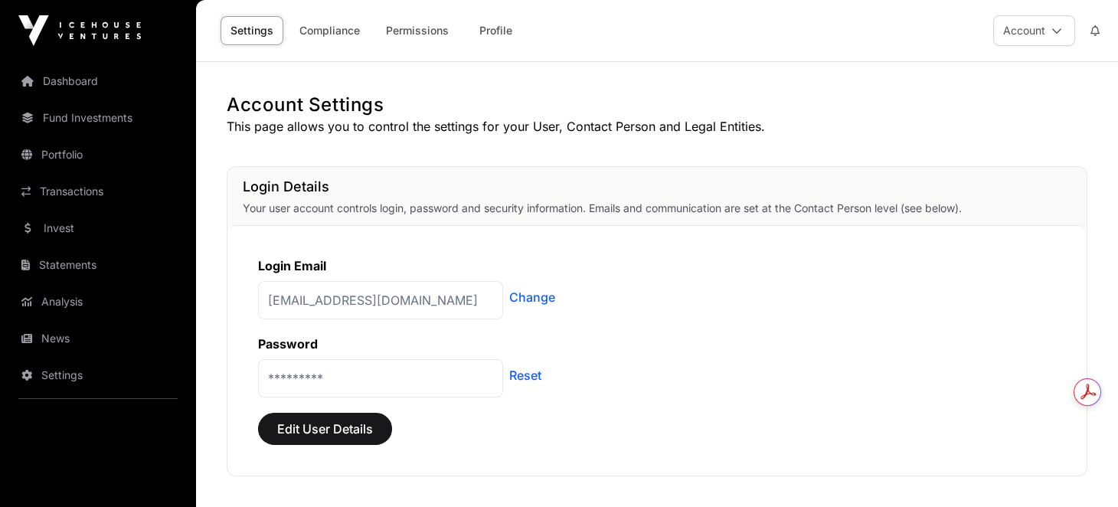
click at [321, 28] on link "Compliance" at bounding box center [330, 30] width 80 height 29
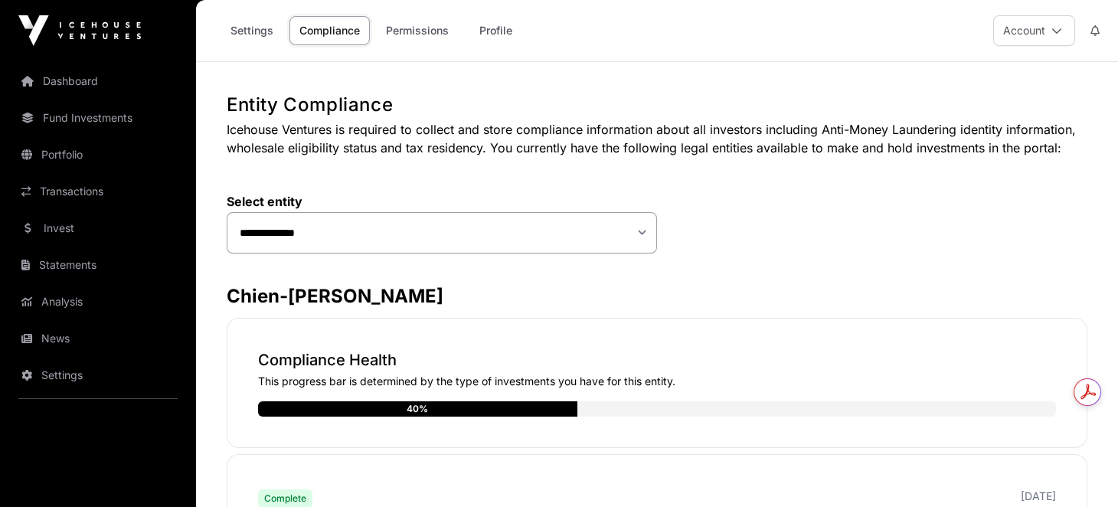
click at [411, 24] on link "Permissions" at bounding box center [417, 30] width 83 height 29
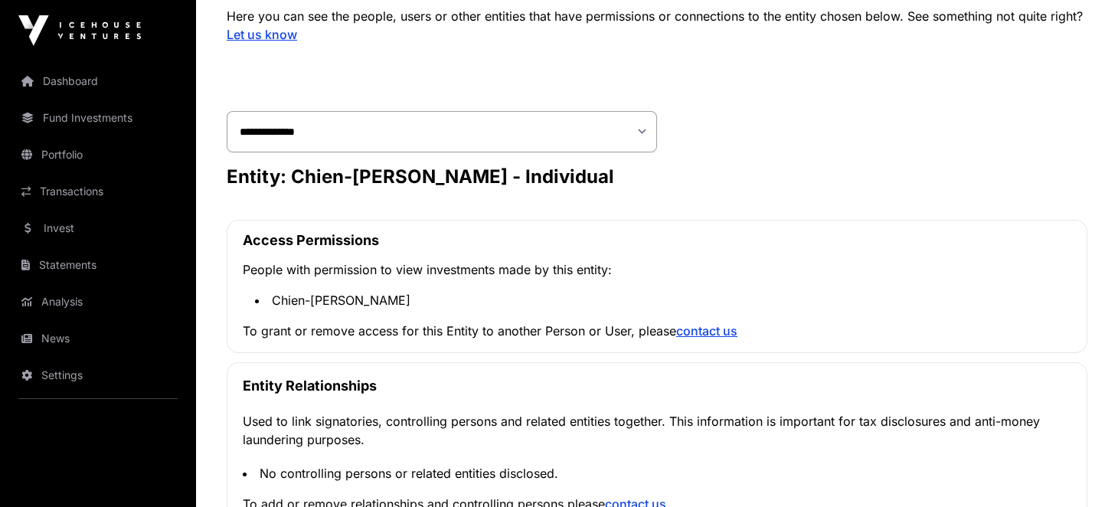
scroll to position [152, 0]
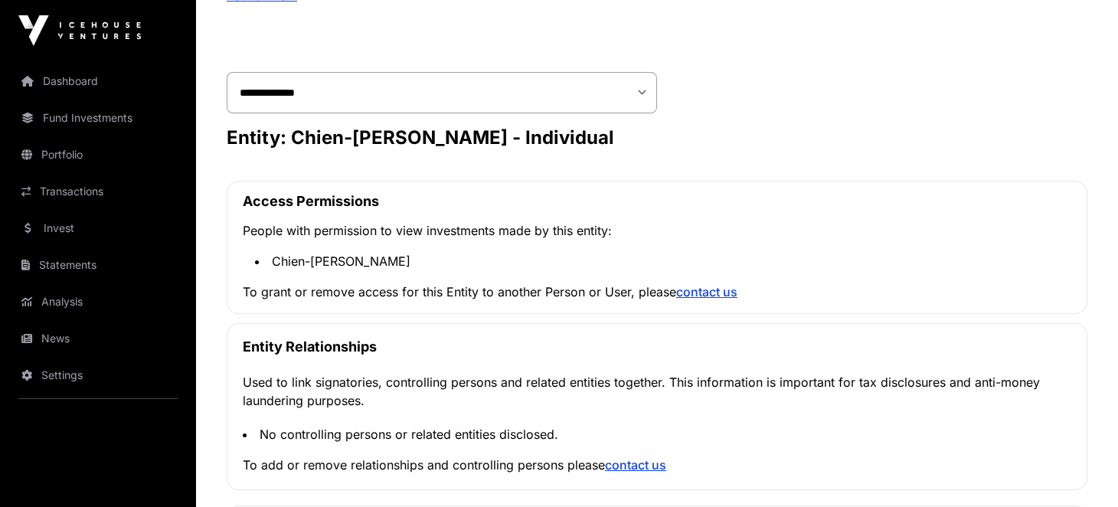
click at [394, 289] on p "To grant or remove access for this Entity to another Person or User, please con…" at bounding box center [657, 292] width 829 height 18
click at [395, 289] on p "To grant or remove access for this Entity to another Person or User, please con…" at bounding box center [657, 292] width 829 height 18
click at [396, 287] on p "To grant or remove access for this Entity to another Person or User, please con…" at bounding box center [657, 292] width 829 height 18
click at [401, 289] on p "To grant or remove access for this Entity to another Person or User, please con…" at bounding box center [657, 292] width 829 height 18
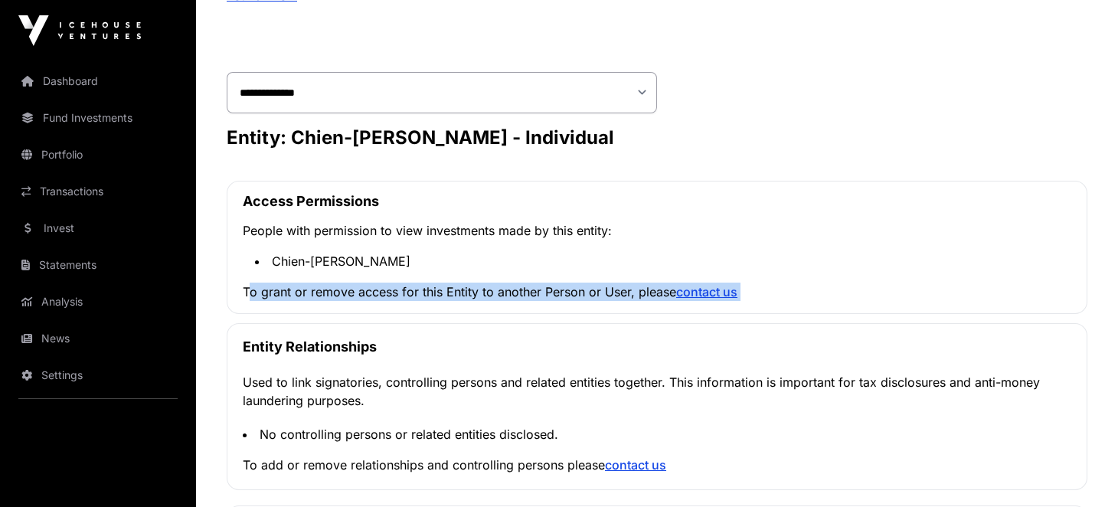
click at [401, 289] on p "To grant or remove access for this Entity to another Person or User, please con…" at bounding box center [657, 292] width 829 height 18
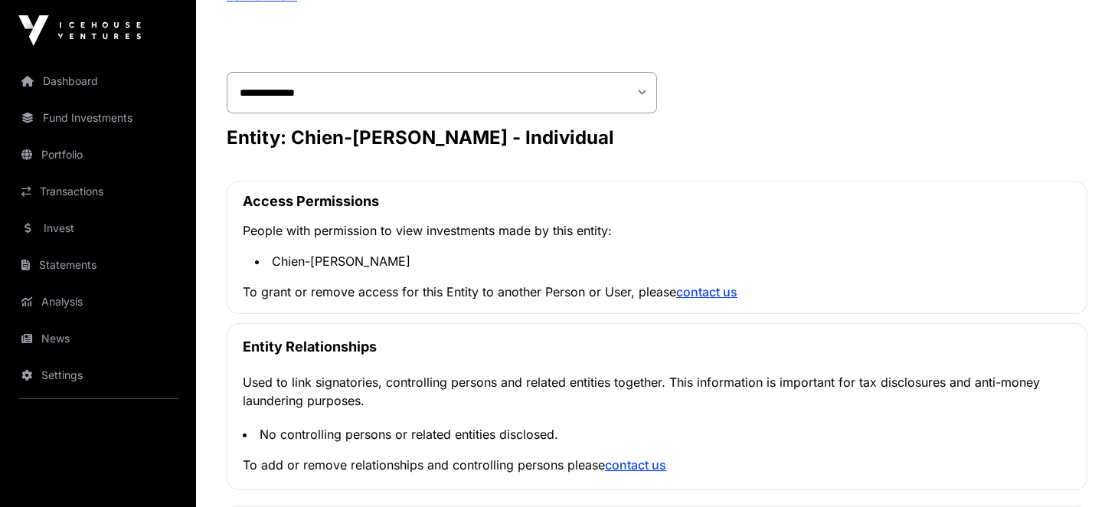
click at [406, 225] on p "People with permission to view investments made by this entity:" at bounding box center [657, 230] width 829 height 18
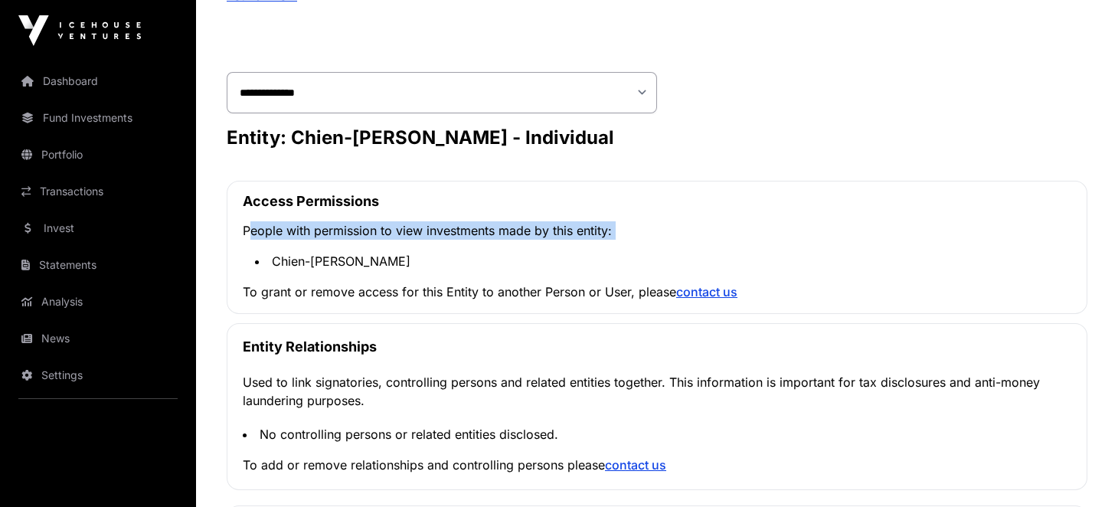
click at [406, 225] on p "People with permission to view investments made by this entity:" at bounding box center [657, 230] width 829 height 18
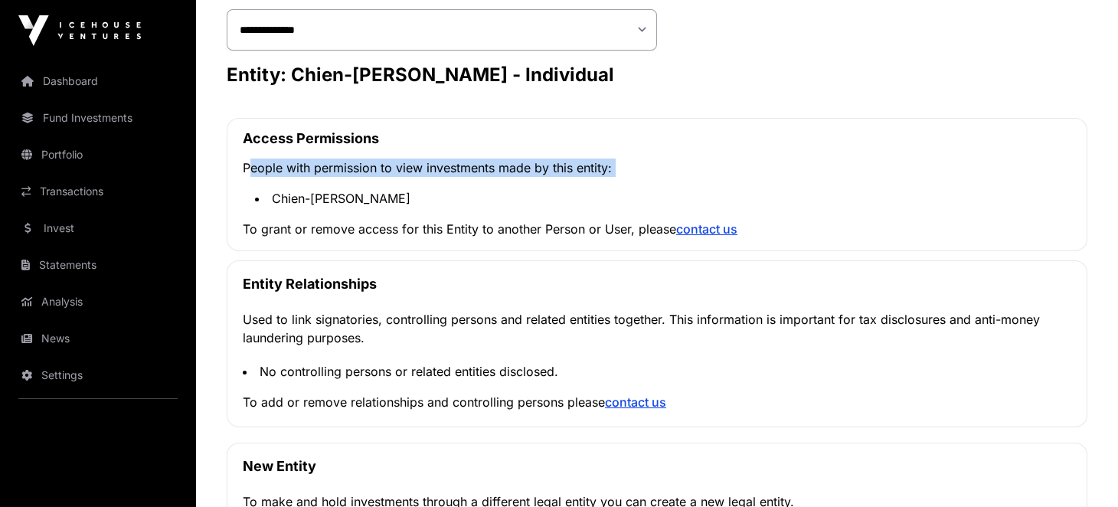
scroll to position [0, 0]
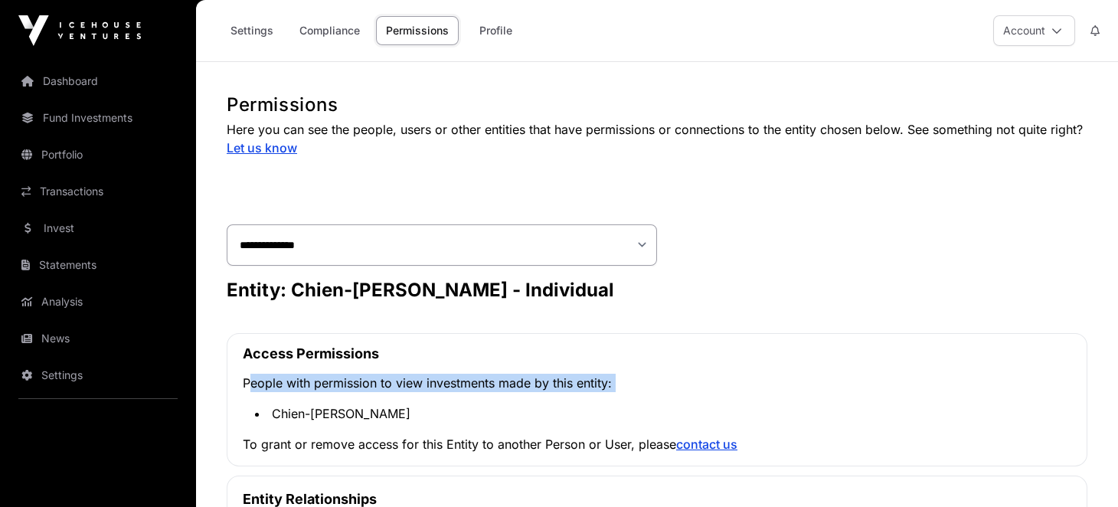
click at [324, 26] on link "Compliance" at bounding box center [330, 30] width 80 height 29
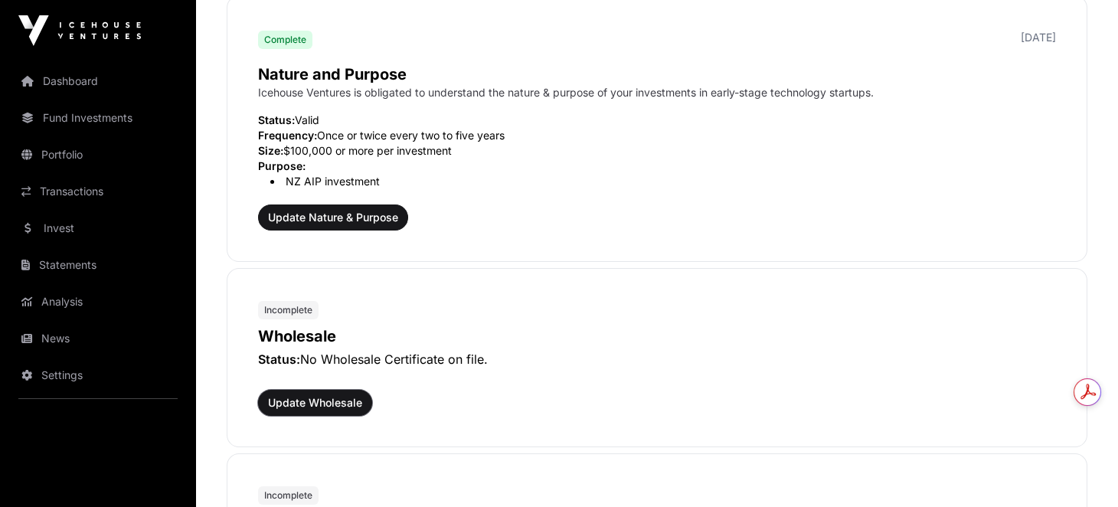
click at [306, 401] on span "Update Wholesale" at bounding box center [315, 402] width 94 height 15
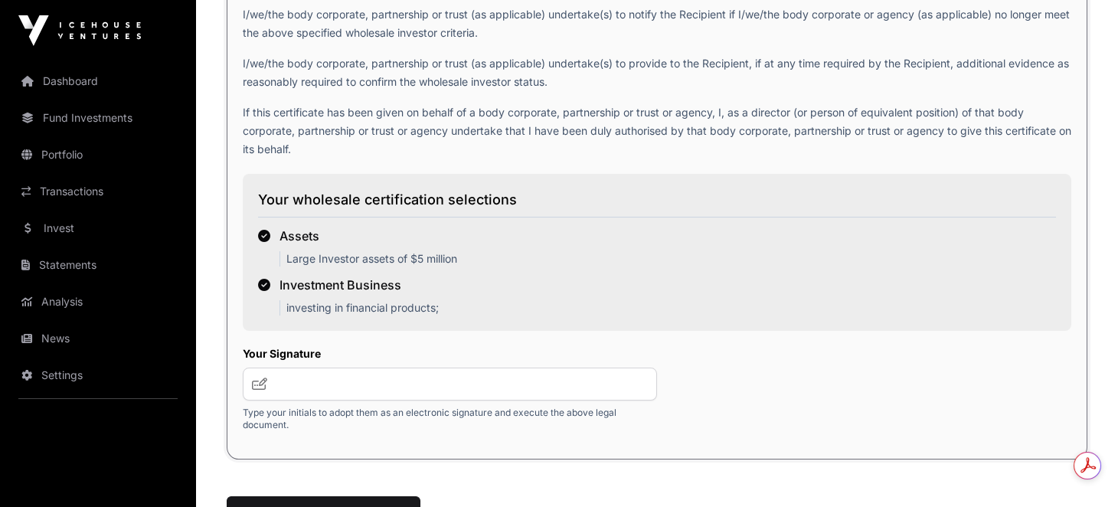
scroll to position [2297, 0]
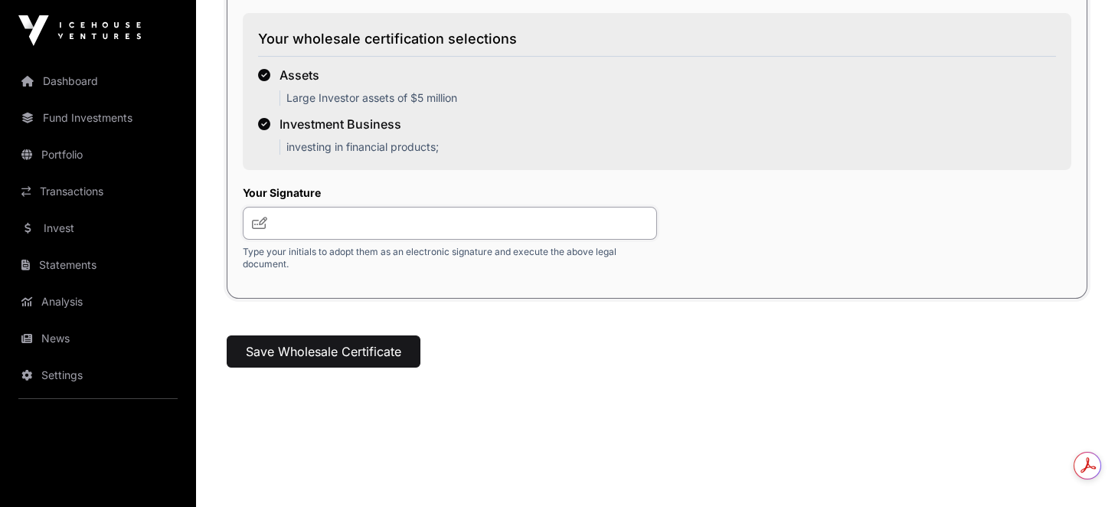
click at [334, 239] on input "text" at bounding box center [450, 223] width 414 height 33
paste input "**********"
type input "**********"
click at [326, 356] on button "Save Wholesale Certificate" at bounding box center [324, 352] width 194 height 32
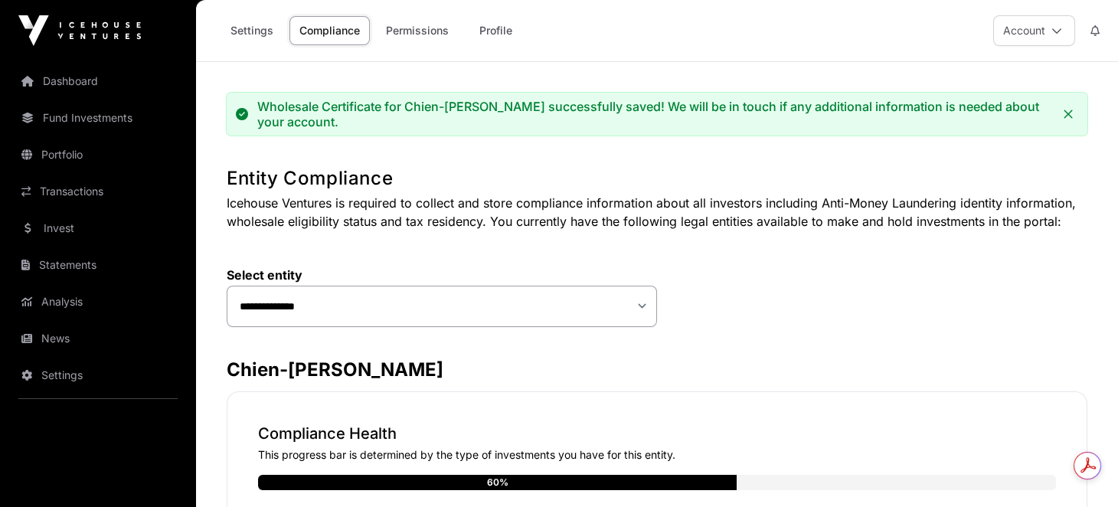
click at [340, 26] on link "Compliance" at bounding box center [330, 30] width 80 height 29
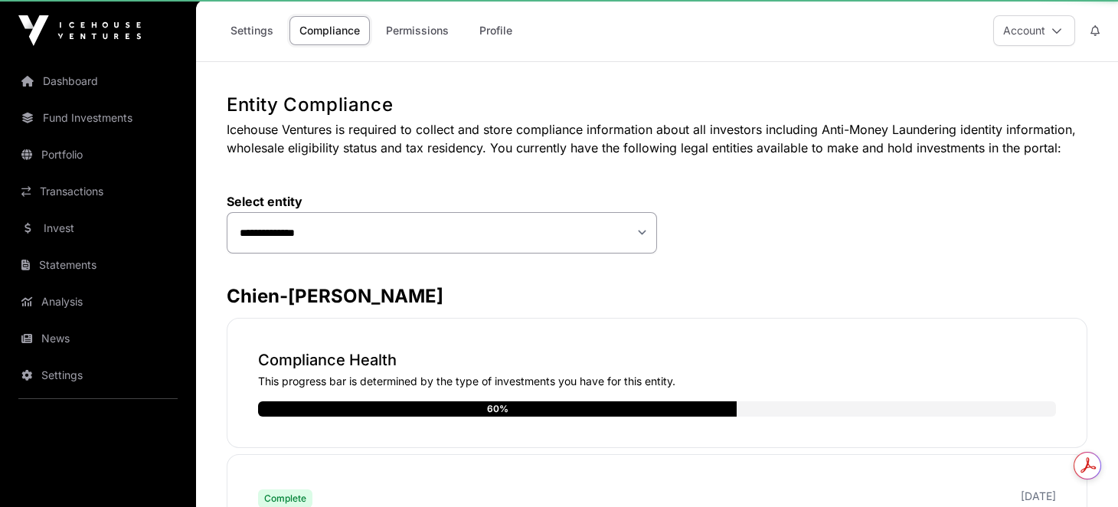
click at [341, 32] on link "Compliance" at bounding box center [330, 30] width 80 height 29
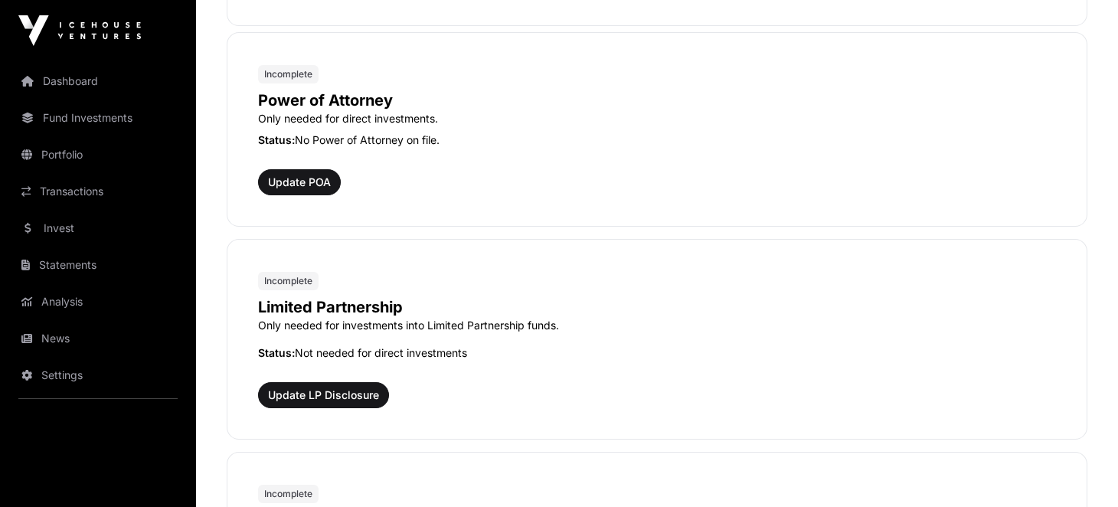
scroll to position [919, 0]
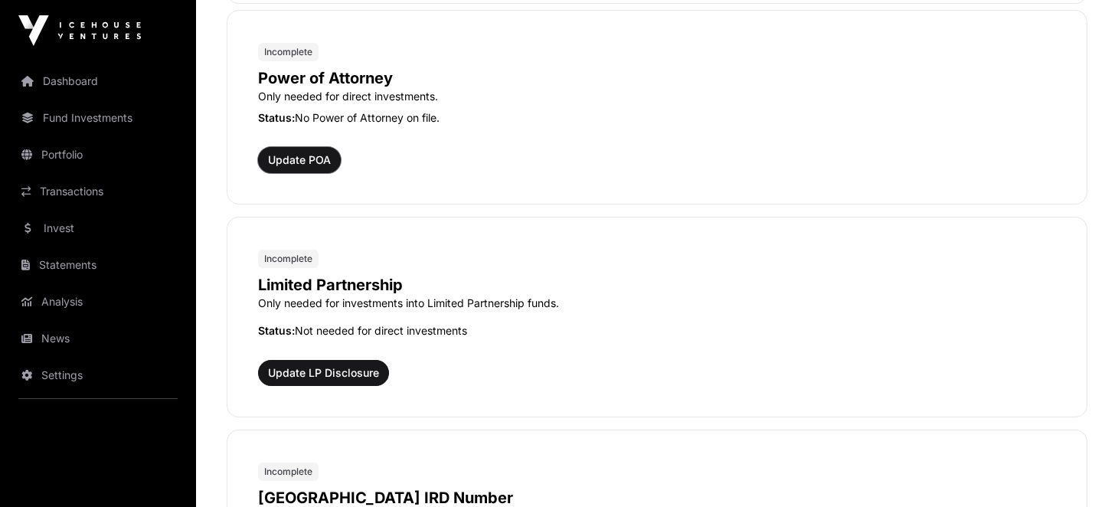
click at [318, 156] on span "Update POA" at bounding box center [299, 159] width 63 height 15
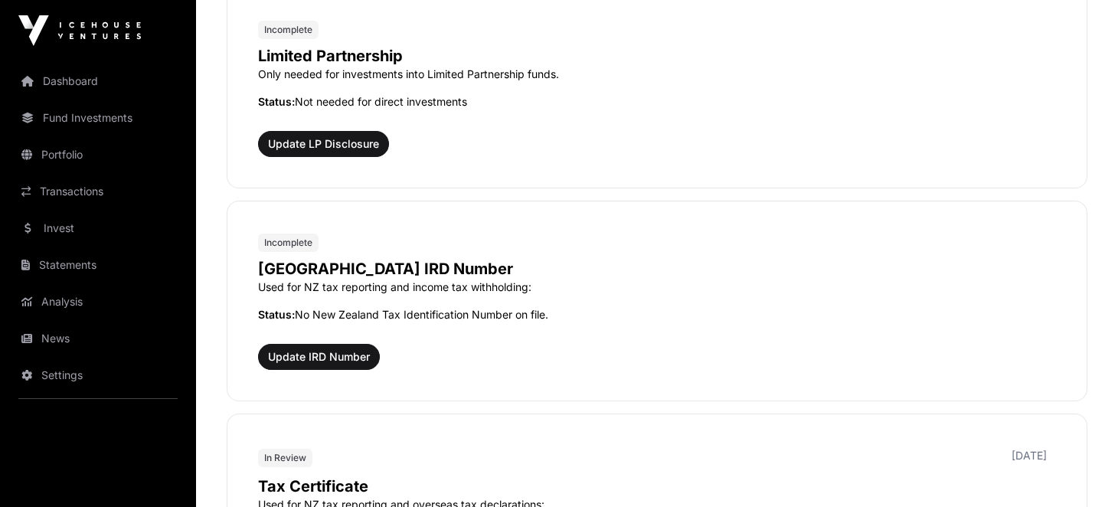
scroll to position [1072, 0]
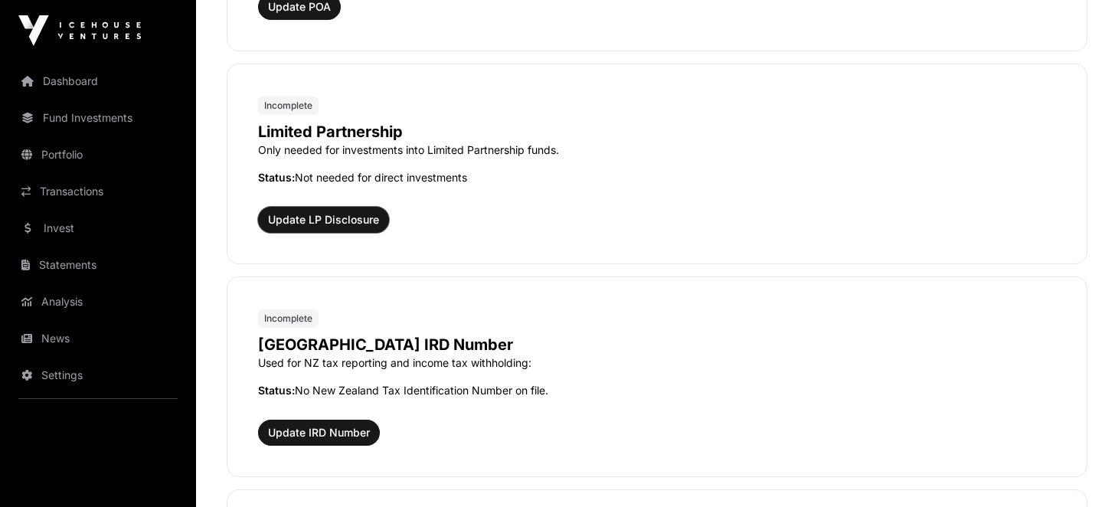
click at [308, 224] on button "Update LP Disclosure" at bounding box center [323, 220] width 131 height 26
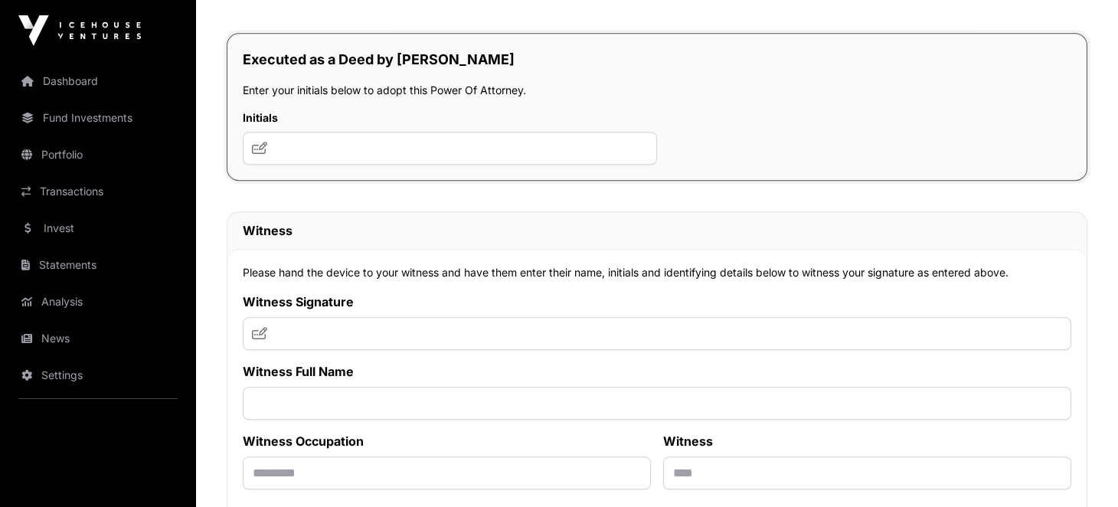
scroll to position [8800, 0]
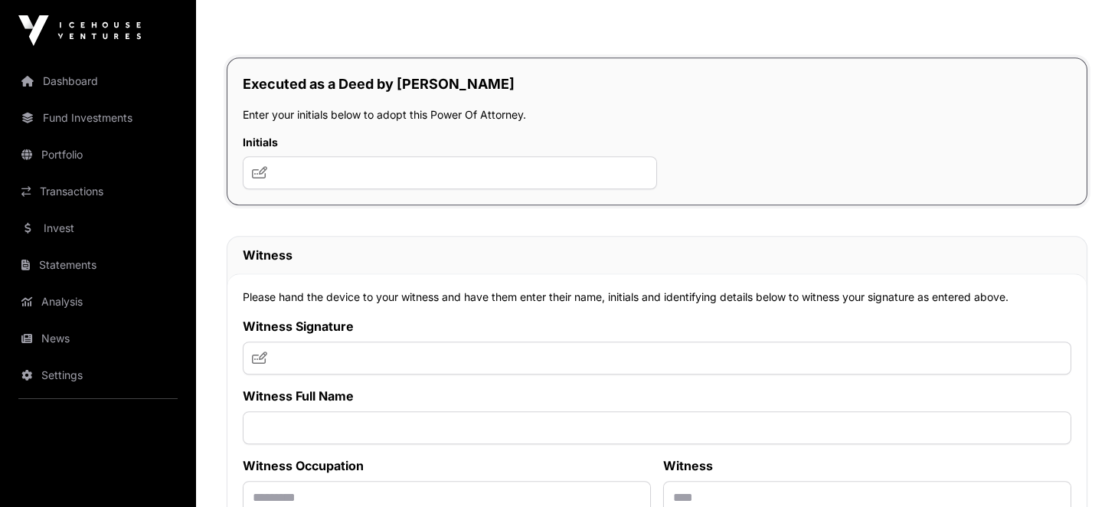
click at [316, 123] on p "Enter your initials below to adopt this Power Of Attorney." at bounding box center [657, 114] width 829 height 15
click at [307, 186] on input "text" at bounding box center [450, 172] width 414 height 33
type input "**********"
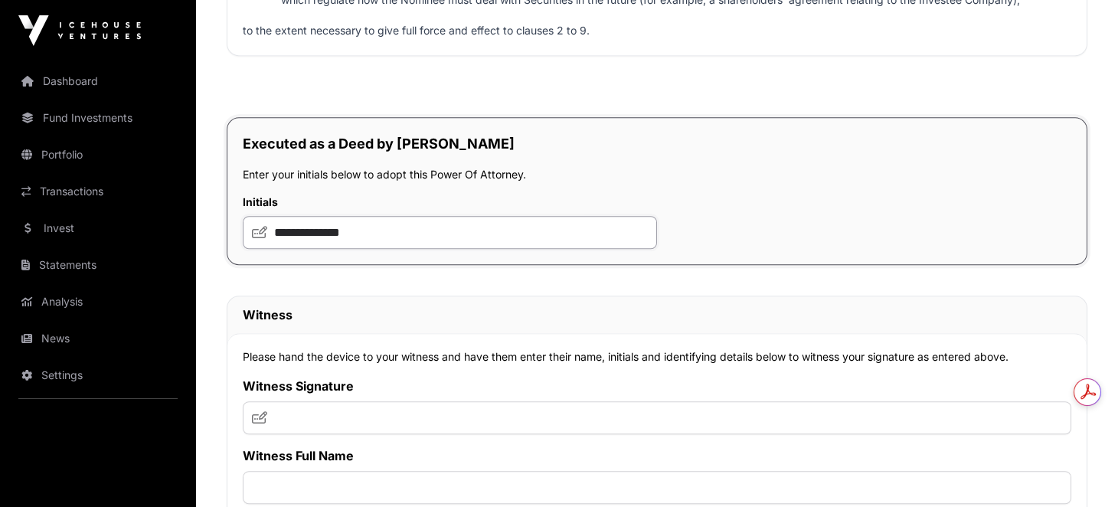
scroll to position [8723, 0]
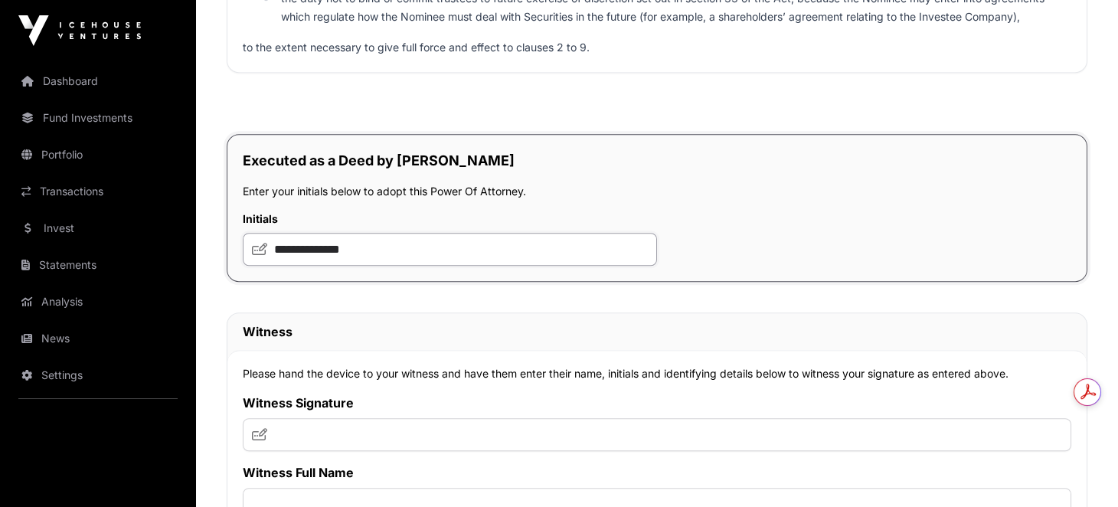
drag, startPoint x: 385, startPoint y: 252, endPoint x: 194, endPoint y: 241, distance: 191.0
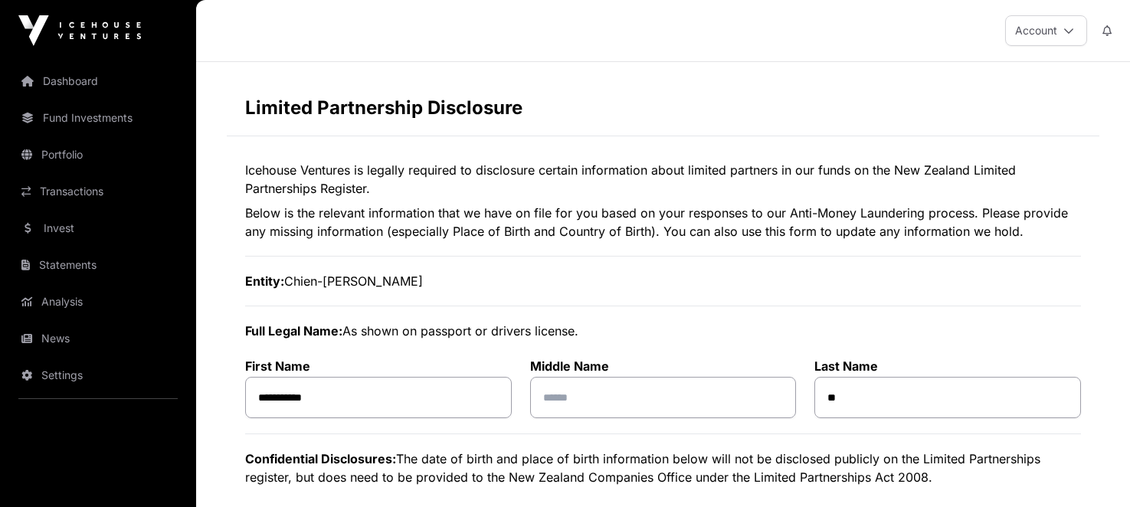
select select "***"
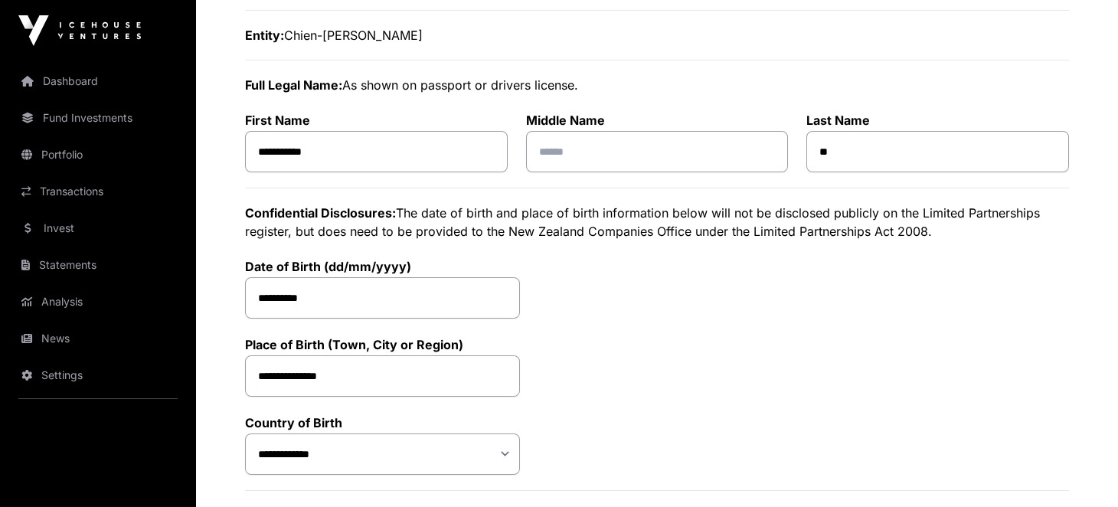
scroll to position [230, 0]
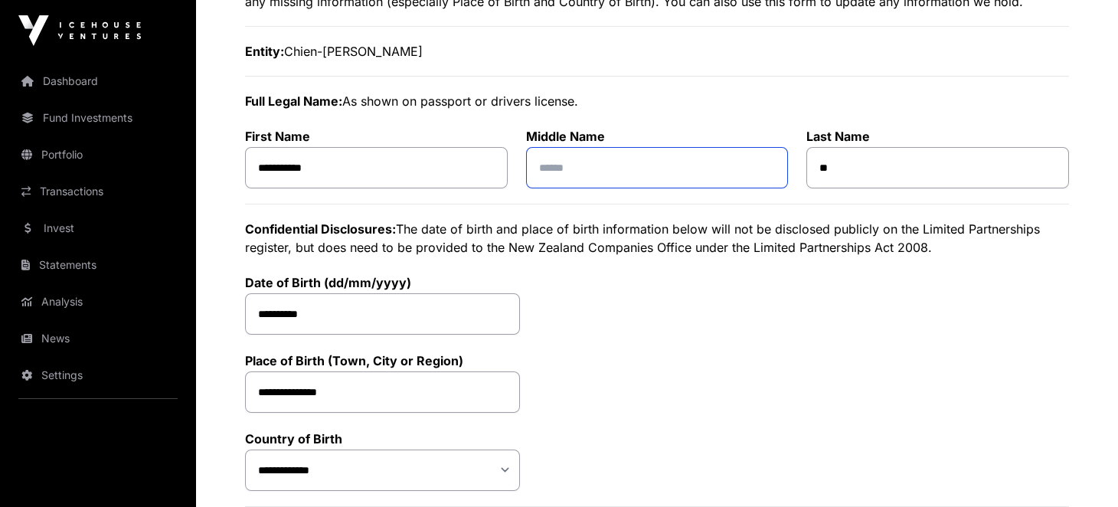
click at [605, 175] on input "text" at bounding box center [657, 167] width 263 height 41
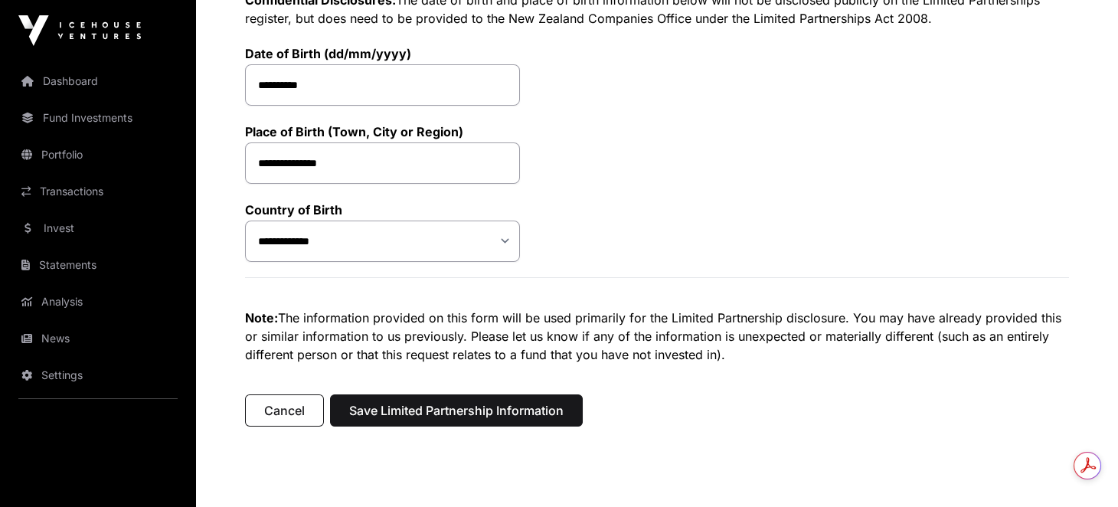
scroll to position [0, 0]
drag, startPoint x: 421, startPoint y: 335, endPoint x: 762, endPoint y: 359, distance: 342.5
click at [762, 359] on p "Note: The information provided on this form will be used primarily for the Limi…" at bounding box center [657, 336] width 824 height 55
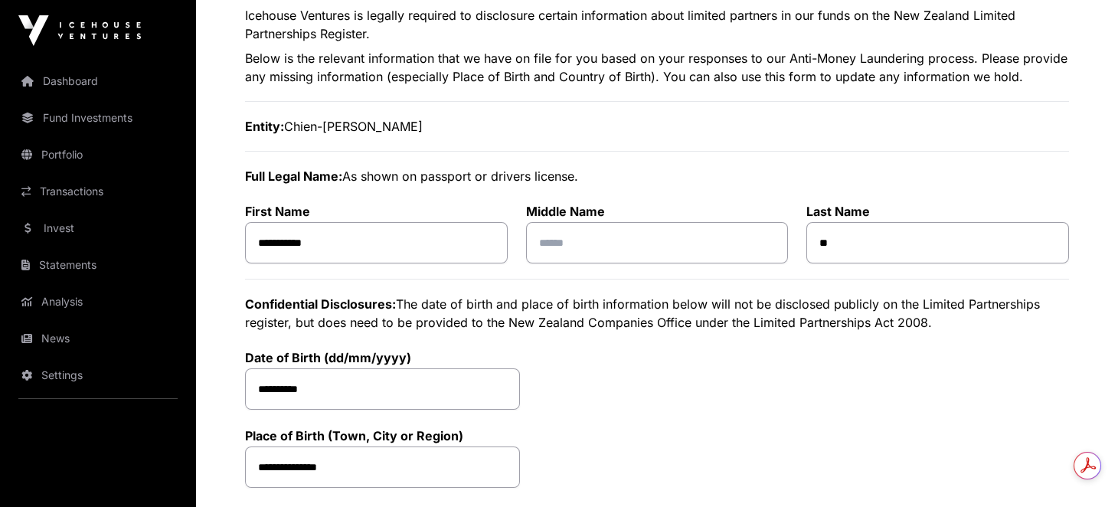
scroll to position [152, 0]
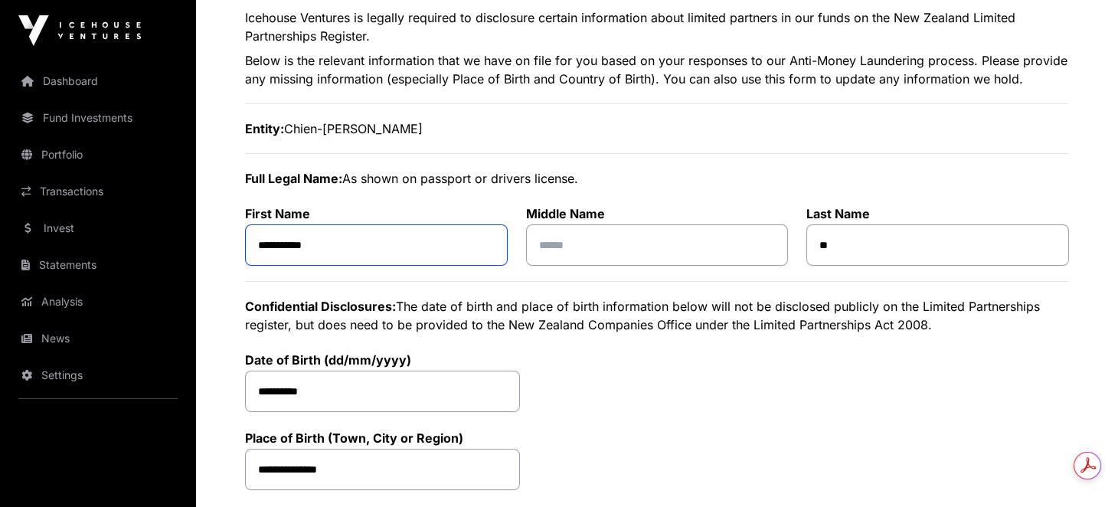
drag, startPoint x: 420, startPoint y: 247, endPoint x: 288, endPoint y: 252, distance: 131.8
click at [288, 252] on input "**********" at bounding box center [376, 244] width 263 height 41
type input "*****"
click at [550, 239] on input "text" at bounding box center [657, 244] width 263 height 41
paste input "******"
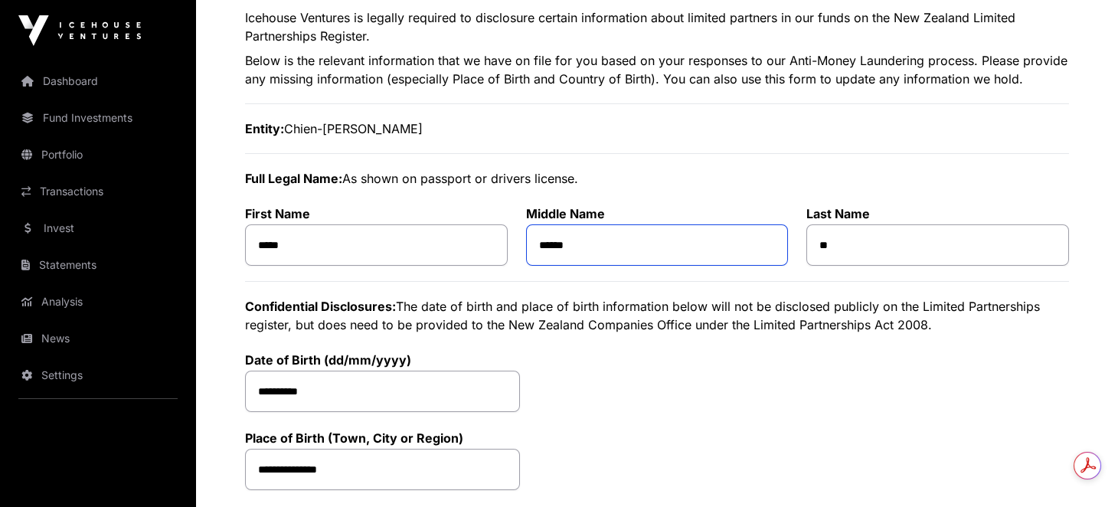
click at [546, 247] on input "******" at bounding box center [657, 244] width 263 height 41
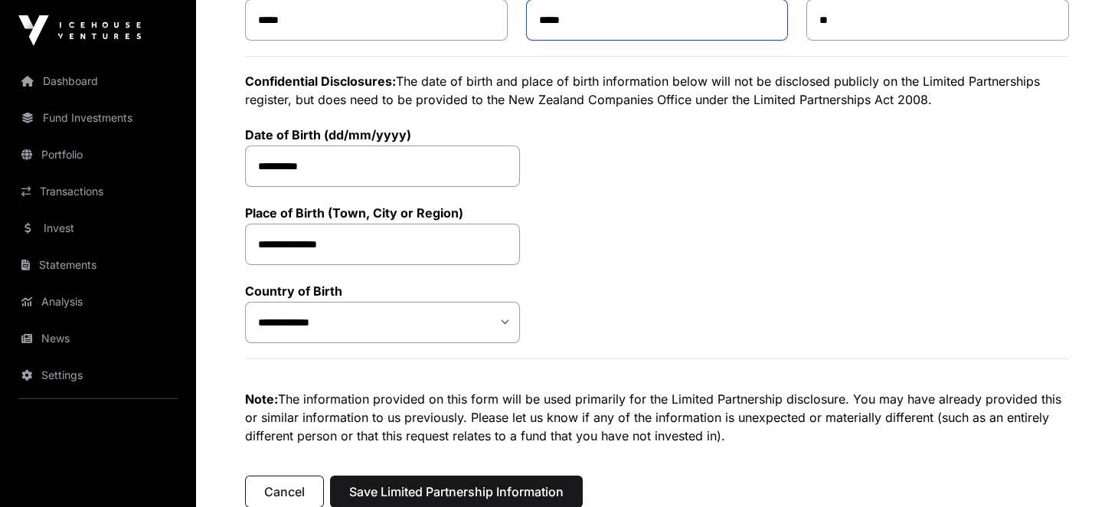
scroll to position [522, 0]
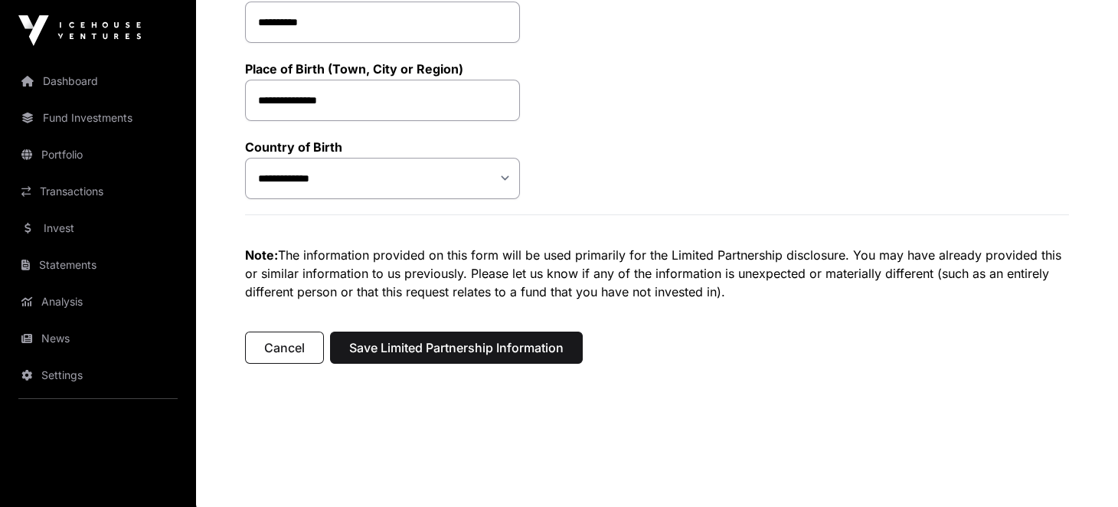
type input "*****"
click at [490, 349] on span "Save Limited Partnership Information" at bounding box center [456, 348] width 214 height 18
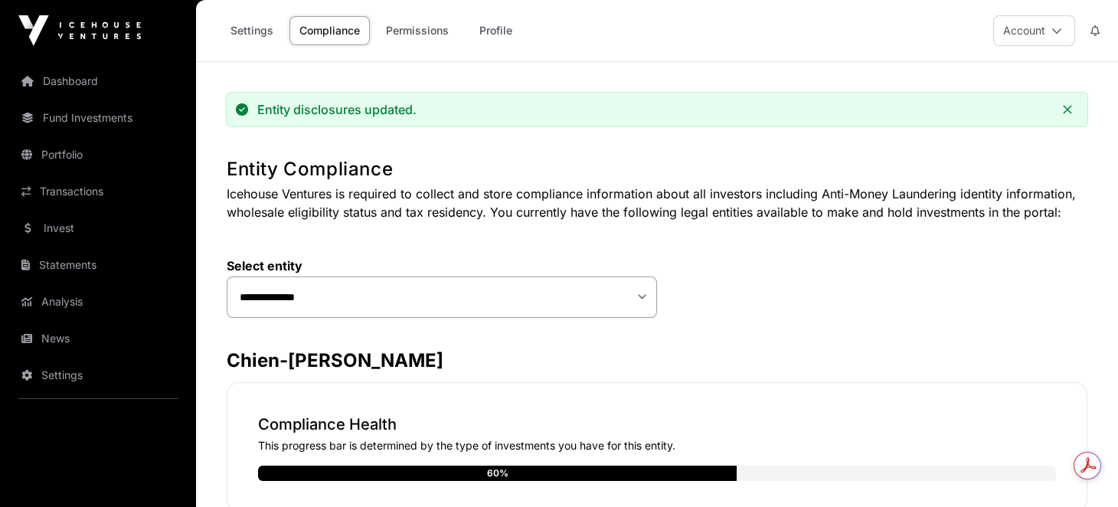
click at [362, 31] on link "Compliance" at bounding box center [330, 30] width 80 height 29
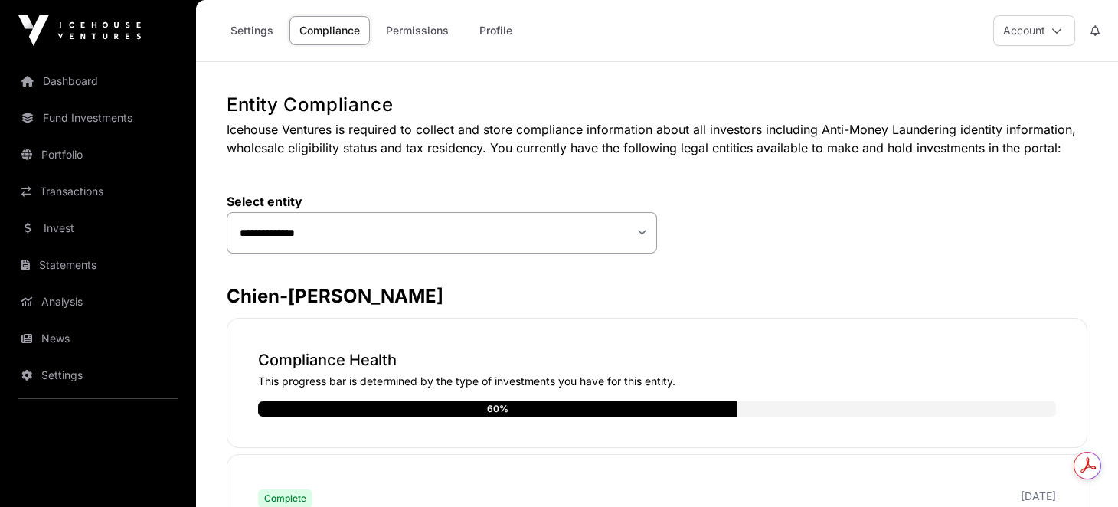
click at [352, 34] on link "Compliance" at bounding box center [330, 30] width 80 height 29
click at [340, 39] on link "Compliance" at bounding box center [330, 30] width 80 height 29
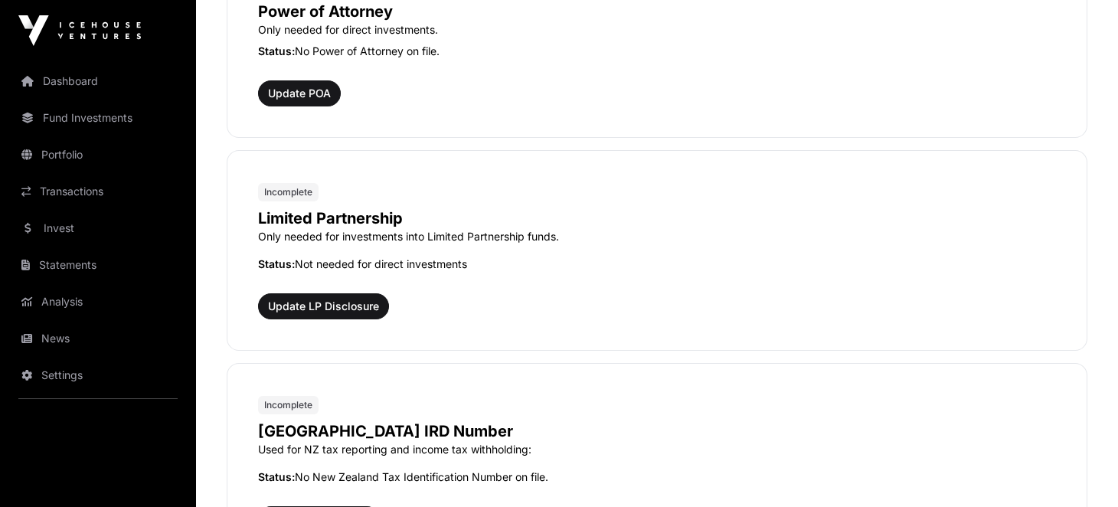
scroll to position [996, 0]
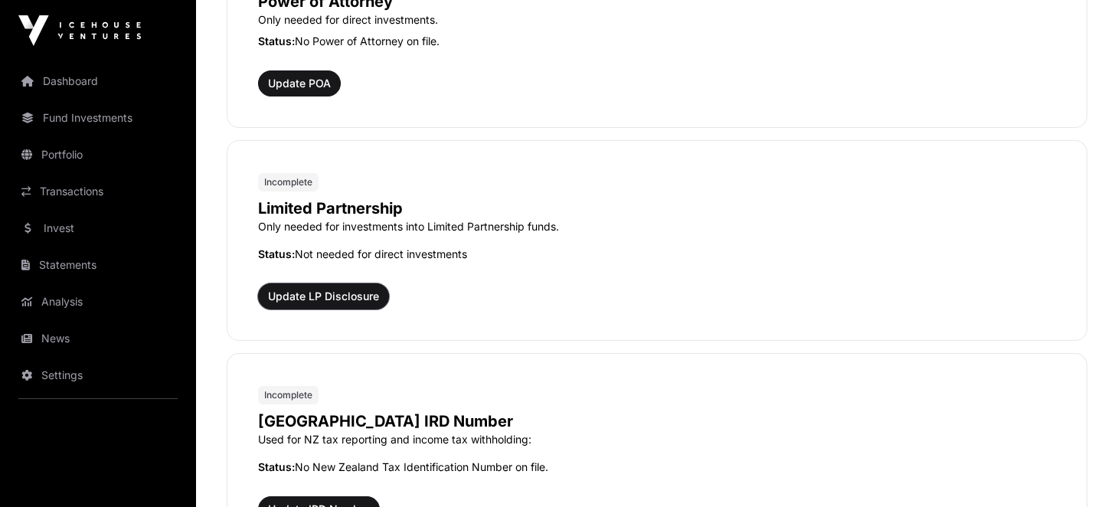
click at [312, 289] on span "Update LP Disclosure" at bounding box center [323, 296] width 111 height 15
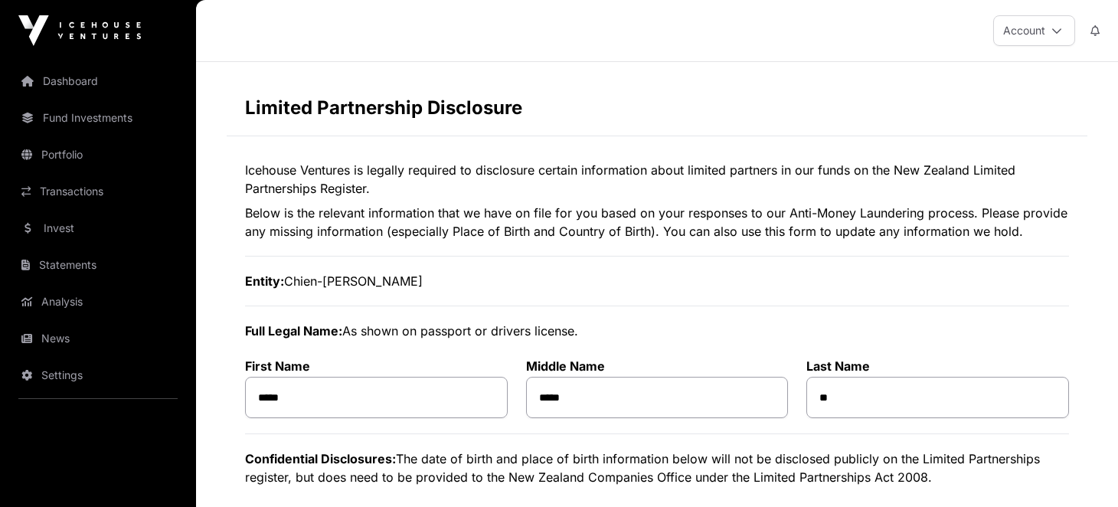
select select "***"
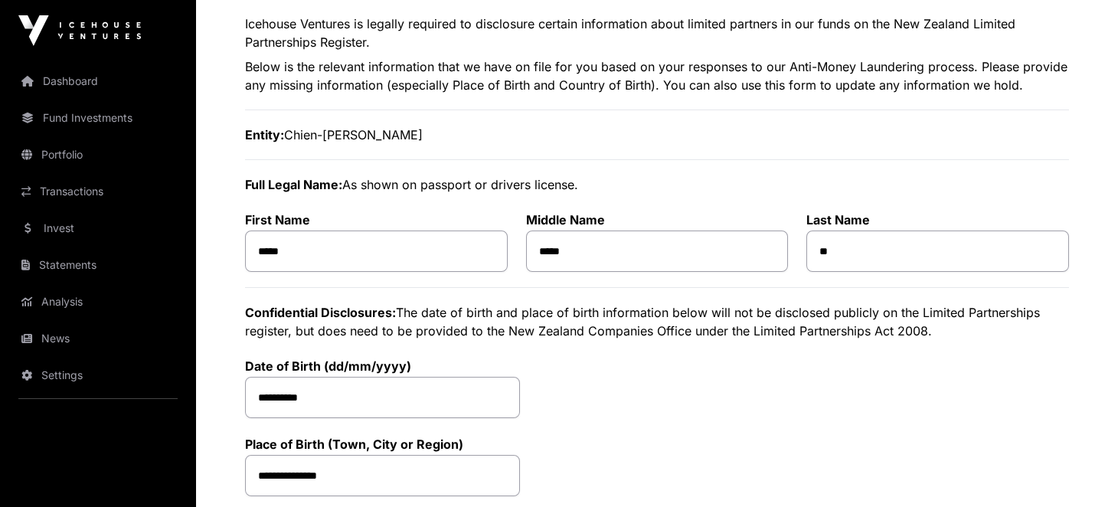
scroll to position [152, 0]
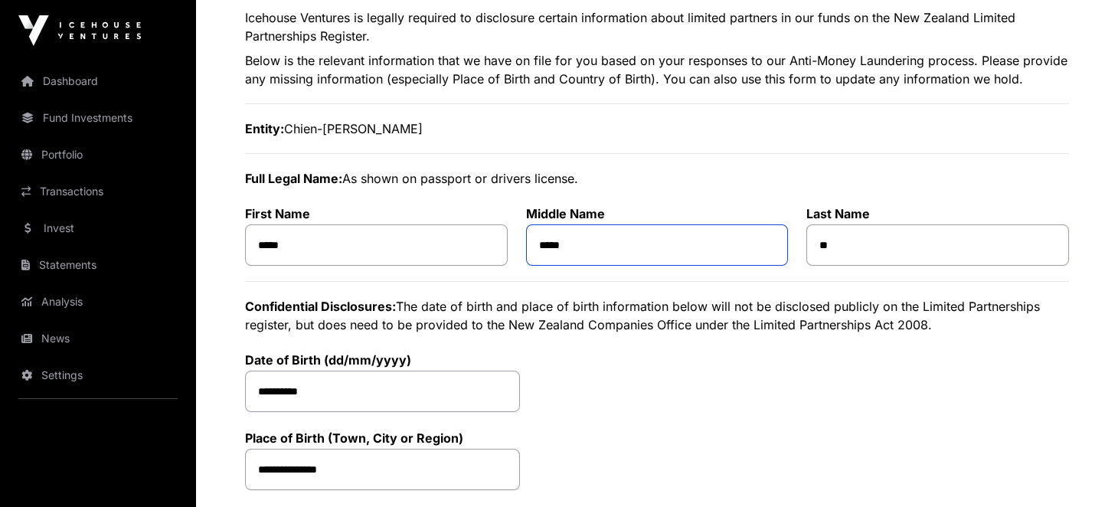
click at [568, 247] on input "*****" at bounding box center [657, 244] width 263 height 41
click at [349, 260] on input "*****" at bounding box center [376, 244] width 263 height 41
paste input "*****"
type input "**********"
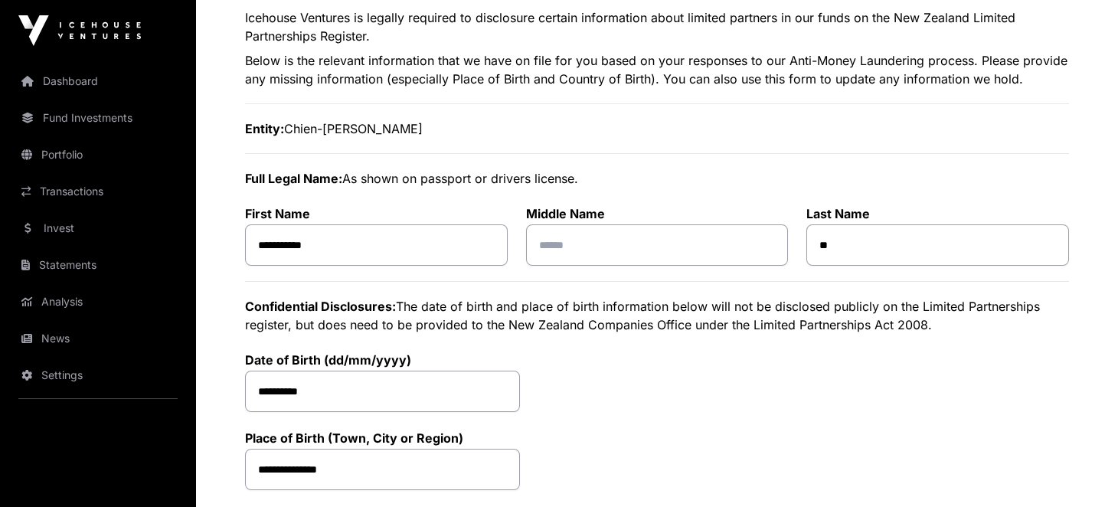
click at [633, 437] on div "**********" at bounding box center [657, 360] width 824 height 415
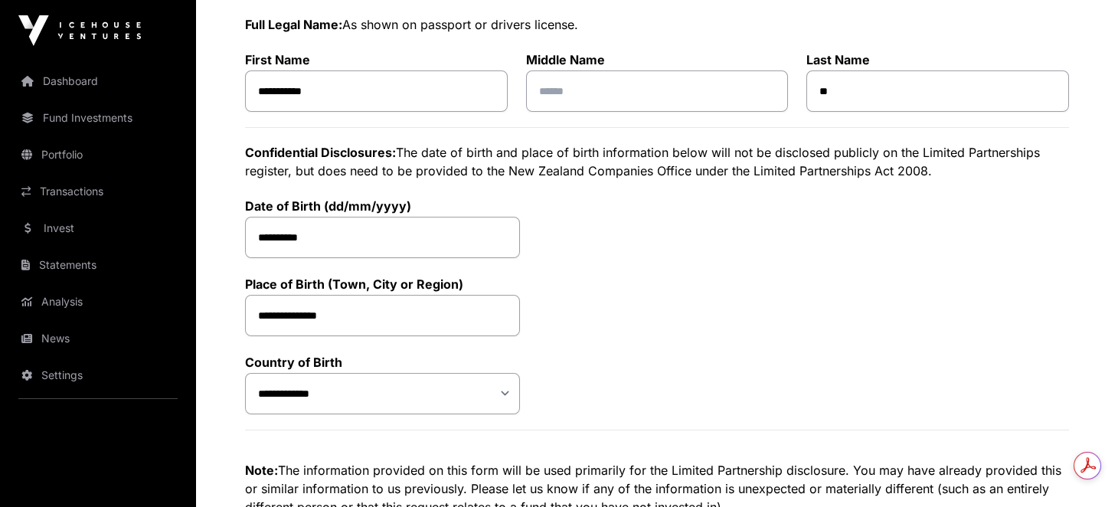
scroll to position [0, 0]
click at [901, 100] on input "**" at bounding box center [938, 90] width 263 height 41
type input "**"
click at [453, 303] on input "**********" at bounding box center [382, 315] width 275 height 41
click at [434, 245] on input "**********" at bounding box center [382, 237] width 275 height 41
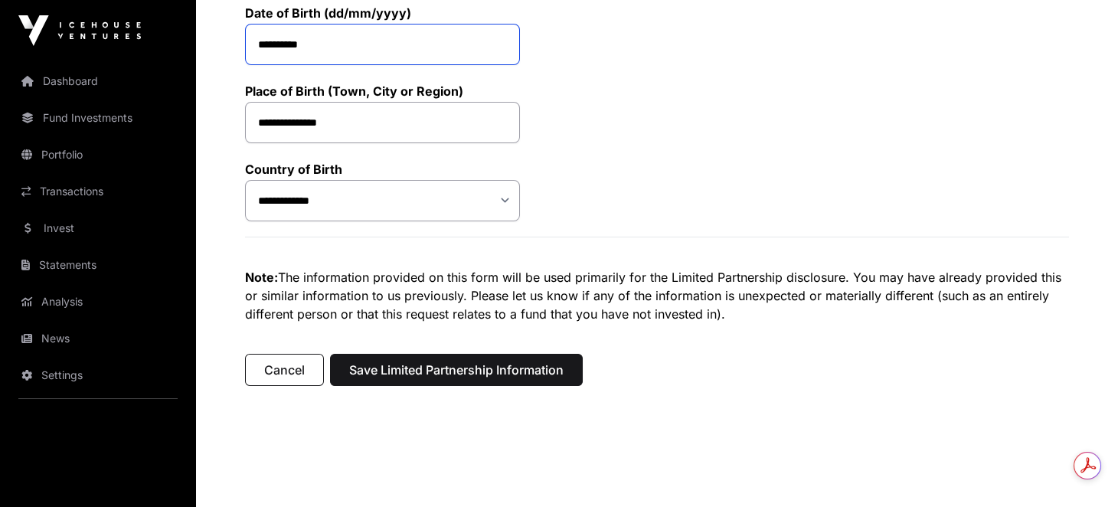
scroll to position [522, 0]
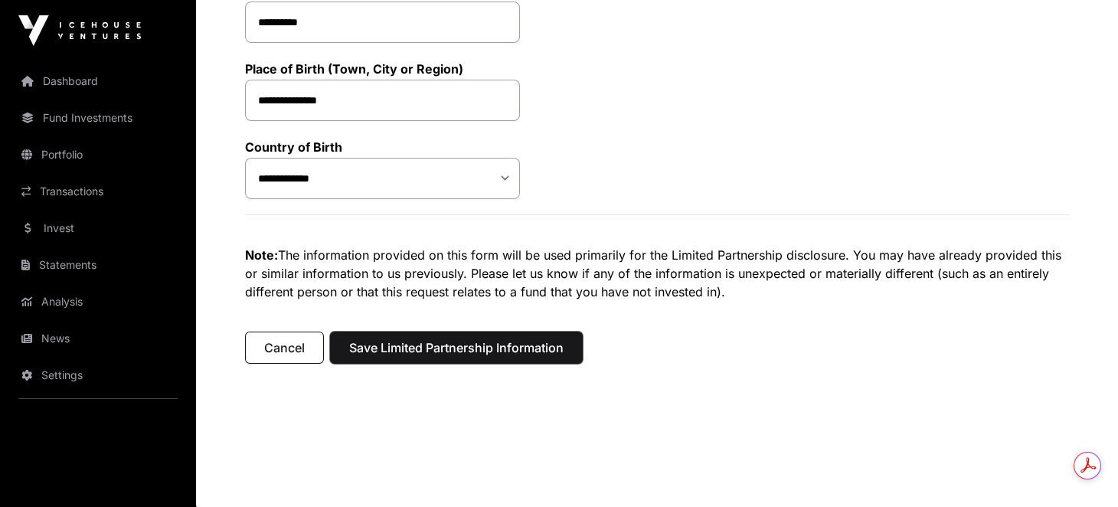
click at [401, 351] on span "Save Limited Partnership Information" at bounding box center [456, 348] width 214 height 18
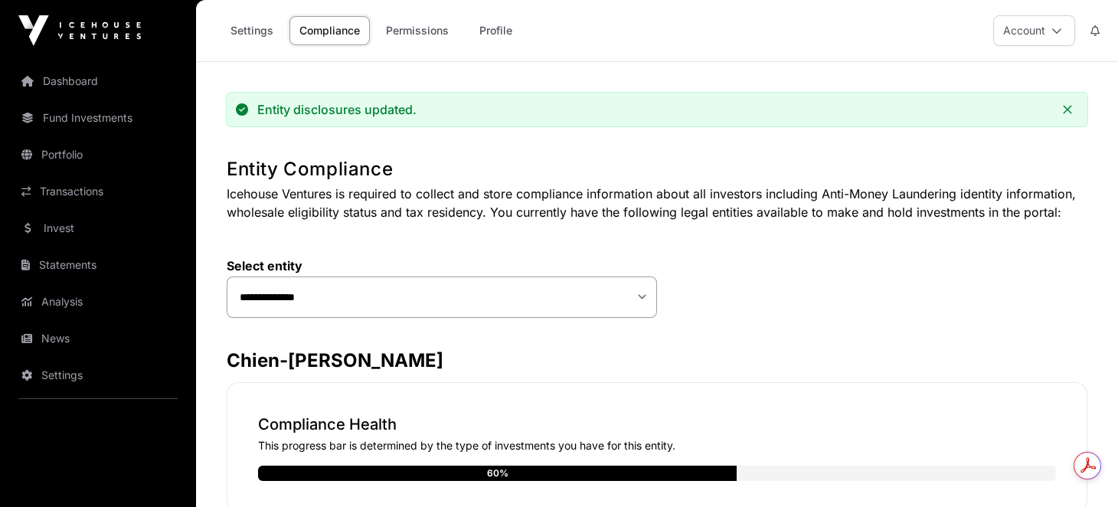
click at [313, 38] on link "Compliance" at bounding box center [330, 30] width 80 height 29
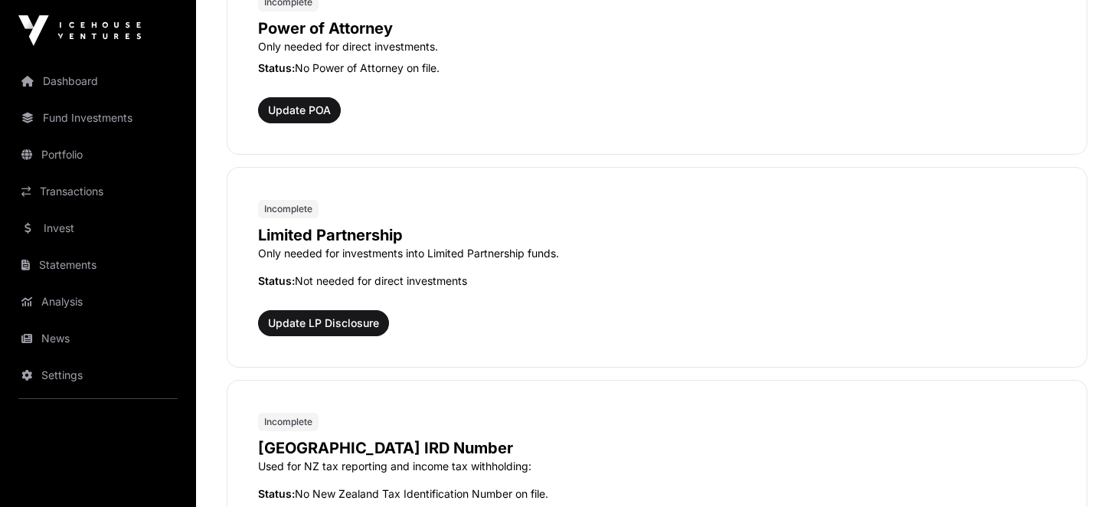
scroll to position [996, 0]
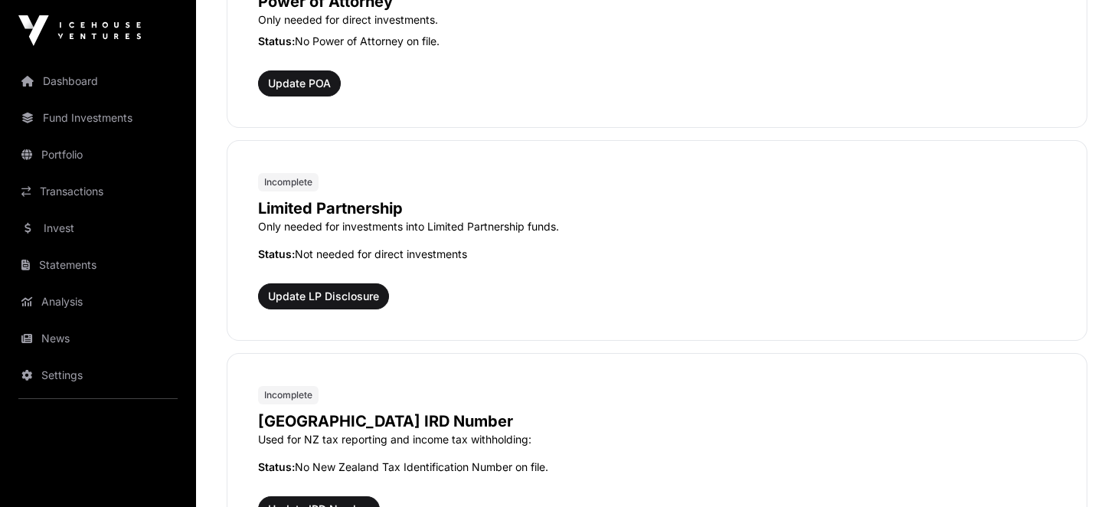
click at [670, 293] on div "Limited Partnership Only needed for investments into Limited Partnership funds.…" at bounding box center [657, 251] width 798 height 118
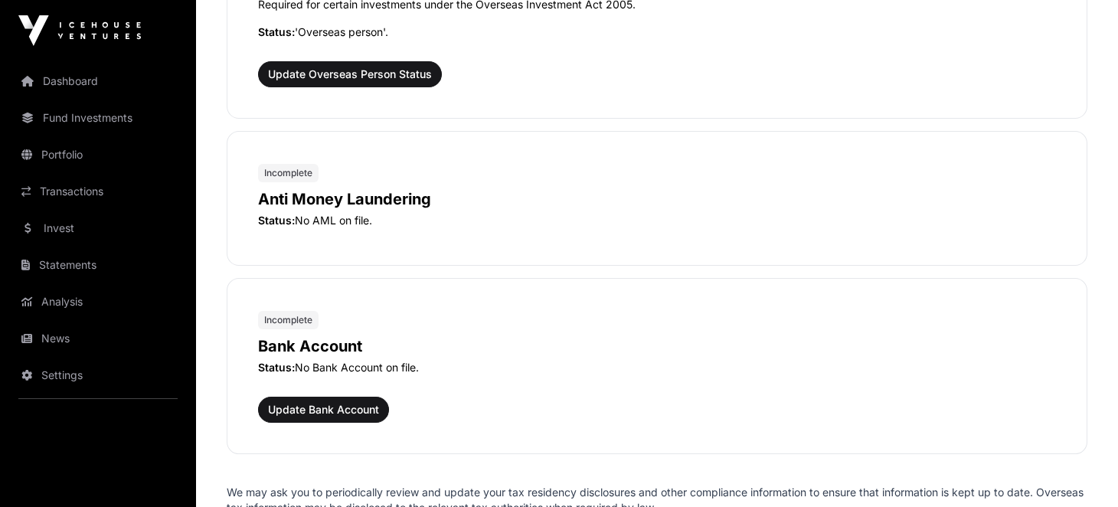
scroll to position [1914, 0]
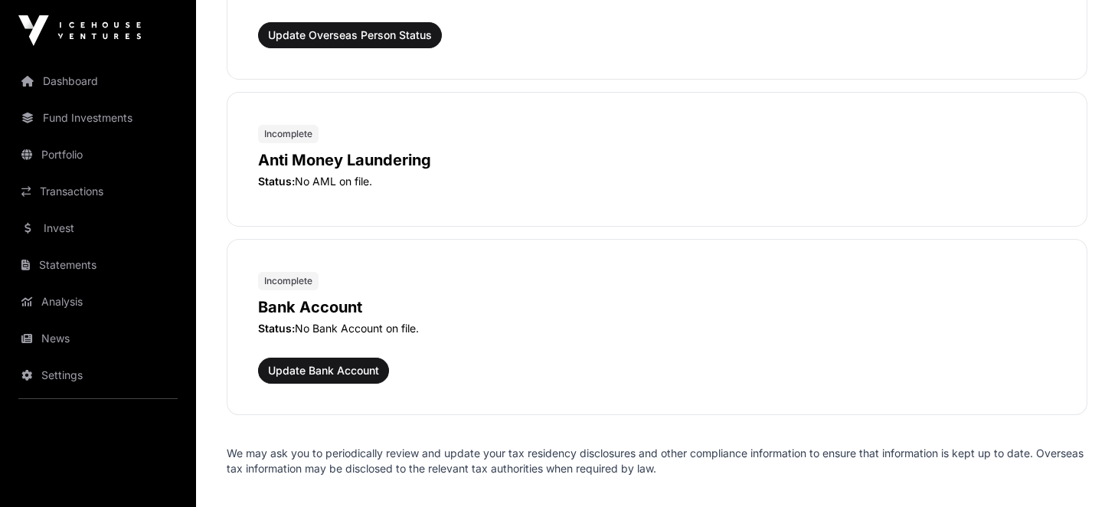
click at [352, 159] on p "Anti Money Laundering" at bounding box center [657, 159] width 798 height 21
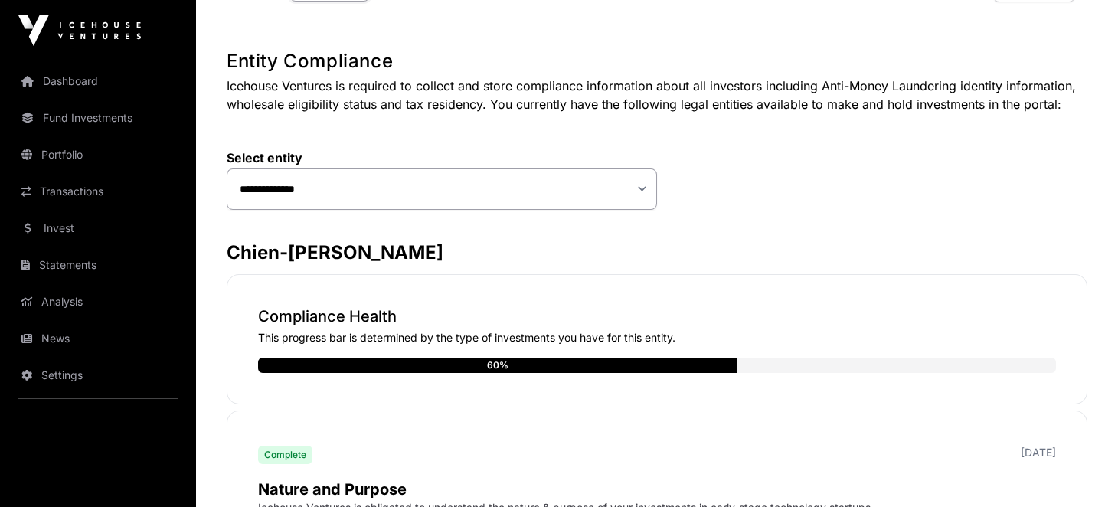
scroll to position [0, 0]
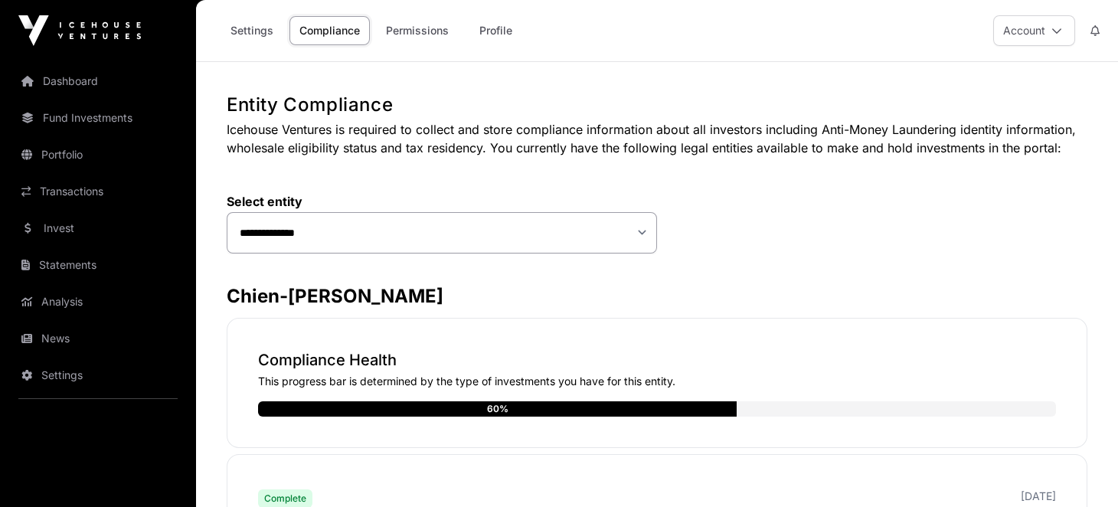
click at [421, 19] on link "Permissions" at bounding box center [417, 30] width 83 height 29
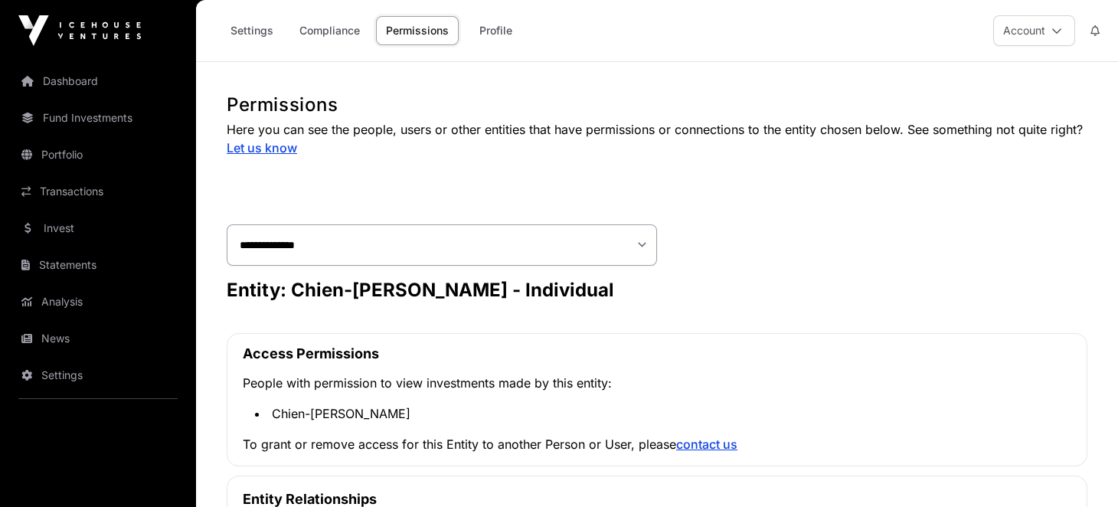
click at [509, 34] on link "Profile" at bounding box center [495, 30] width 61 height 29
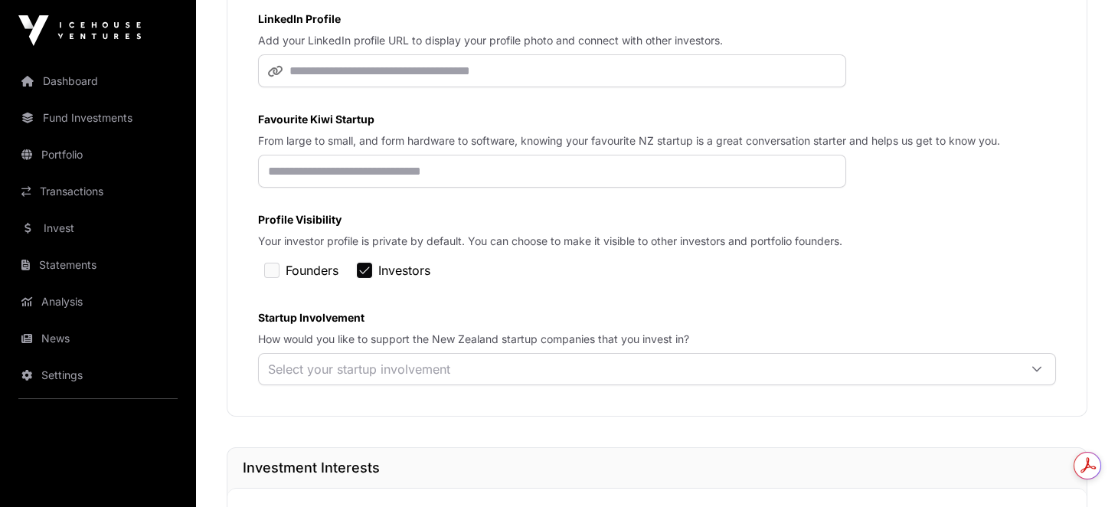
click at [363, 366] on div "Select your startup involvement" at bounding box center [359, 369] width 201 height 31
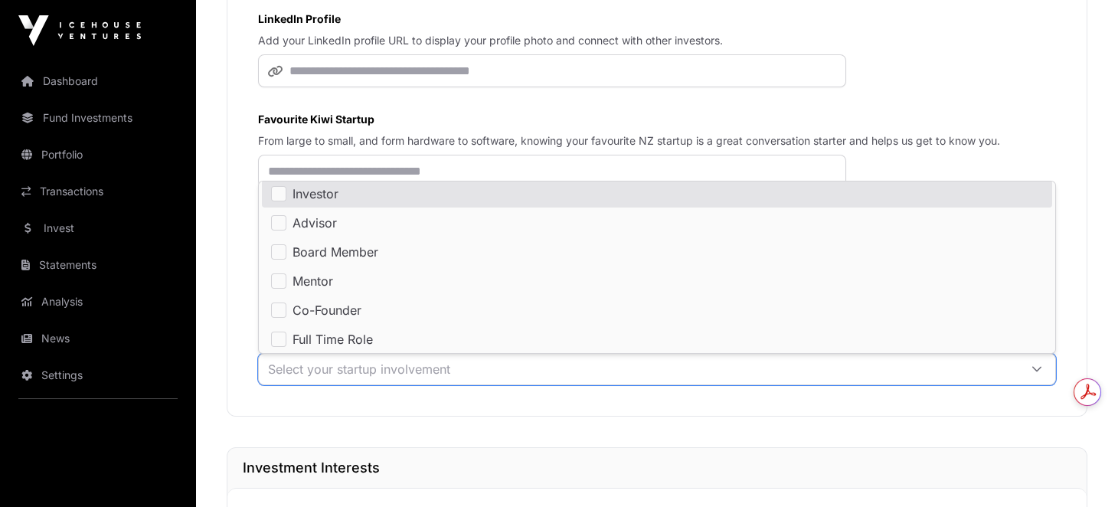
scroll to position [2, 0]
click at [332, 196] on span "Investor" at bounding box center [316, 196] width 46 height 12
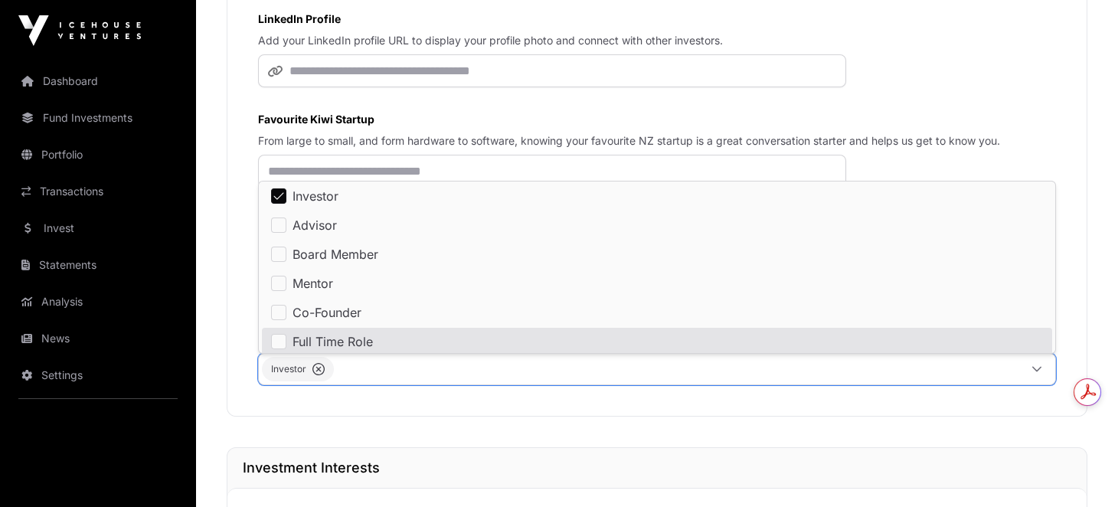
scroll to position [5, 0]
click at [380, 415] on div "Your investor profile is private by default. You can choose to make it visible …" at bounding box center [657, 167] width 859 height 497
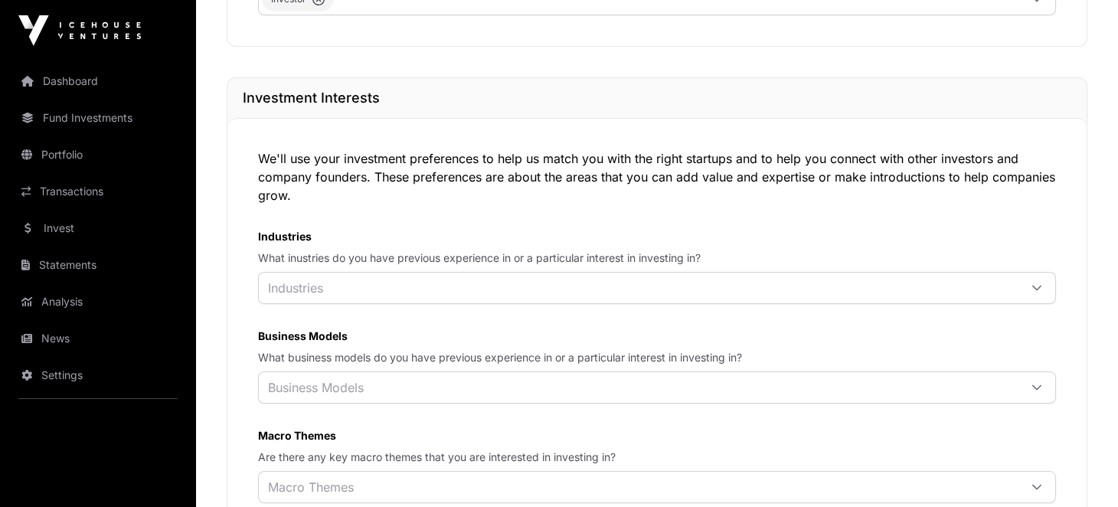
scroll to position [765, 0]
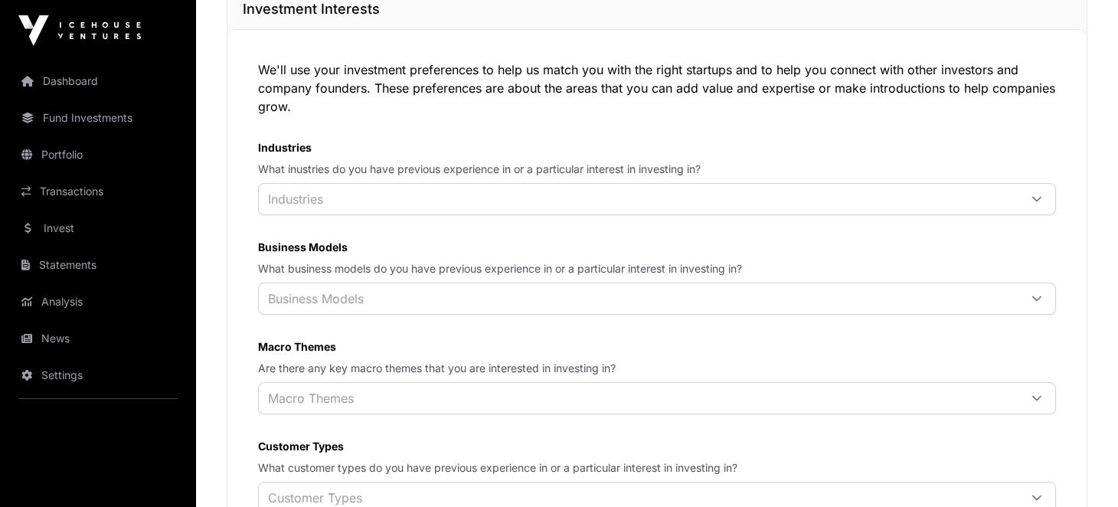
click at [378, 214] on div "Industries" at bounding box center [639, 199] width 760 height 31
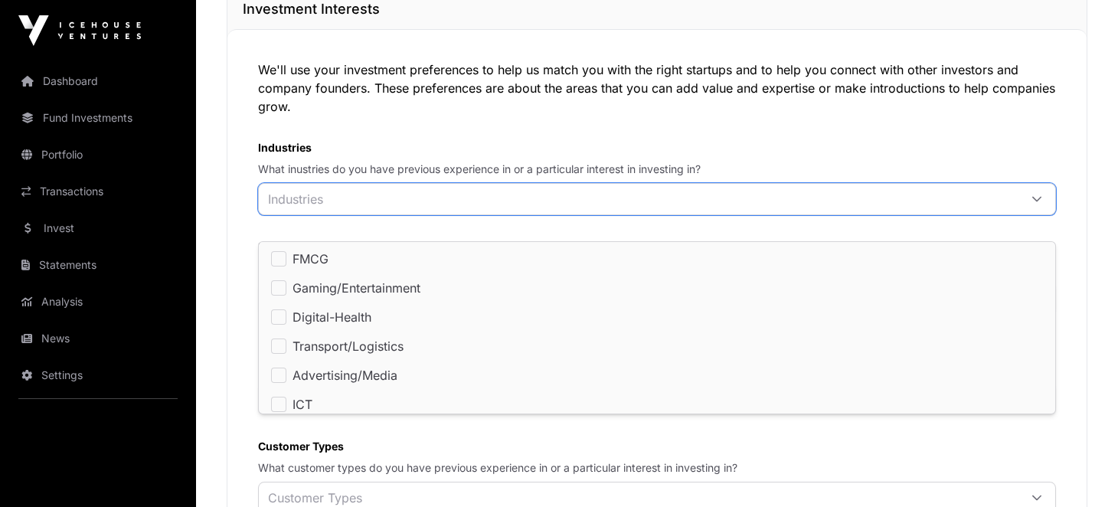
scroll to position [15, 10]
click at [233, 234] on div "We'll use your investment preferences to help us match you with the right start…" at bounding box center [657, 336] width 859 height 615
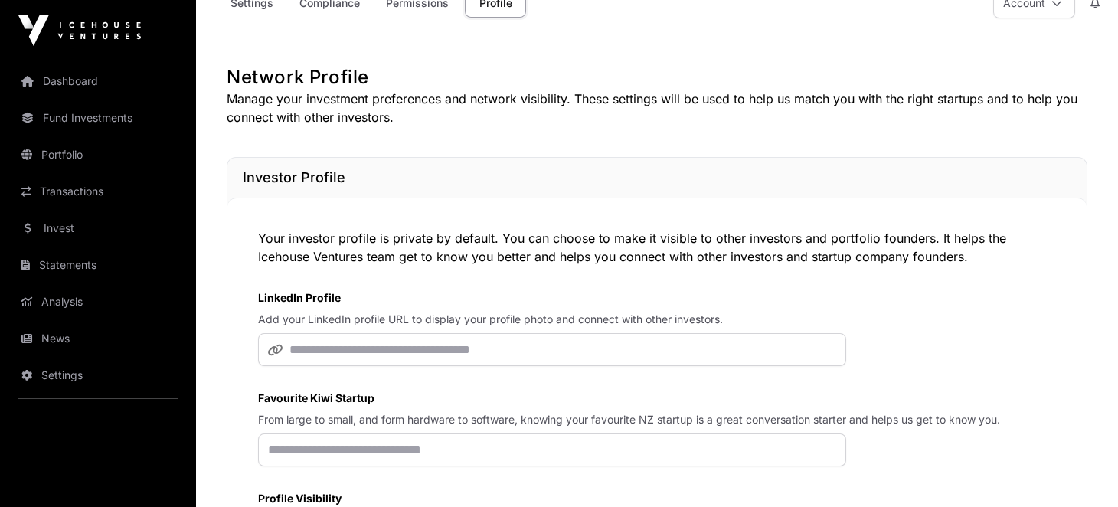
scroll to position [0, 0]
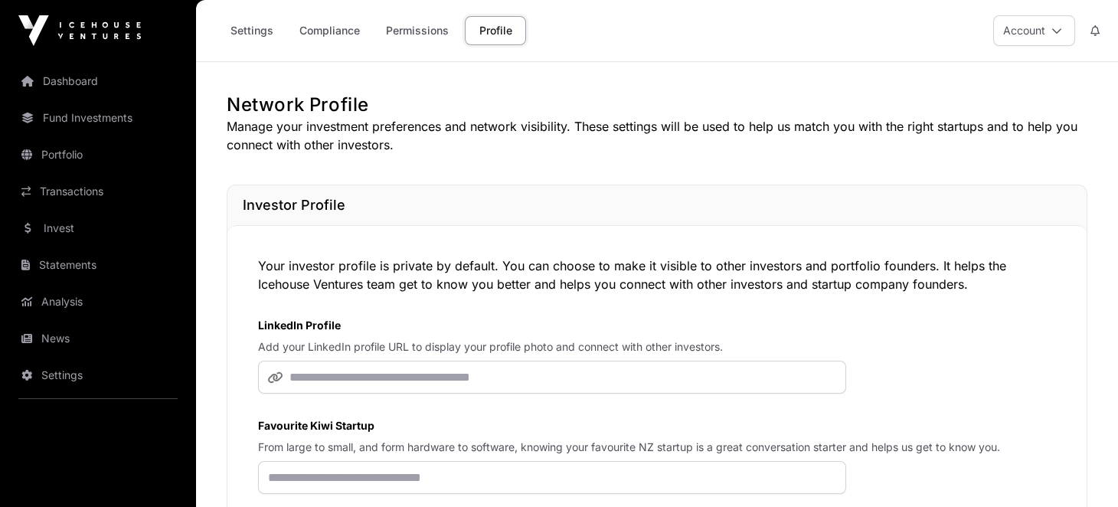
click at [336, 31] on link "Compliance" at bounding box center [330, 30] width 80 height 29
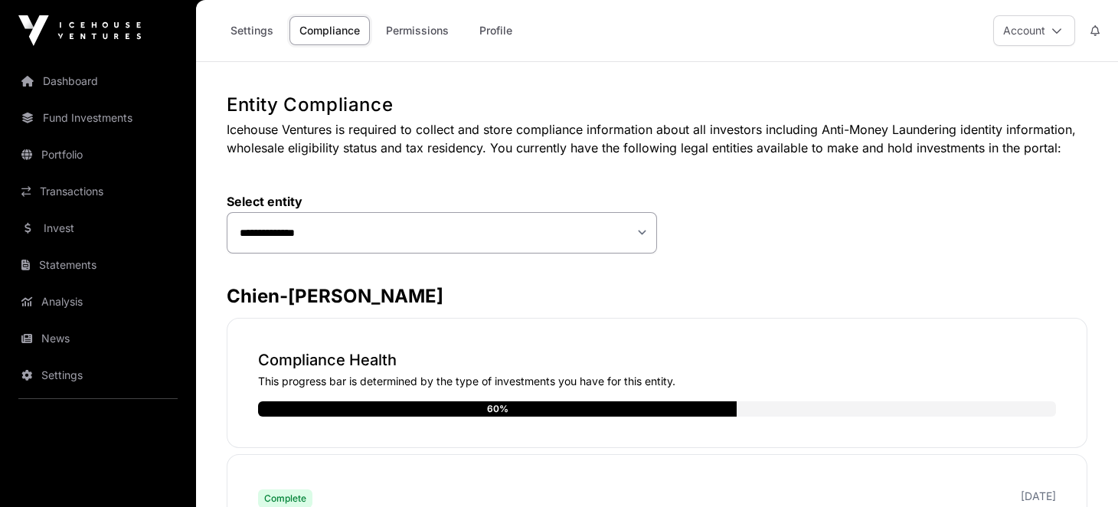
click at [242, 39] on link "Settings" at bounding box center [252, 30] width 63 height 29
